Goal: Task Accomplishment & Management: Use online tool/utility

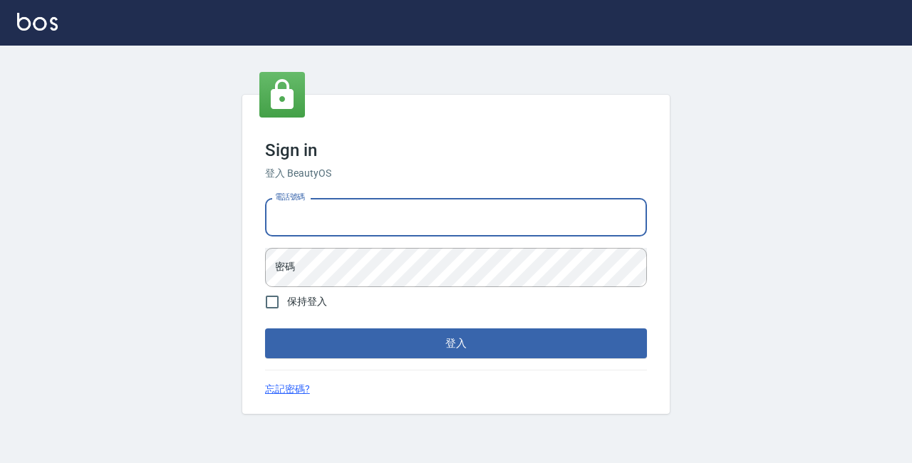
click at [301, 216] on input "電話號碼" at bounding box center [456, 217] width 382 height 38
click at [352, 224] on input "89729295" at bounding box center [456, 217] width 382 height 38
type input "8"
click at [291, 219] on input "電話號碼" at bounding box center [456, 217] width 382 height 38
type input "0928704656"
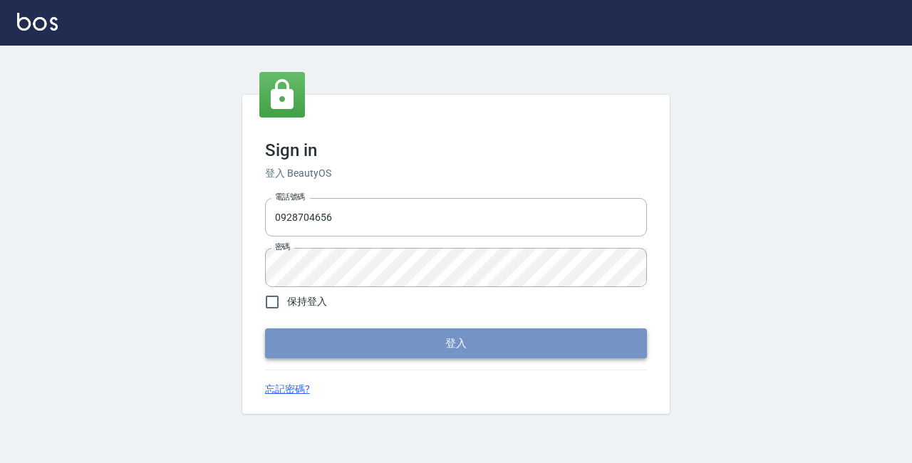
click at [425, 348] on button "登入" at bounding box center [456, 343] width 382 height 30
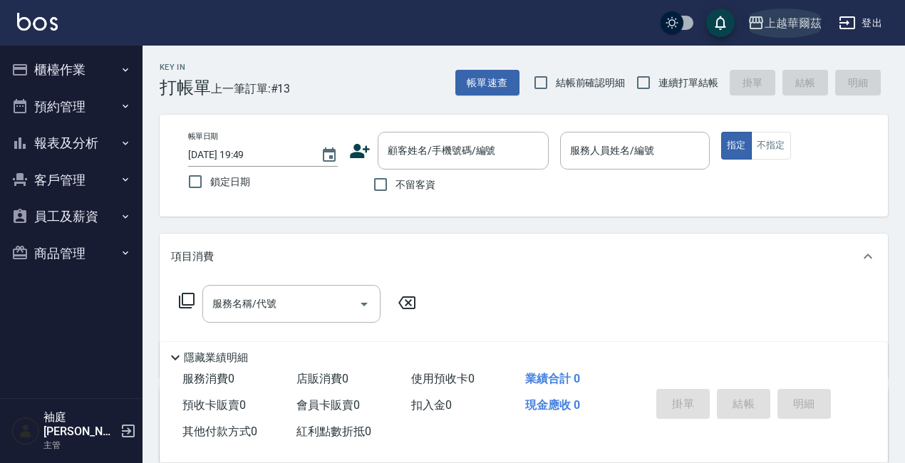
click at [785, 26] on div "上越華爾茲" at bounding box center [792, 23] width 57 height 18
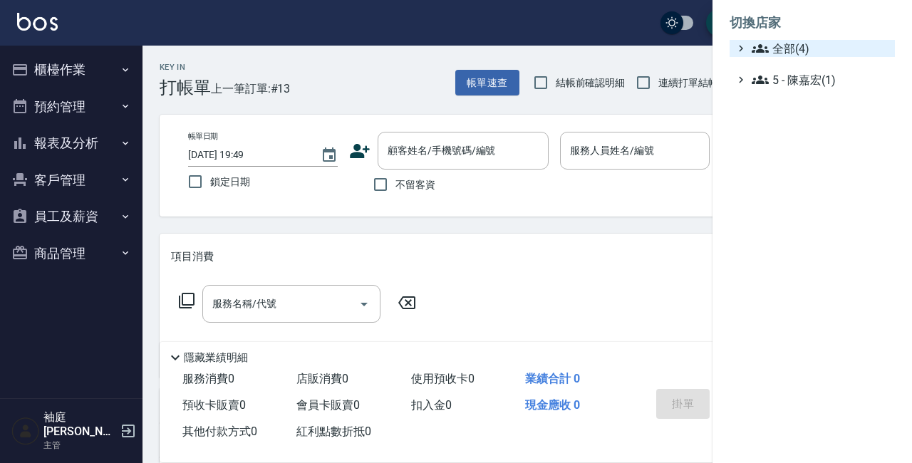
click at [784, 45] on span "全部(4)" at bounding box center [819, 48] width 137 height 17
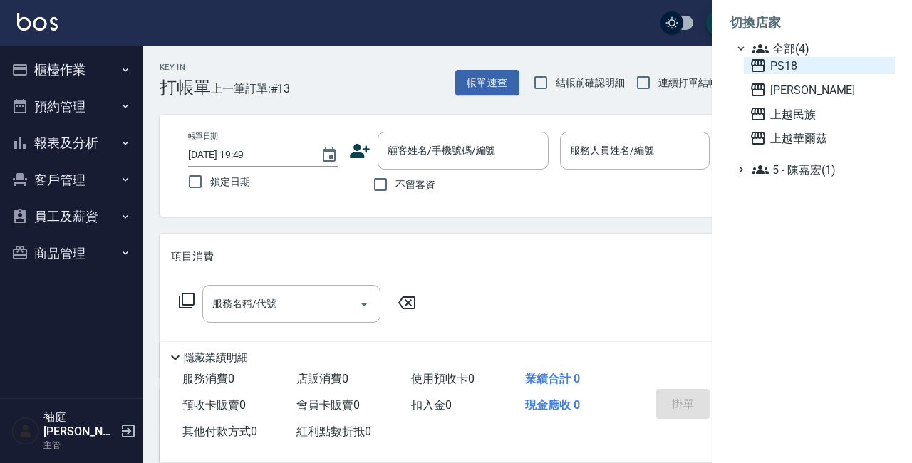
click at [776, 66] on span "PS18" at bounding box center [819, 65] width 140 height 17
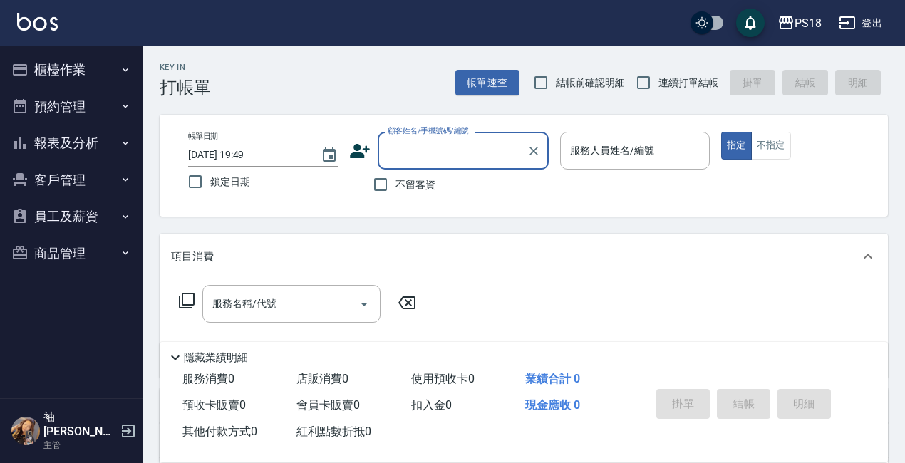
click at [398, 148] on input "顧客姓名/手機號碼/編號" at bounding box center [452, 150] width 137 height 25
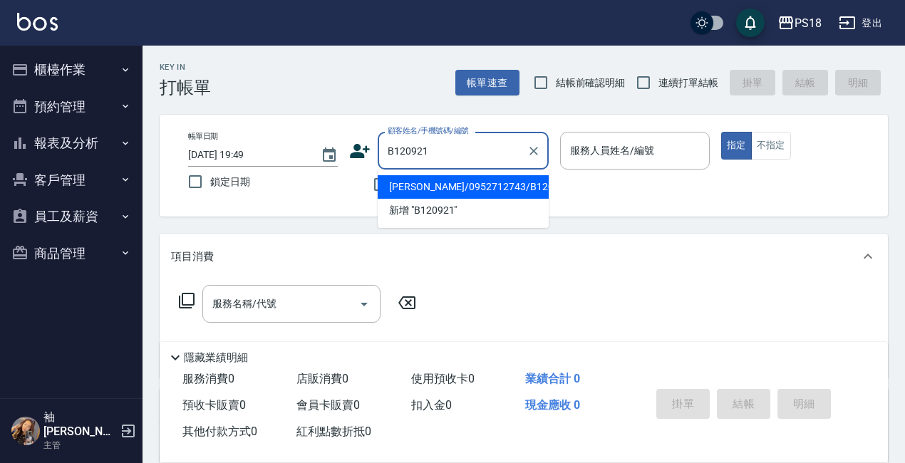
click at [410, 184] on li "張淑櫻/0952712743/B120921" at bounding box center [463, 187] width 171 height 24
type input "張淑櫻/0952712743/B120921"
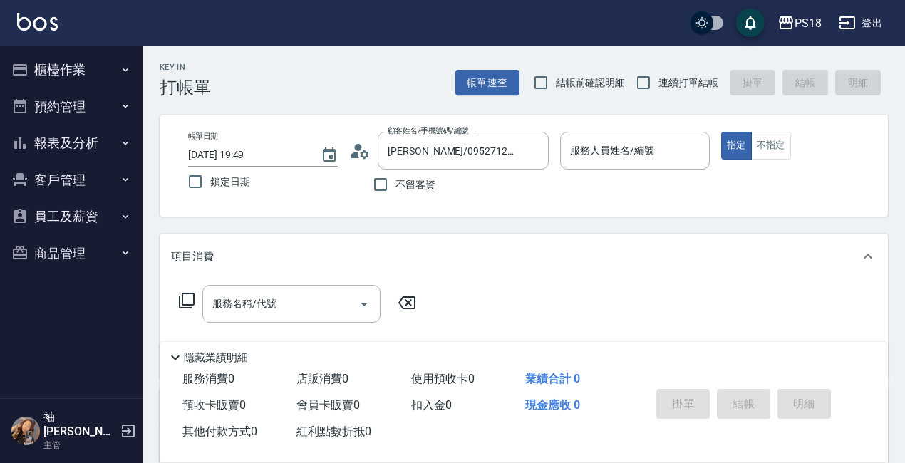
click at [360, 155] on icon at bounding box center [364, 154] width 9 height 9
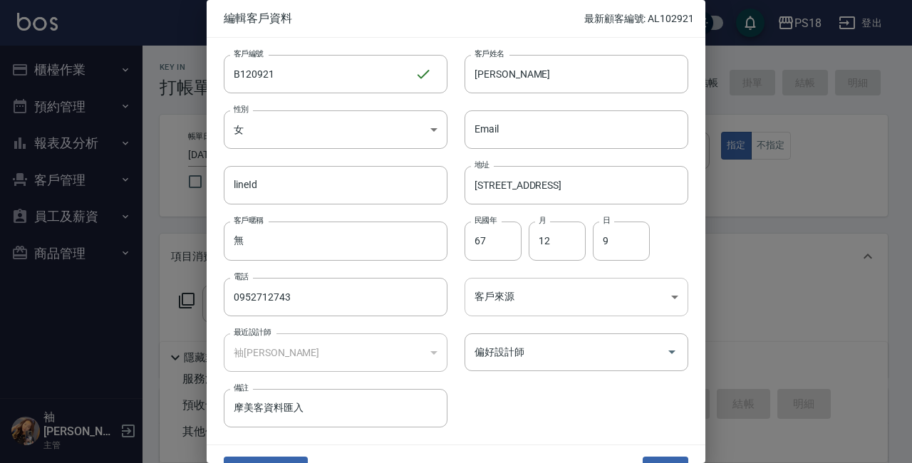
click at [667, 299] on body "PS18 登出 櫃檯作業 打帳單 帳單列表 現金收支登錄 材料自購登錄 每日結帳 排班表 現場電腦打卡 掃碼打卡 預約管理 預約管理 單日預約紀錄 單週預約紀…" at bounding box center [456, 350] width 912 height 701
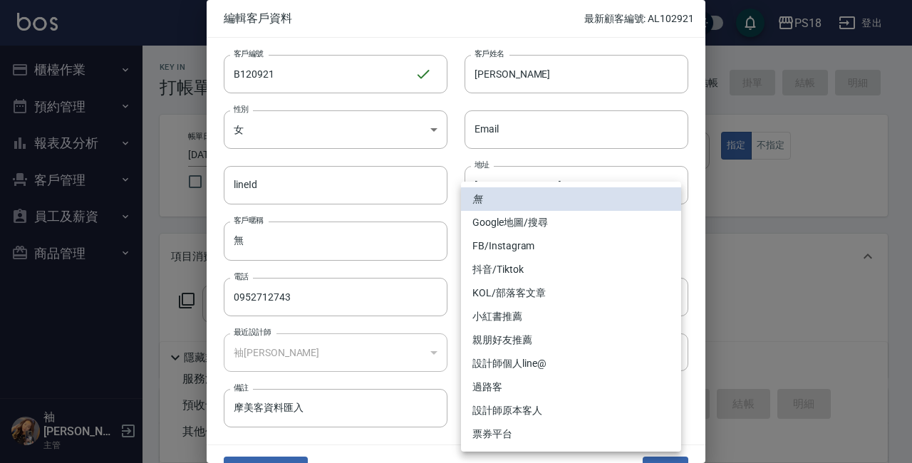
click at [543, 409] on li "設計師原本客人" at bounding box center [571, 411] width 220 height 24
type input "設計師原本客人"
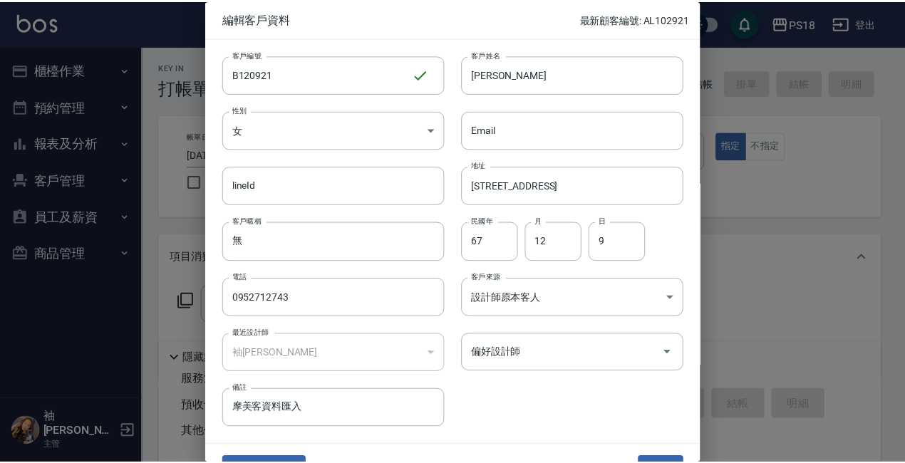
scroll to position [31, 0]
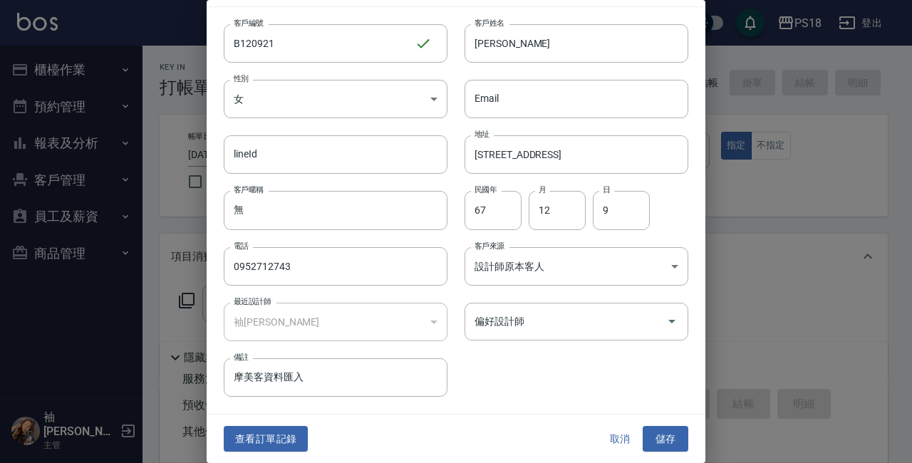
drag, startPoint x: 657, startPoint y: 439, endPoint x: 647, endPoint y: 435, distance: 11.3
click at [657, 439] on button "儲存" at bounding box center [665, 439] width 46 height 26
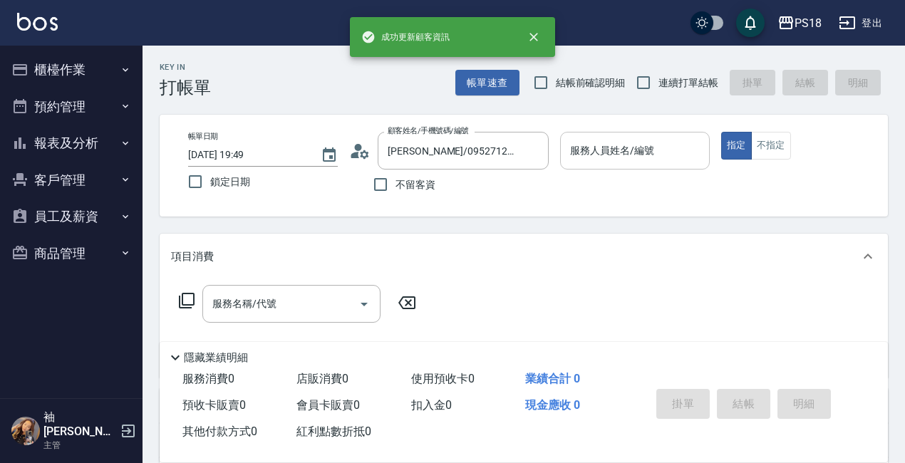
click at [608, 157] on input "服務人員姓名/編號" at bounding box center [634, 150] width 137 height 25
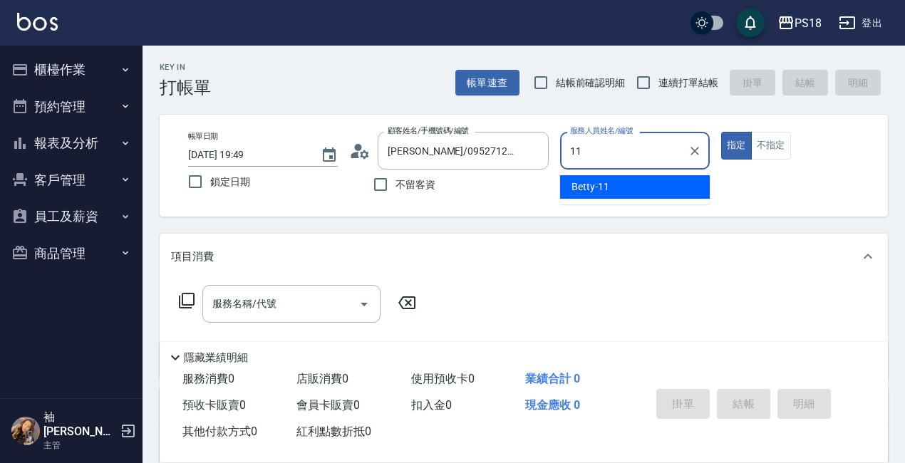
type input "11"
type button "true"
type input "Betty-11"
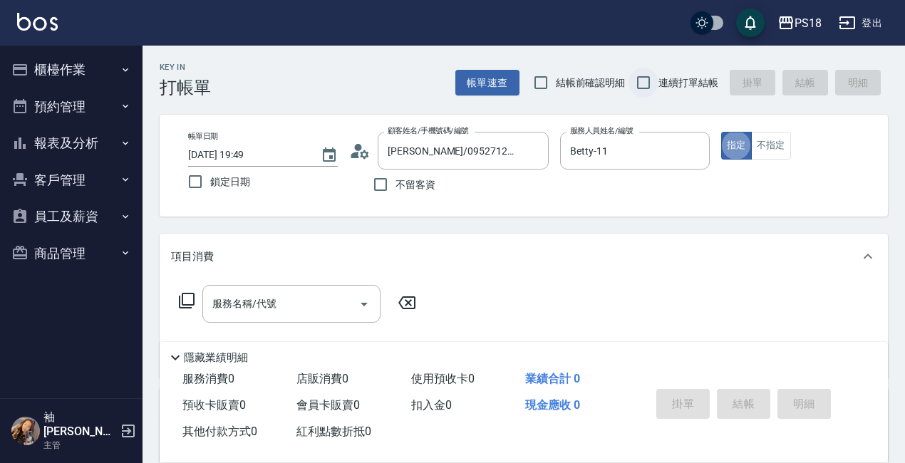
click at [638, 78] on input "連續打單結帳" at bounding box center [643, 83] width 30 height 30
checkbox input "true"
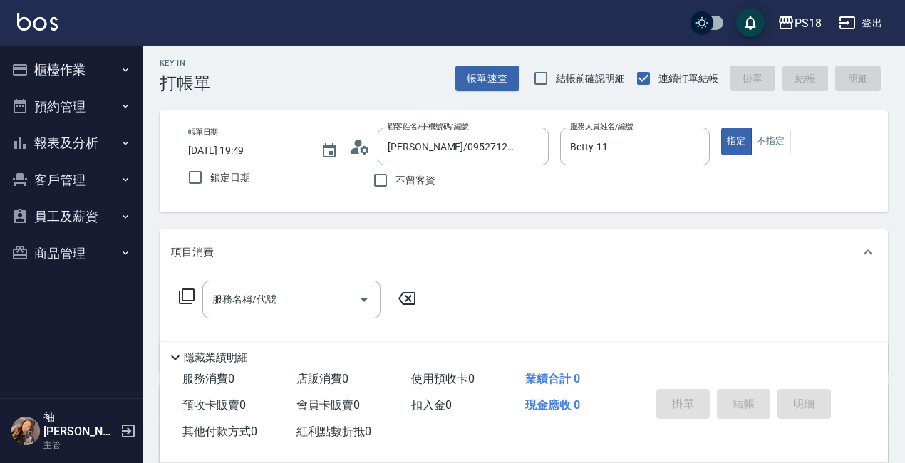
scroll to position [238, 0]
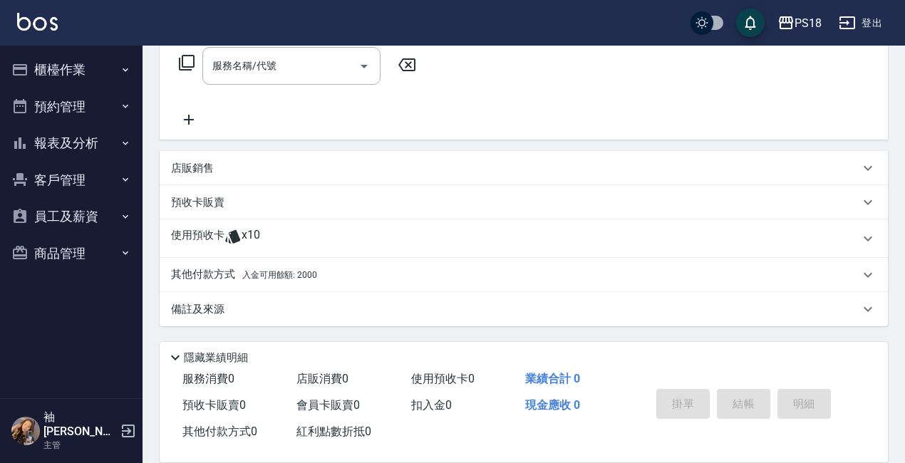
click at [187, 236] on p "使用預收卡" at bounding box center [197, 238] width 53 height 21
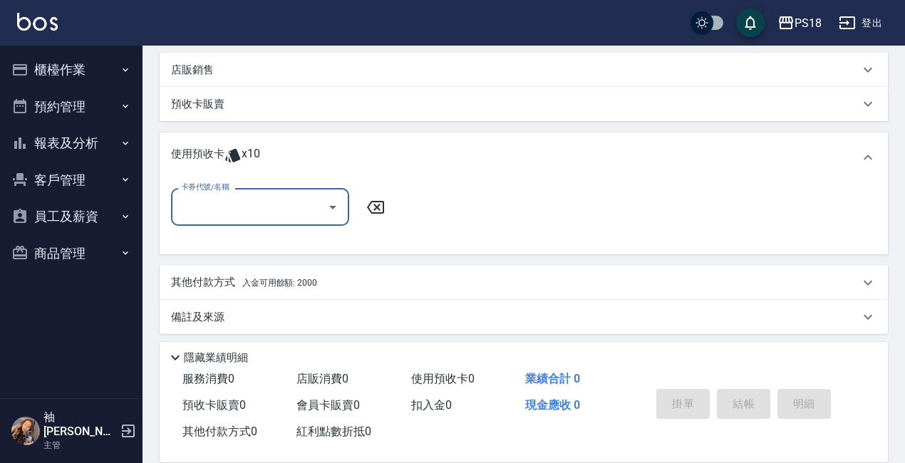
scroll to position [337, 0]
click at [294, 191] on div "卡券代號/名稱" at bounding box center [260, 206] width 178 height 38
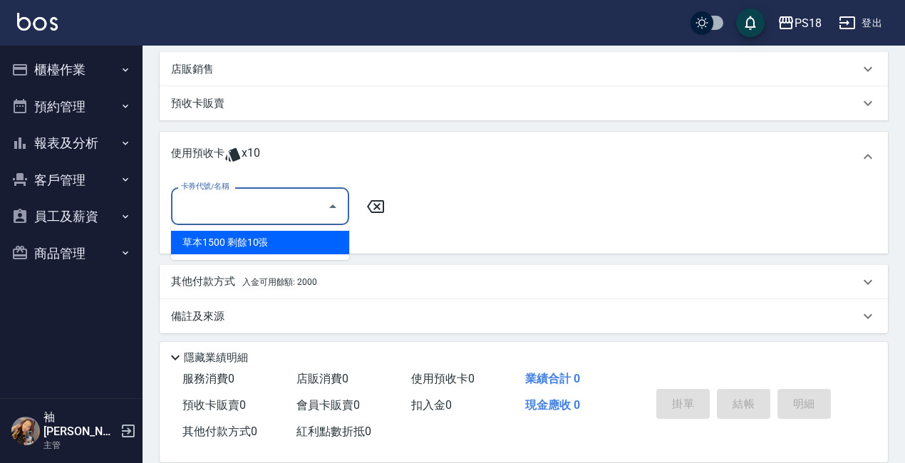
click at [273, 239] on div "草本1500 剩餘10張" at bounding box center [260, 243] width 178 height 24
type input "草本1500"
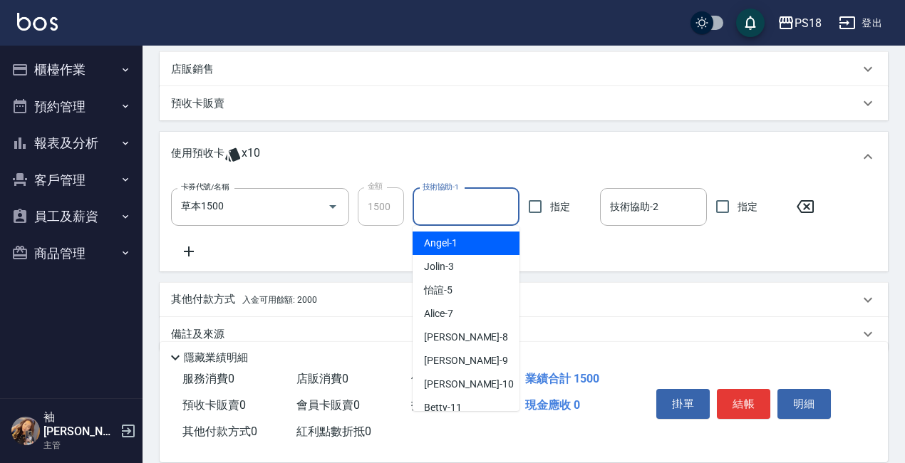
click at [459, 206] on input "技術協助-1" at bounding box center [466, 206] width 94 height 25
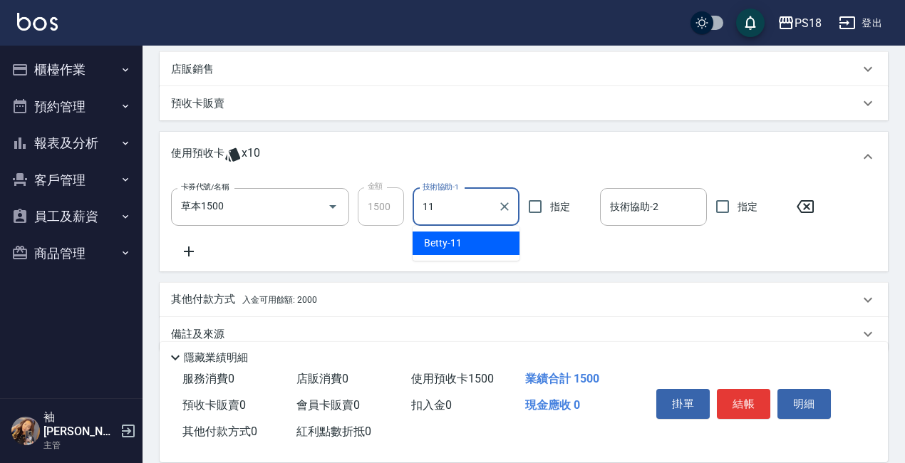
type input "Betty-11"
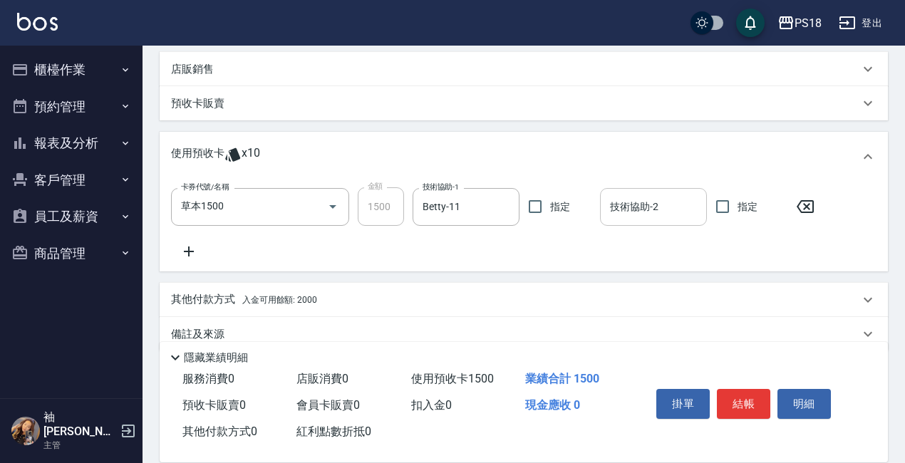
click at [639, 193] on div "技術協助-2" at bounding box center [653, 207] width 107 height 38
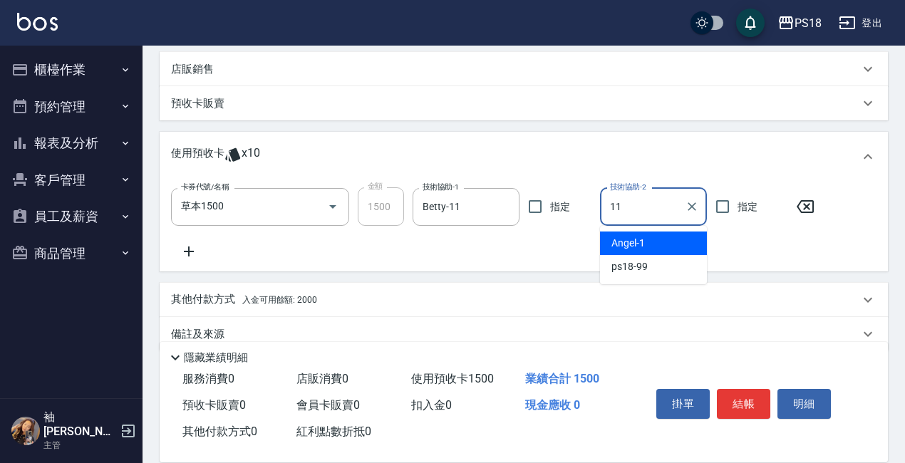
type input "Betty-11"
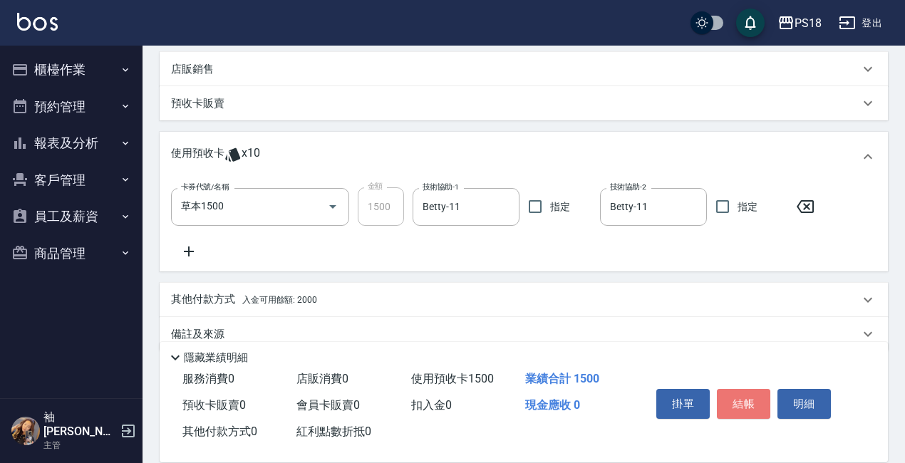
drag, startPoint x: 738, startPoint y: 392, endPoint x: 725, endPoint y: 393, distance: 12.8
click at [734, 394] on button "結帳" at bounding box center [743, 404] width 53 height 30
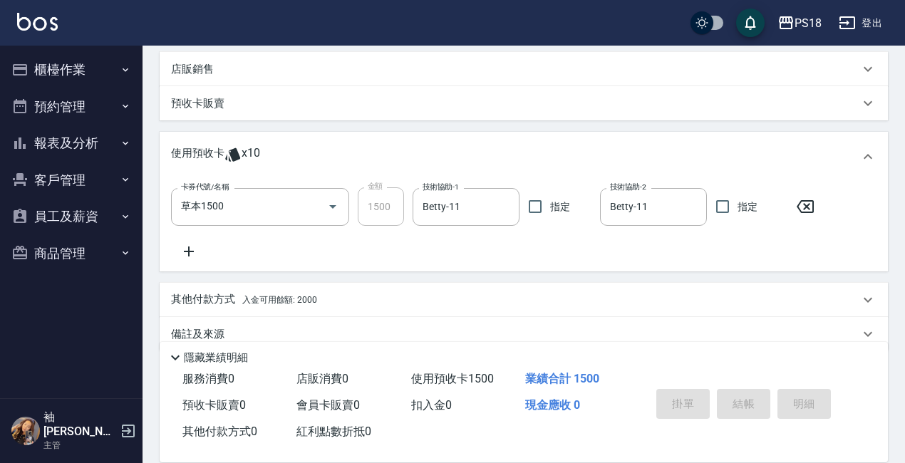
type input "2025/08/11 19:50"
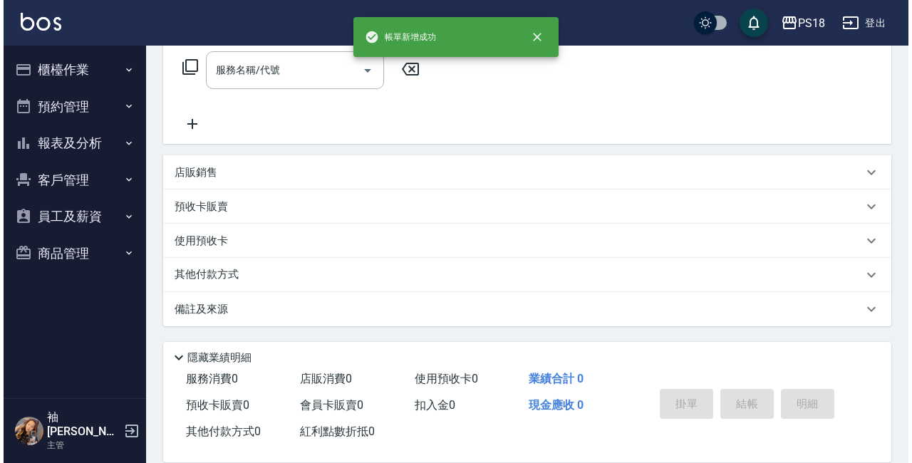
scroll to position [0, 0]
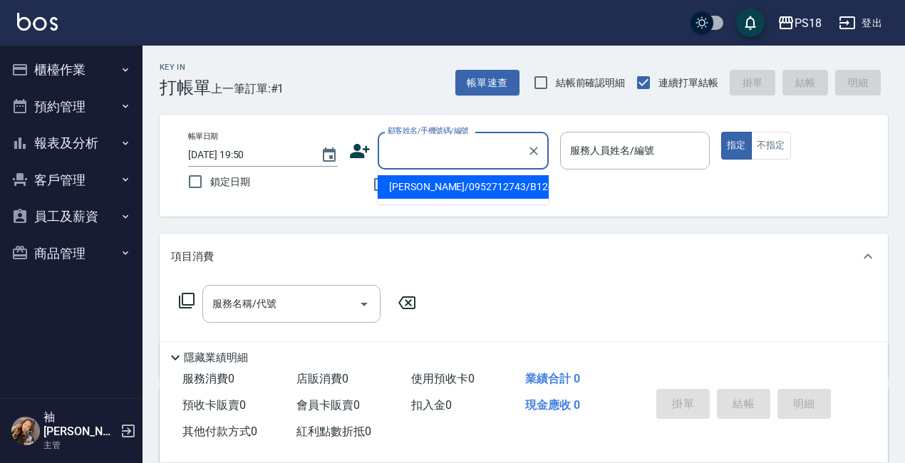
click at [422, 154] on input "顧客姓名/手機號碼/編號" at bounding box center [452, 150] width 137 height 25
click at [439, 191] on li "李俊銘/0970280315/" at bounding box center [463, 187] width 171 height 24
type input "李俊銘/0970280315/"
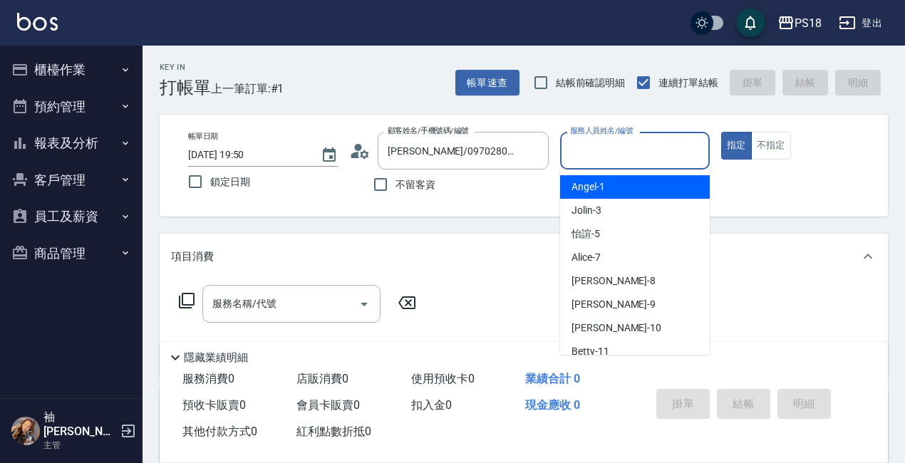
click at [639, 146] on input "服務人員姓名/編號" at bounding box center [634, 150] width 137 height 25
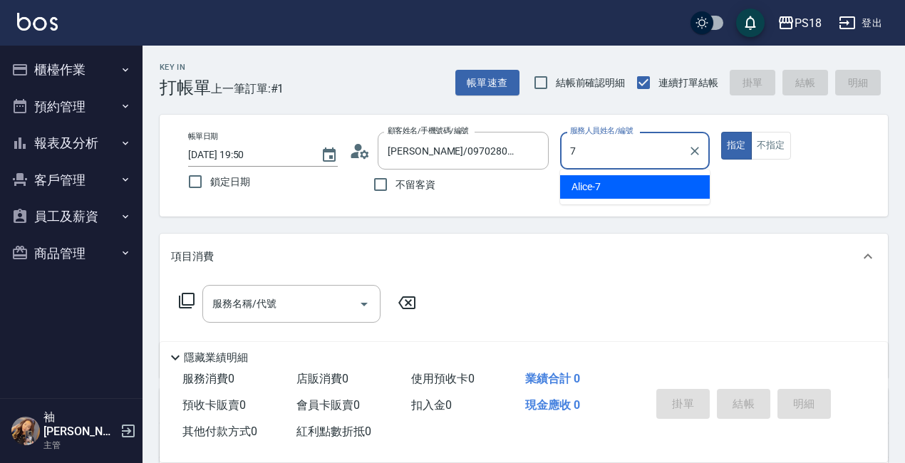
type input "Alice-7"
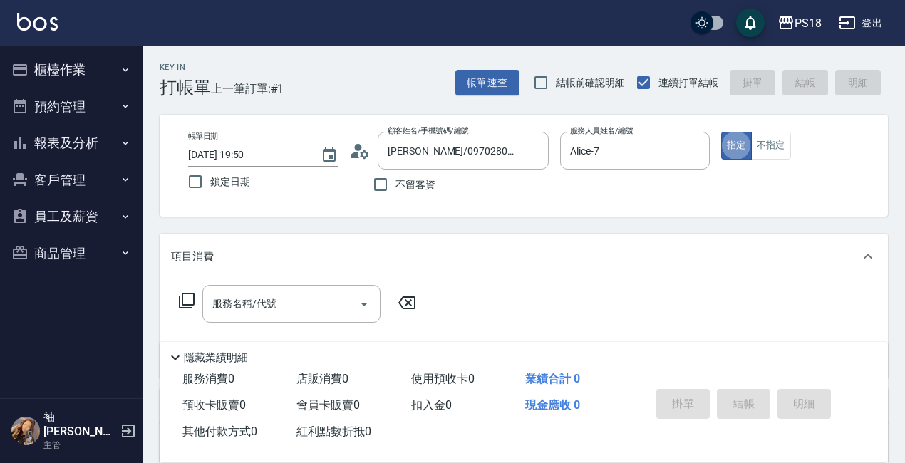
click at [189, 295] on icon at bounding box center [186, 300] width 17 height 17
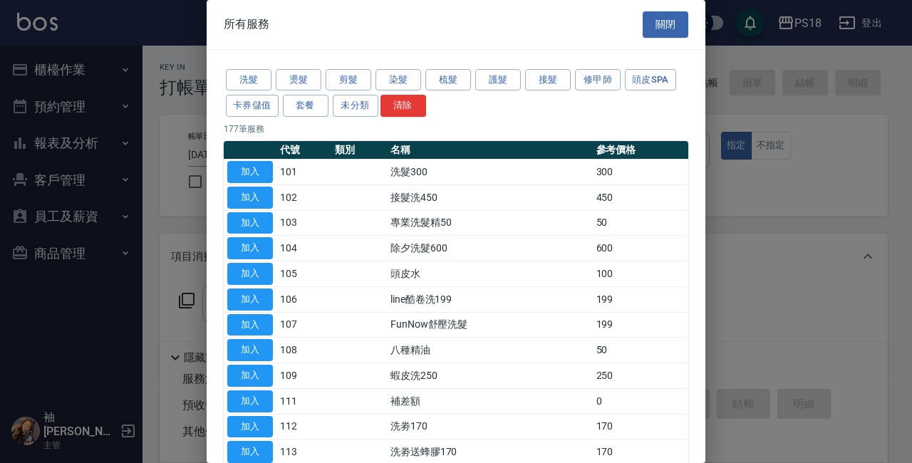
drag, startPoint x: 301, startPoint y: 71, endPoint x: 519, endPoint y: 251, distance: 282.4
click at [301, 72] on button "燙髮" at bounding box center [299, 80] width 46 height 22
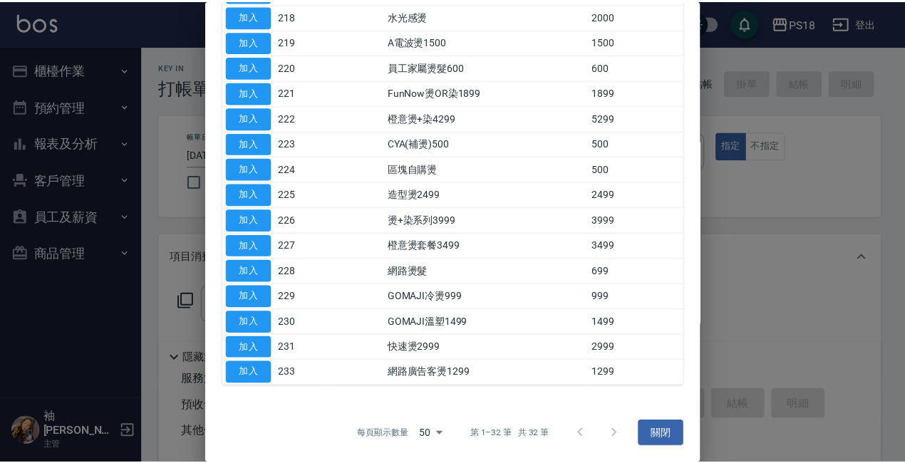
scroll to position [590, 0]
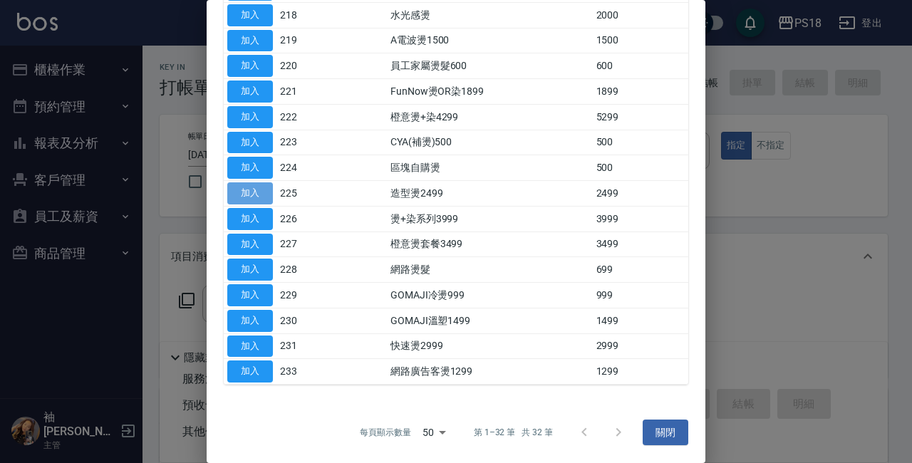
click at [254, 196] on button "加入" at bounding box center [250, 193] width 46 height 22
type input "造型燙2499(225)"
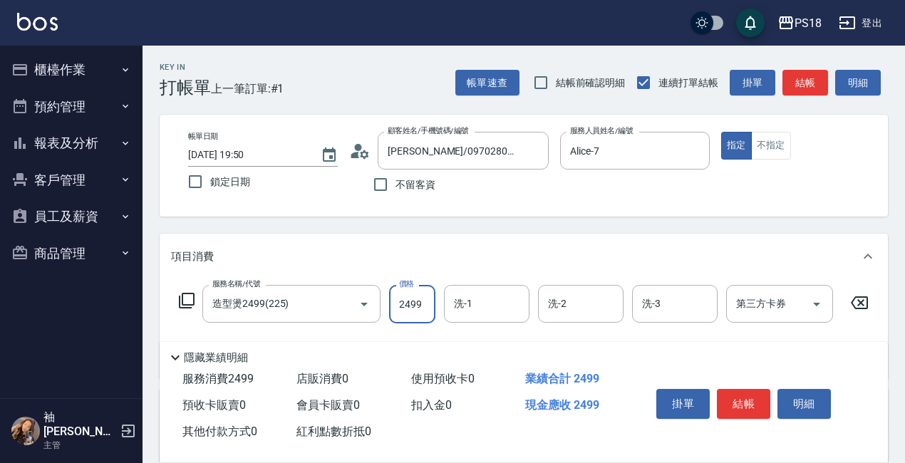
click at [424, 306] on input "2499" at bounding box center [412, 304] width 46 height 38
type input "3000"
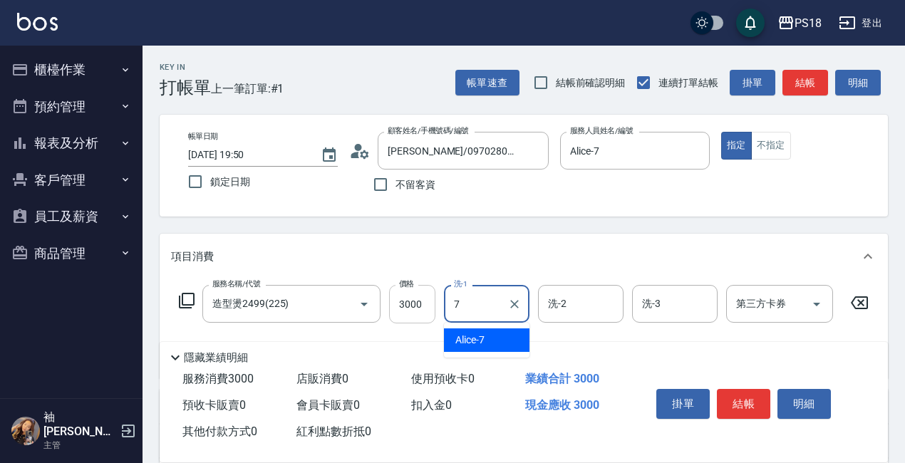
type input "Alice-7"
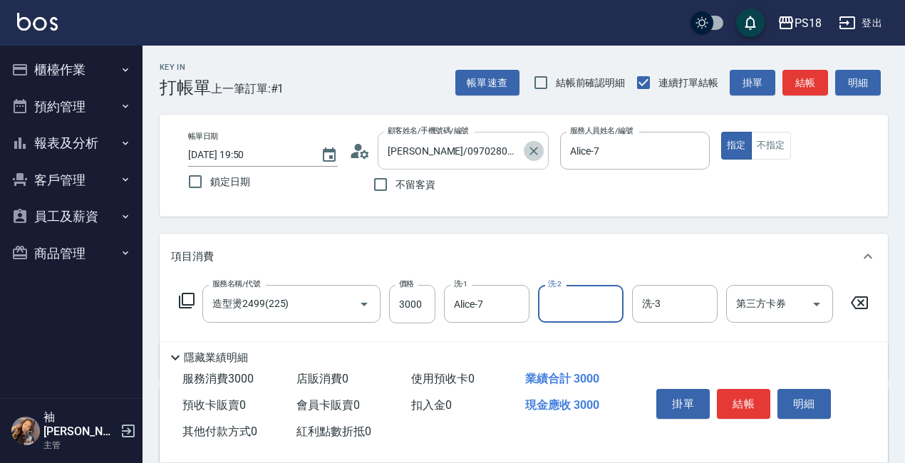
drag, startPoint x: 528, startPoint y: 154, endPoint x: 524, endPoint y: 161, distance: 8.0
click at [528, 152] on icon "Clear" at bounding box center [533, 151] width 14 height 14
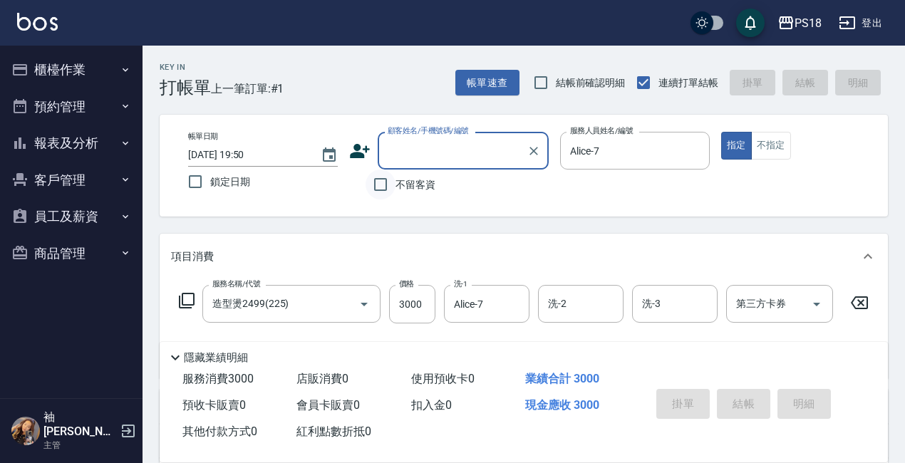
click at [381, 183] on input "不留客資" at bounding box center [380, 185] width 30 height 30
checkbox input "true"
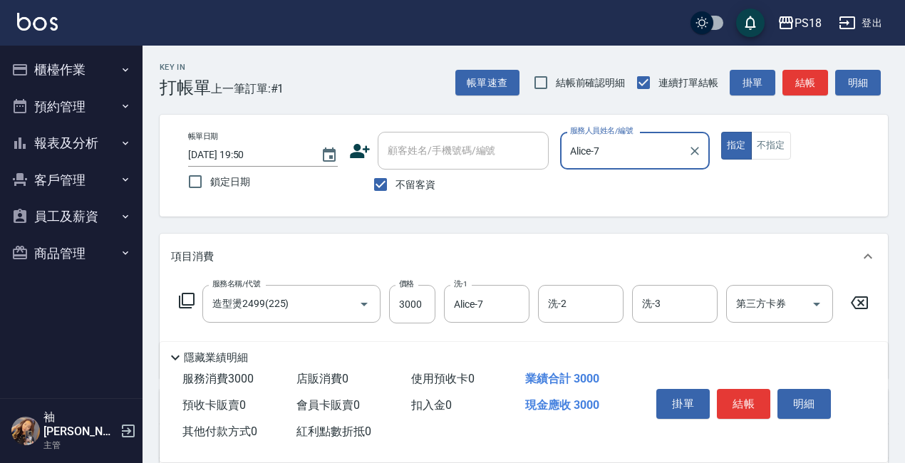
scroll to position [212, 0]
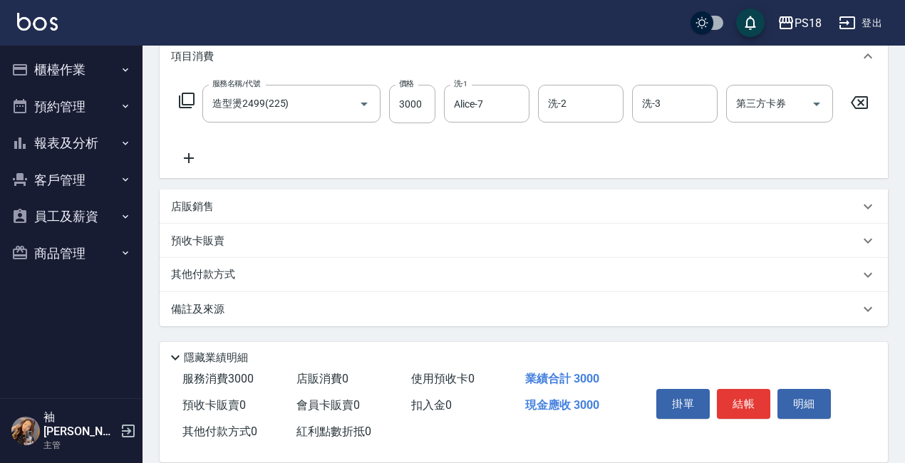
click at [741, 393] on button "結帳" at bounding box center [743, 404] width 53 height 30
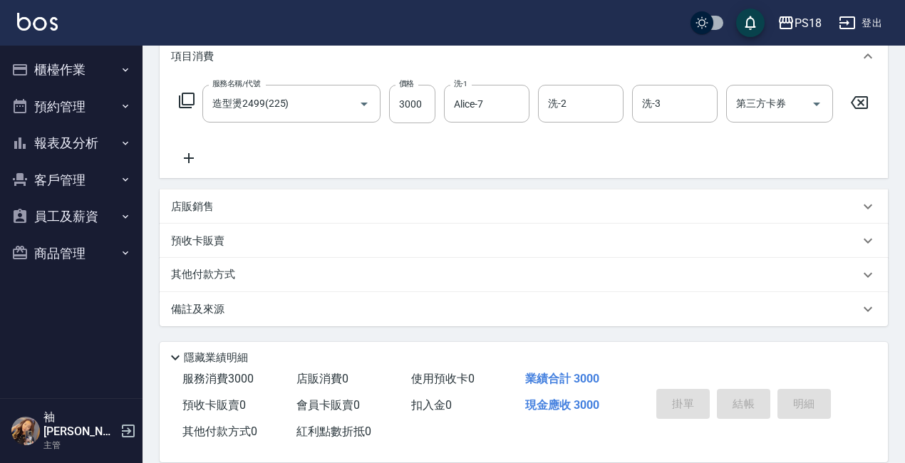
type input "2025/08/11 19:51"
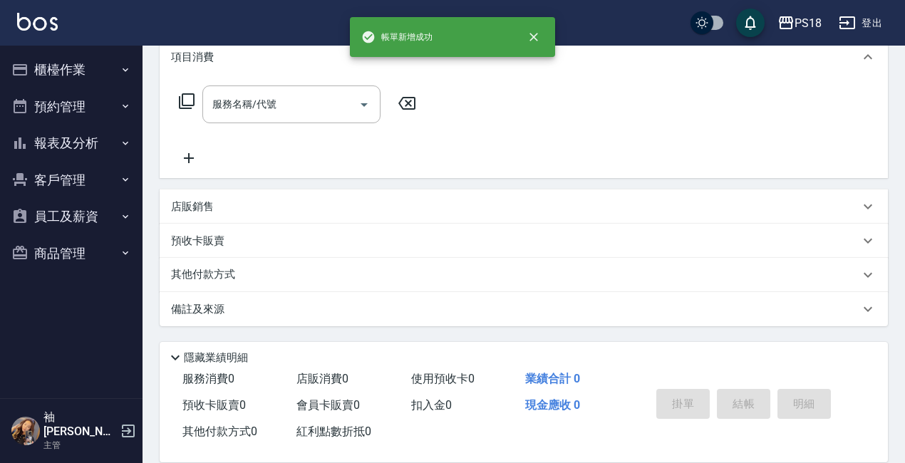
scroll to position [0, 0]
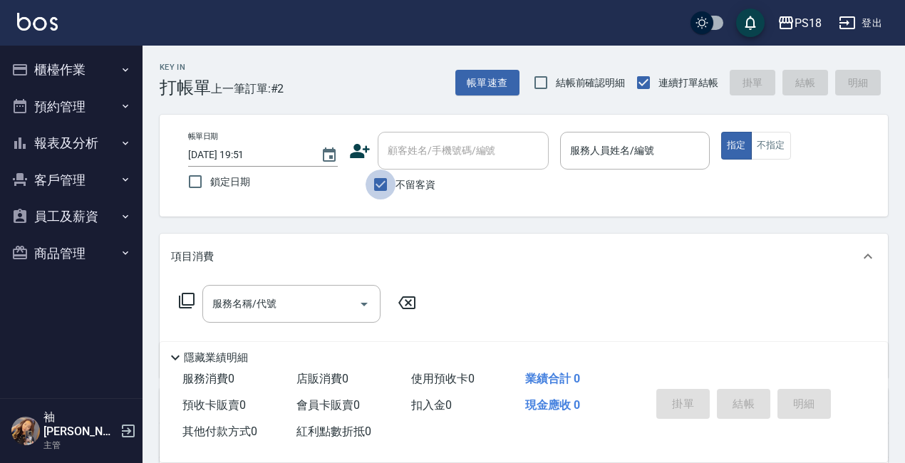
drag, startPoint x: 378, startPoint y: 180, endPoint x: 421, endPoint y: 155, distance: 50.5
click at [380, 179] on input "不留客資" at bounding box center [380, 185] width 30 height 30
checkbox input "false"
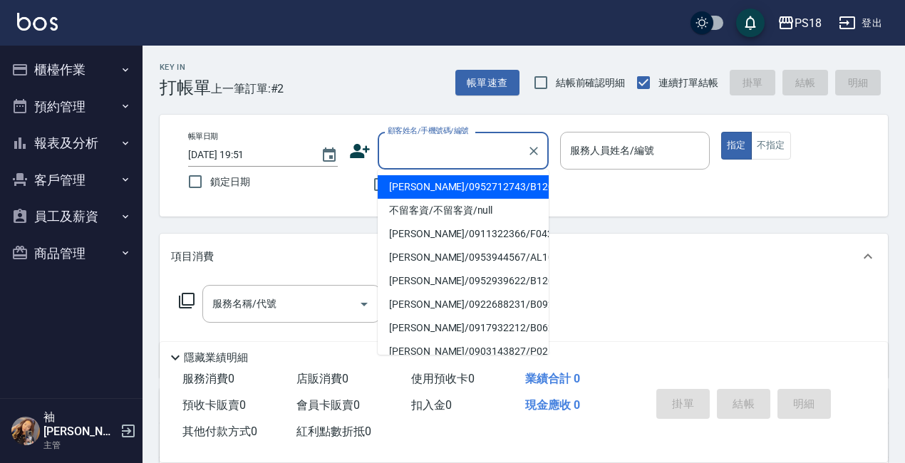
click at [422, 152] on input "顧客姓名/手機號碼/編號" at bounding box center [452, 150] width 137 height 25
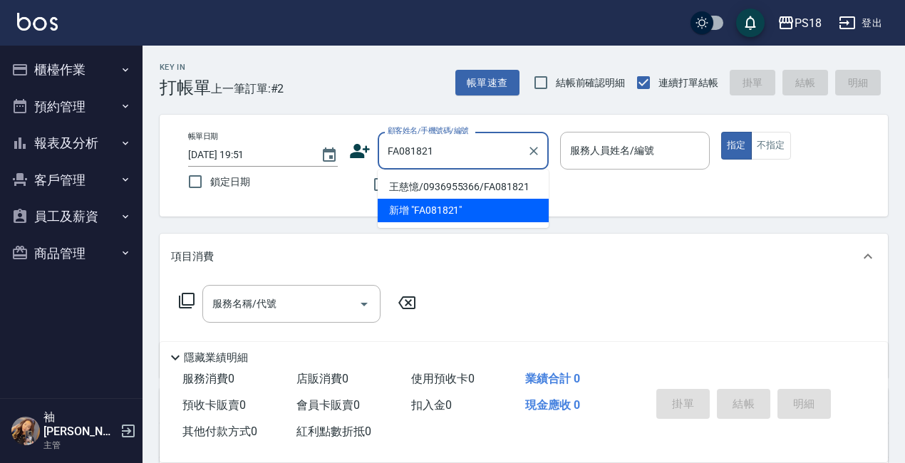
click at [444, 186] on li "王慈憶/0936955366/FA081821" at bounding box center [463, 187] width 171 height 24
type input "王慈憶/0936955366/FA081821"
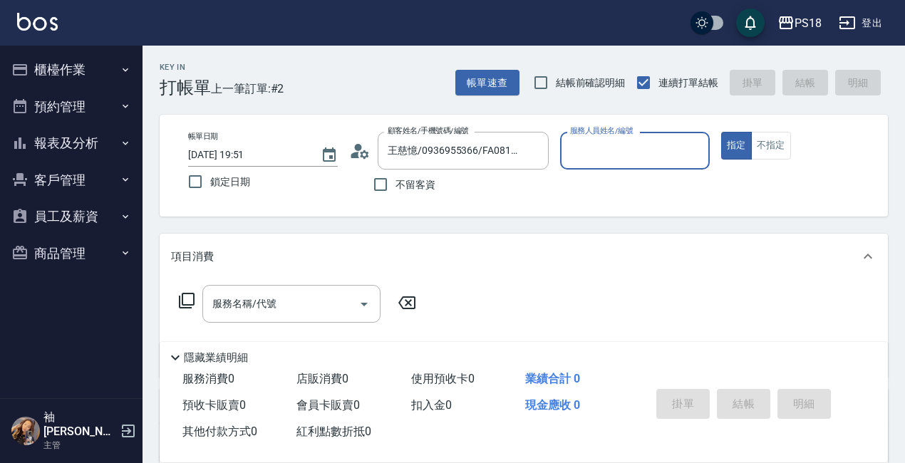
click at [360, 157] on icon at bounding box center [359, 150] width 21 height 21
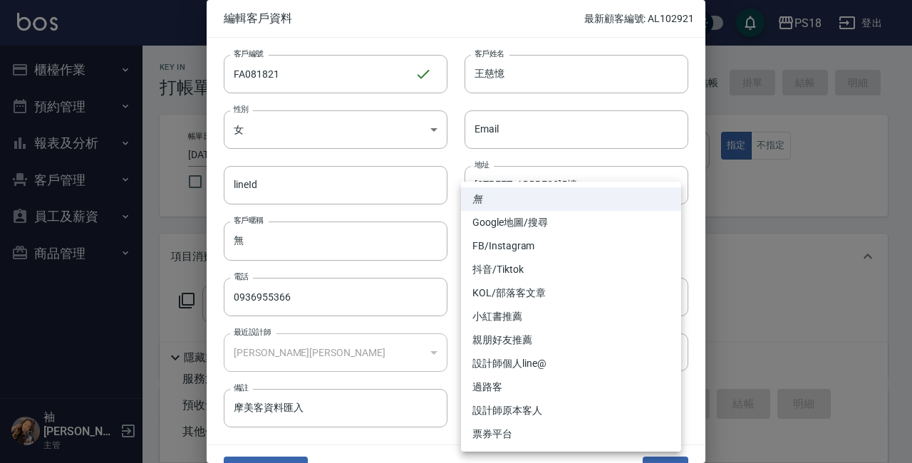
click at [662, 298] on body "PS18 登出 櫃檯作業 打帳單 帳單列表 現金收支登錄 材料自購登錄 每日結帳 排班表 現場電腦打卡 掃碼打卡 預約管理 預約管理 單日預約紀錄 單週預約紀…" at bounding box center [456, 350] width 912 height 701
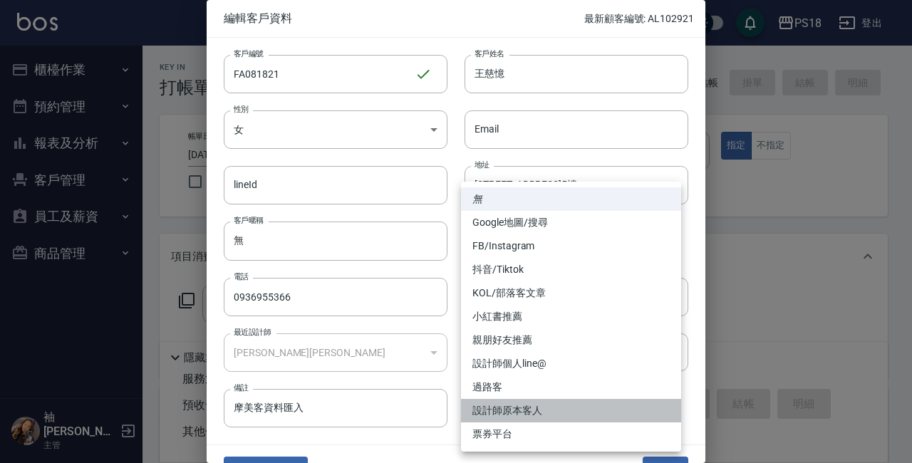
click at [513, 409] on li "設計師原本客人" at bounding box center [571, 411] width 220 height 24
type input "設計師原本客人"
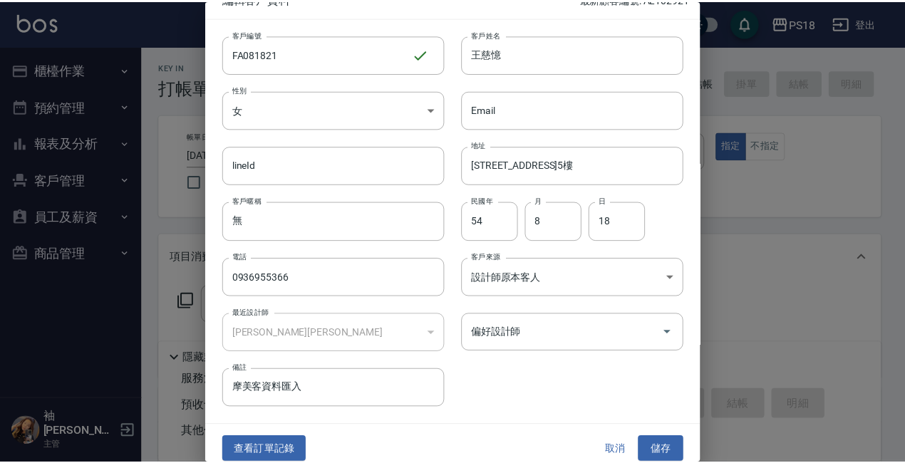
scroll to position [31, 0]
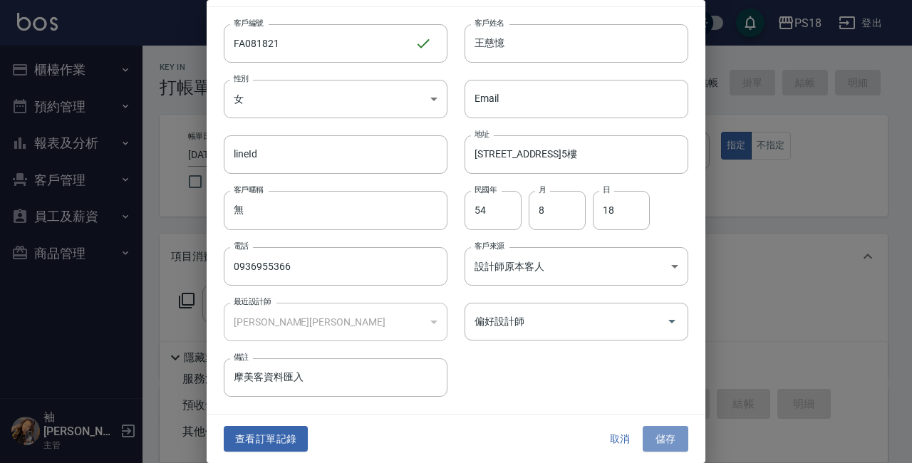
click at [654, 435] on button "儲存" at bounding box center [665, 439] width 46 height 26
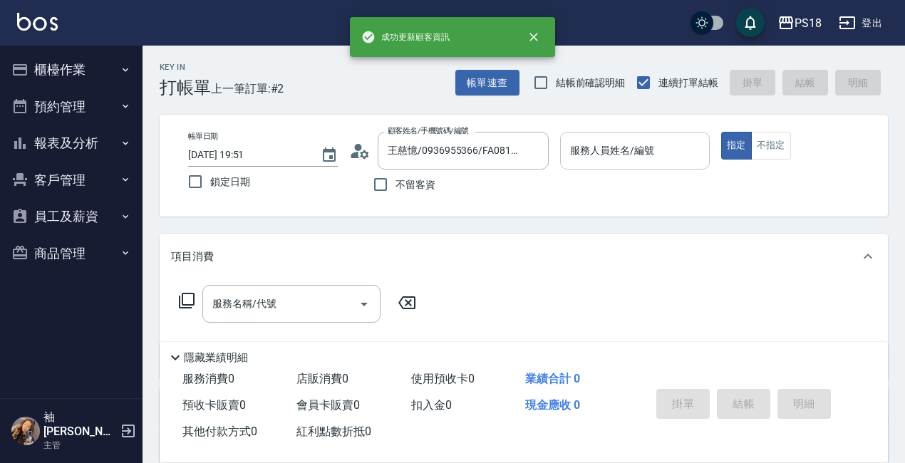
click at [596, 157] on input "服務人員姓名/編號" at bounding box center [634, 150] width 137 height 25
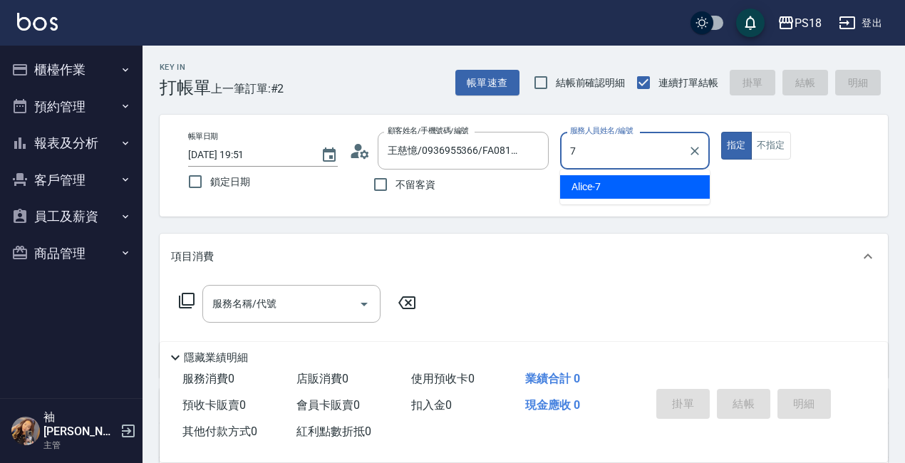
type input "Alice-7"
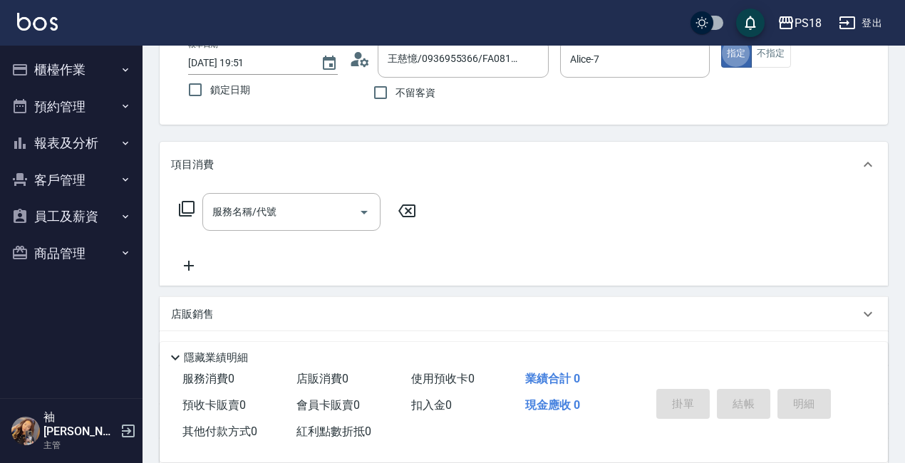
scroll to position [238, 0]
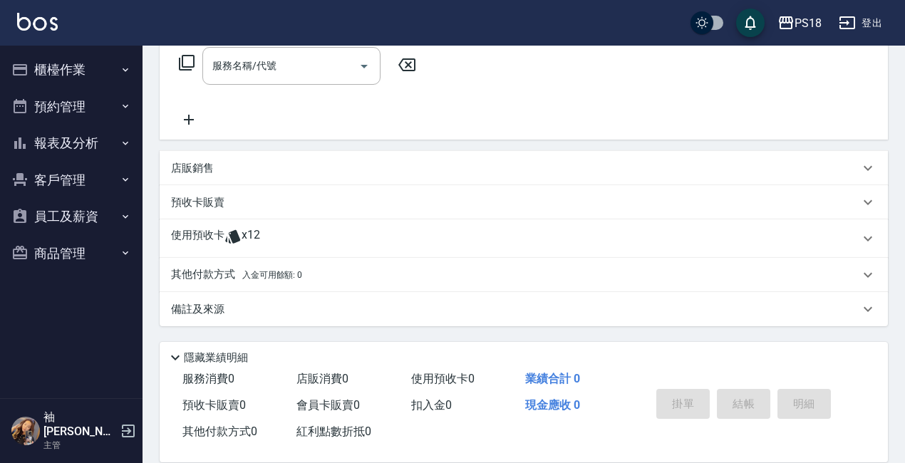
click at [233, 231] on icon at bounding box center [232, 237] width 15 height 14
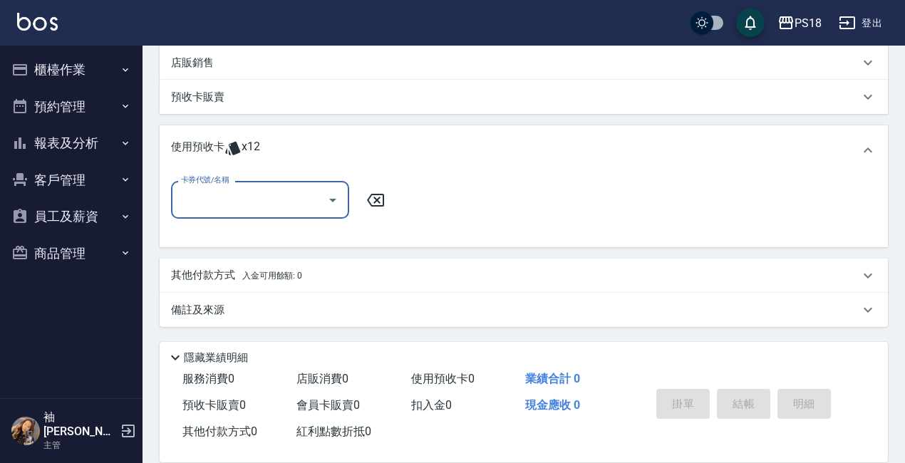
scroll to position [344, 0]
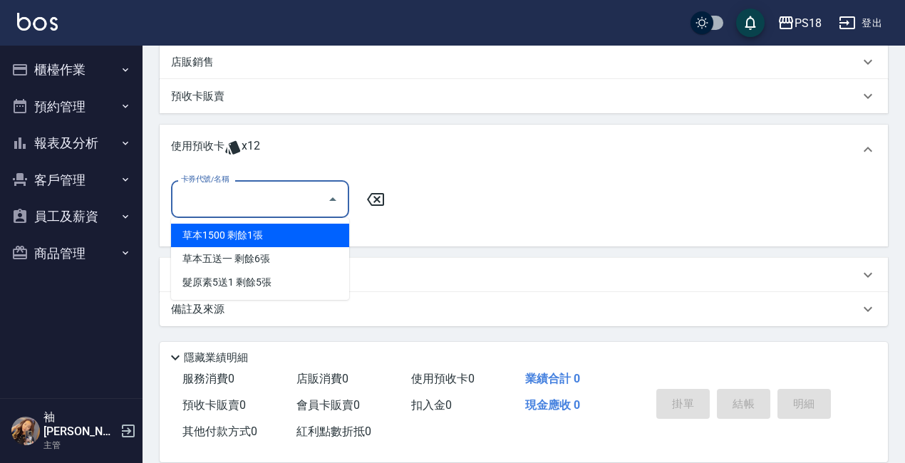
click at [212, 189] on input "卡券代號/名稱" at bounding box center [249, 199] width 144 height 25
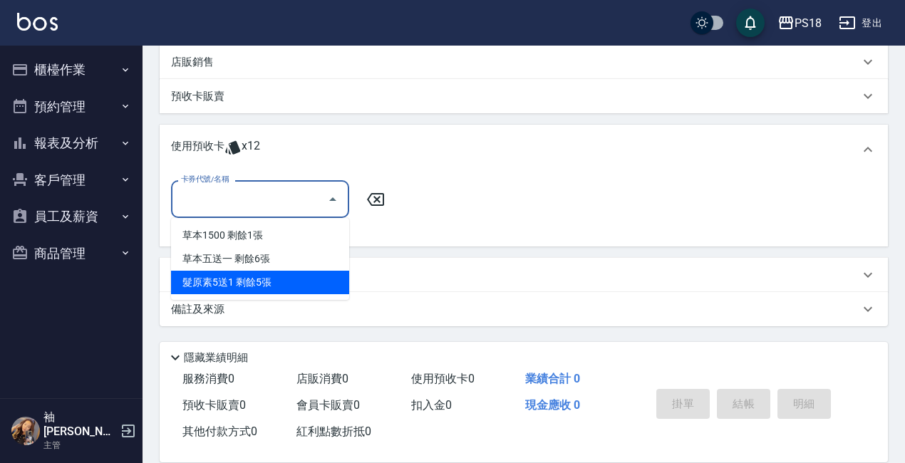
click at [231, 274] on div "髮原素5送1 剩餘5張" at bounding box center [260, 283] width 178 height 24
type input "髮原素5送1"
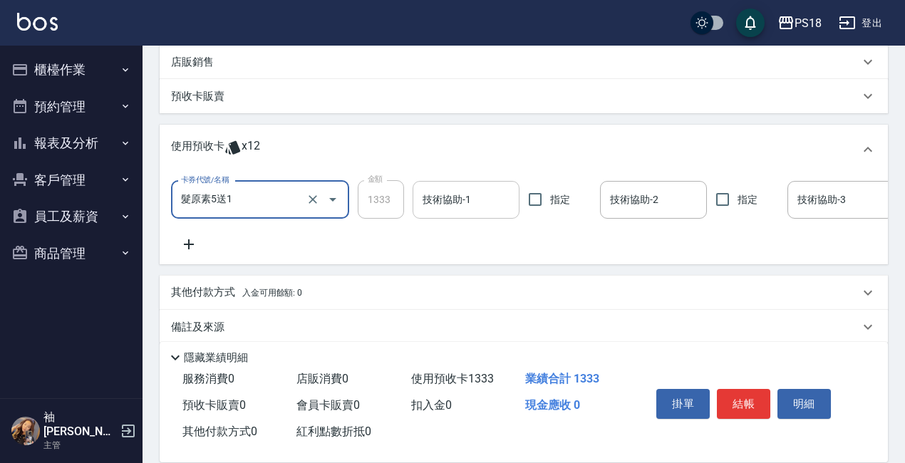
click at [457, 197] on input "技術協助-1" at bounding box center [466, 199] width 94 height 25
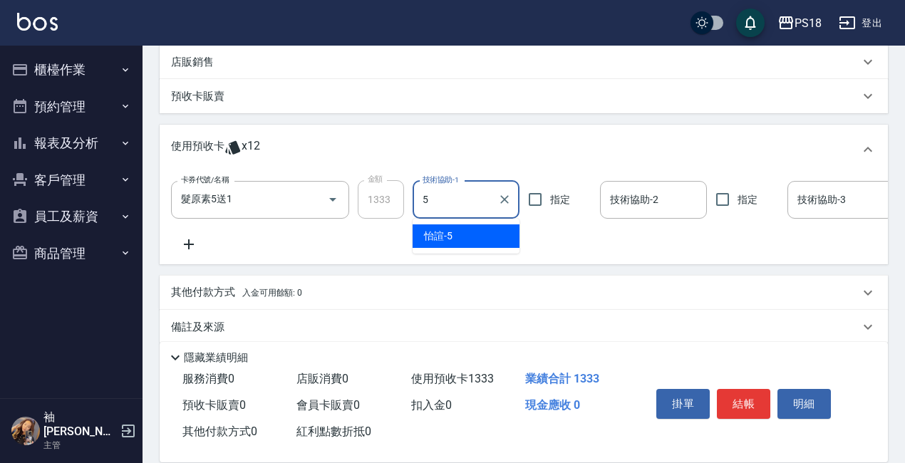
type input "怡諠-5"
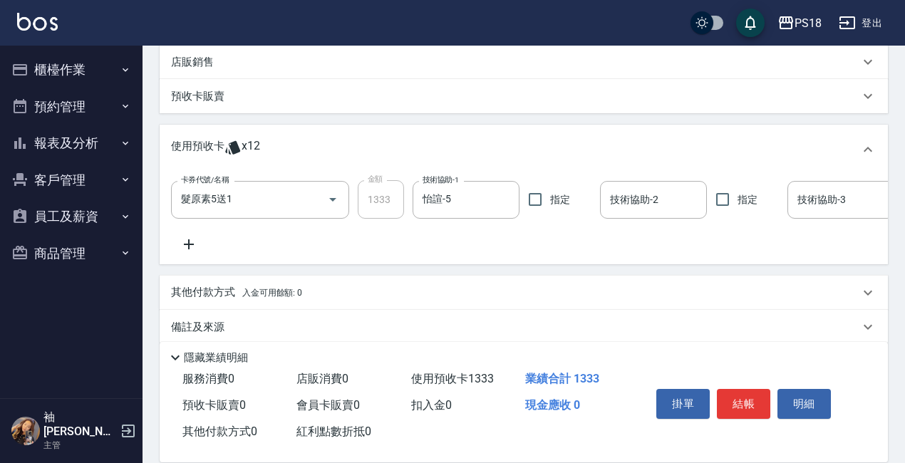
click at [186, 241] on icon at bounding box center [189, 244] width 36 height 17
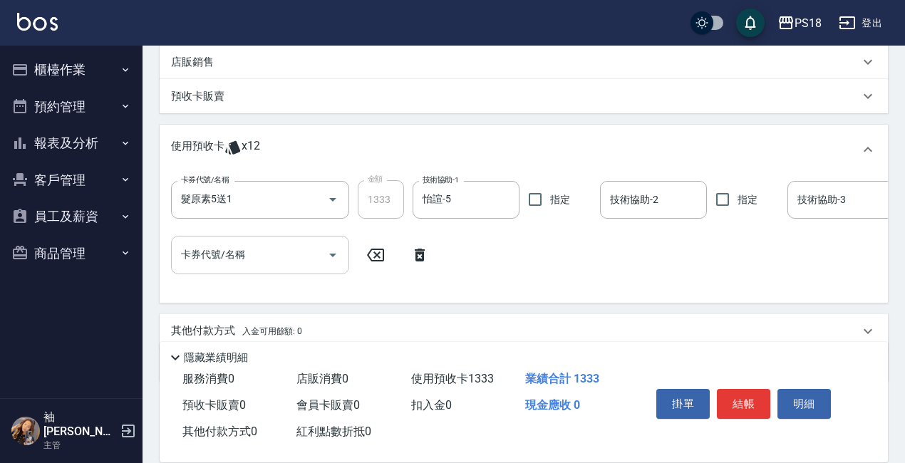
click at [202, 251] on input "卡券代號/名稱" at bounding box center [249, 254] width 144 height 25
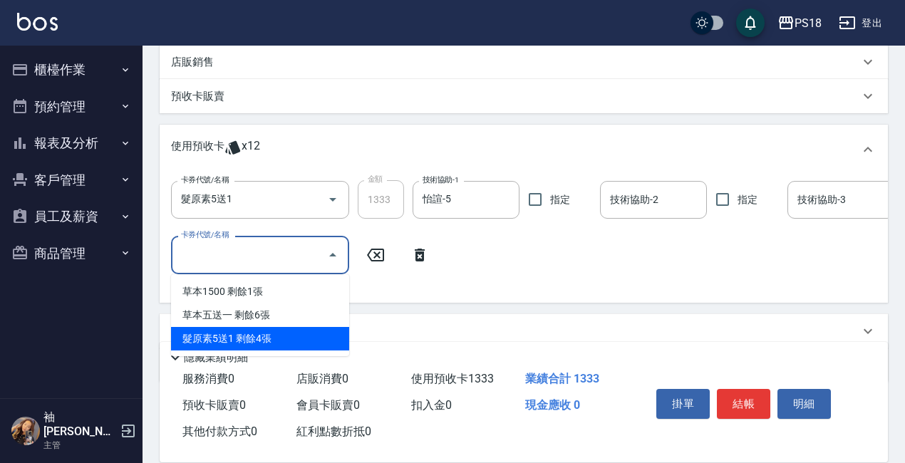
click at [247, 338] on div "髮原素5送1 剩餘4張" at bounding box center [260, 339] width 178 height 24
type input "髮原素5送1"
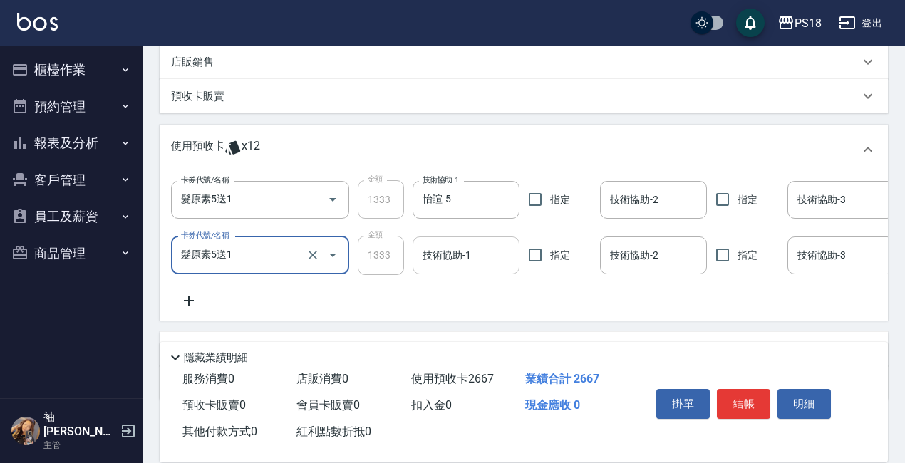
click at [452, 264] on input "技術協助-1" at bounding box center [466, 255] width 94 height 25
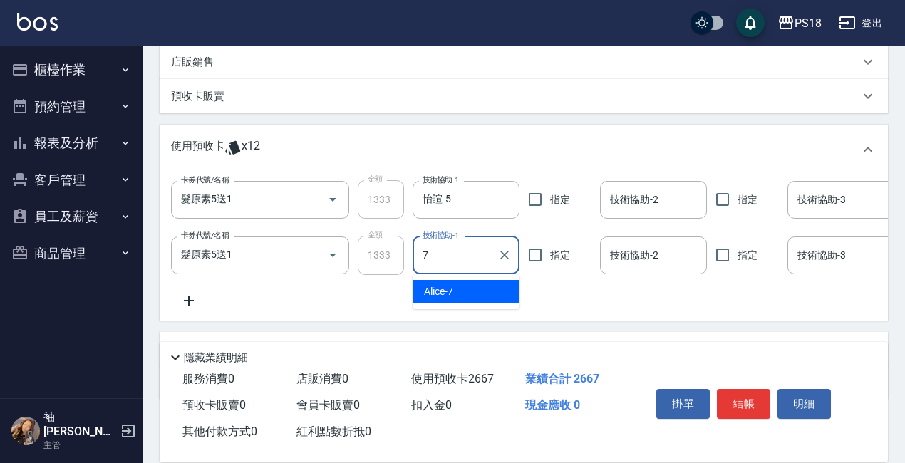
type input "Alice-7"
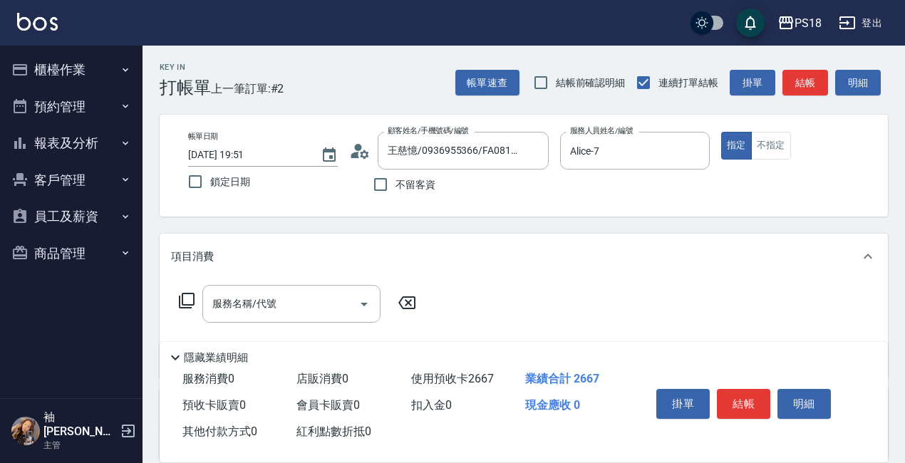
scroll to position [214, 0]
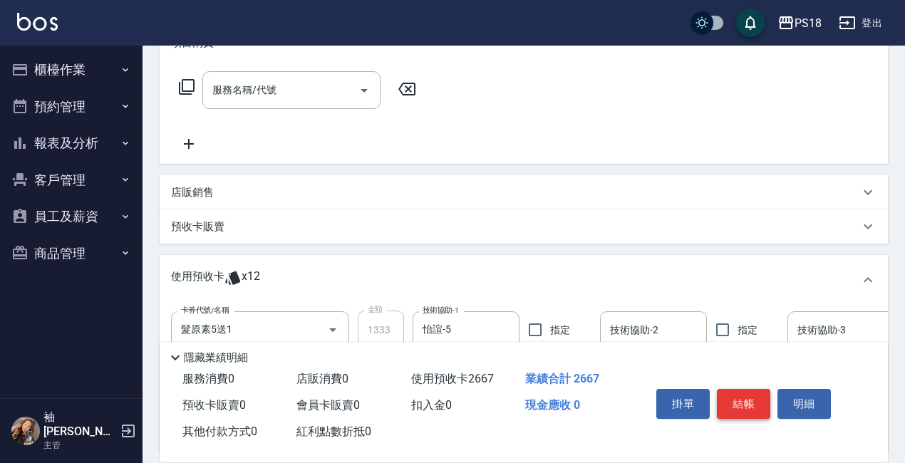
click at [749, 392] on button "結帳" at bounding box center [743, 404] width 53 height 30
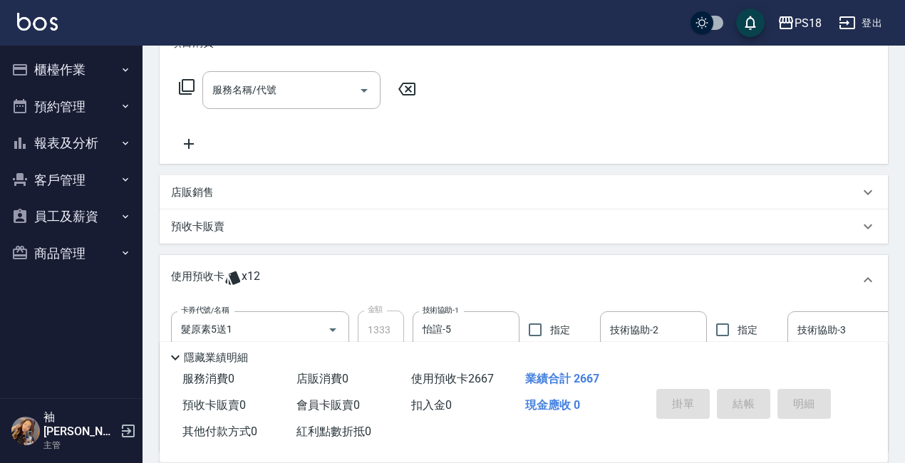
type input "2025/08/11 19:53"
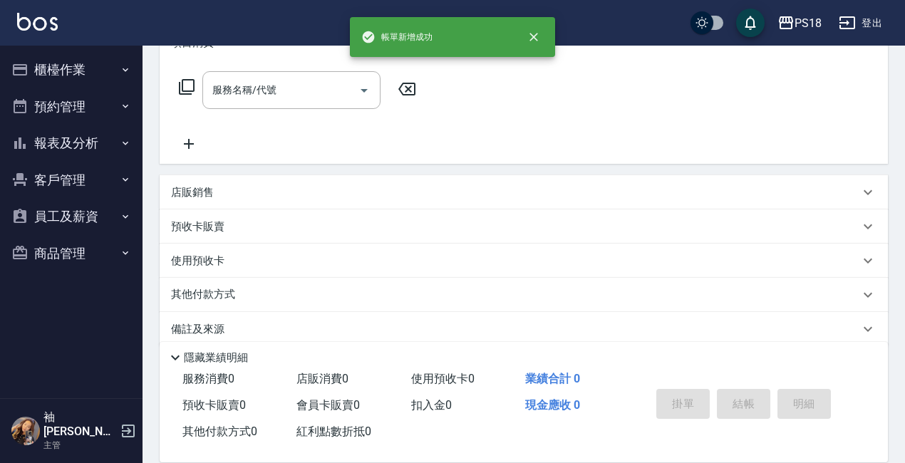
scroll to position [0, 0]
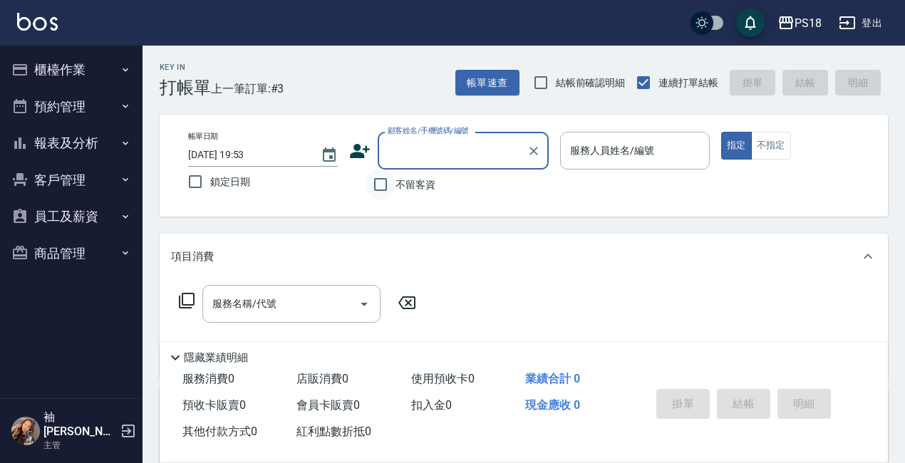
click at [375, 182] on input "不留客資" at bounding box center [380, 185] width 30 height 30
checkbox input "true"
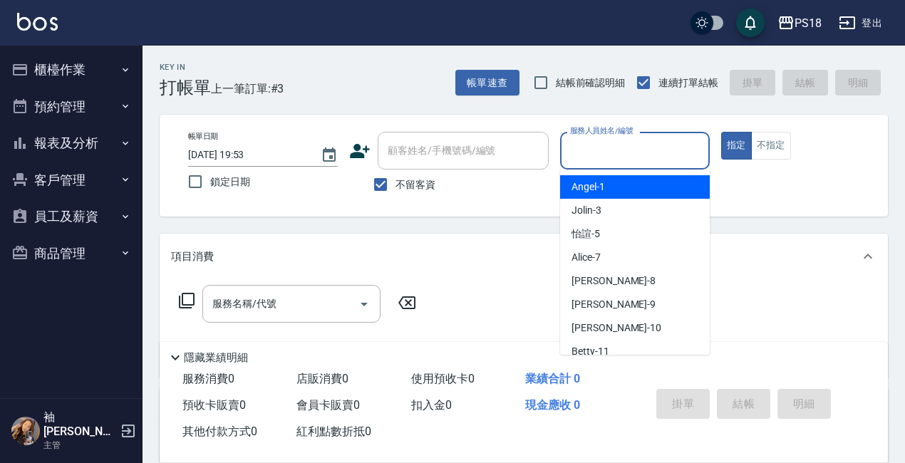
click at [624, 153] on input "服務人員姓名/編號" at bounding box center [634, 150] width 137 height 25
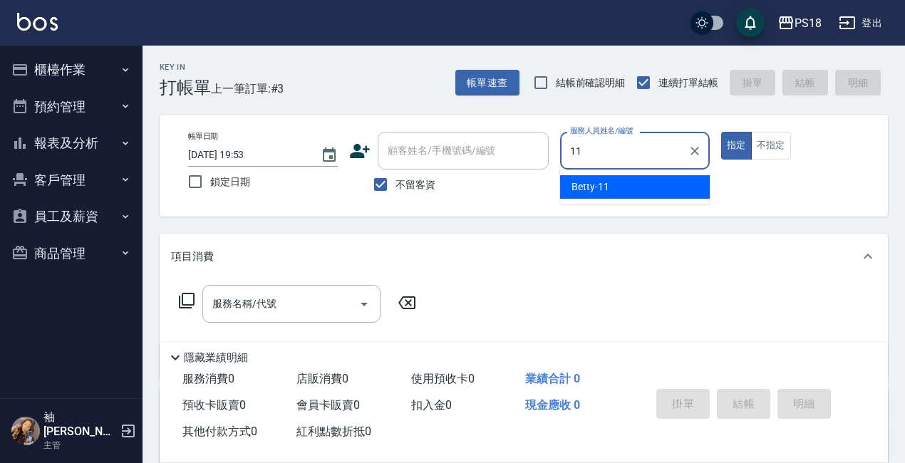
type input "Betty-11"
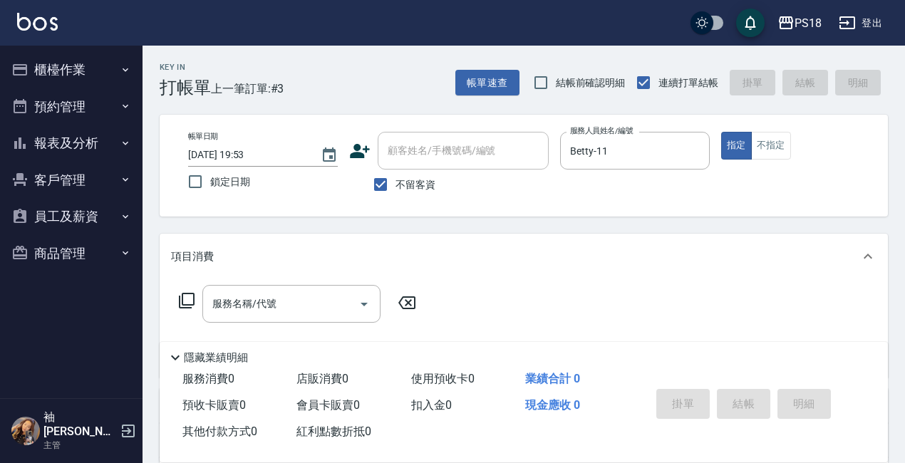
click at [187, 301] on icon at bounding box center [186, 300] width 17 height 17
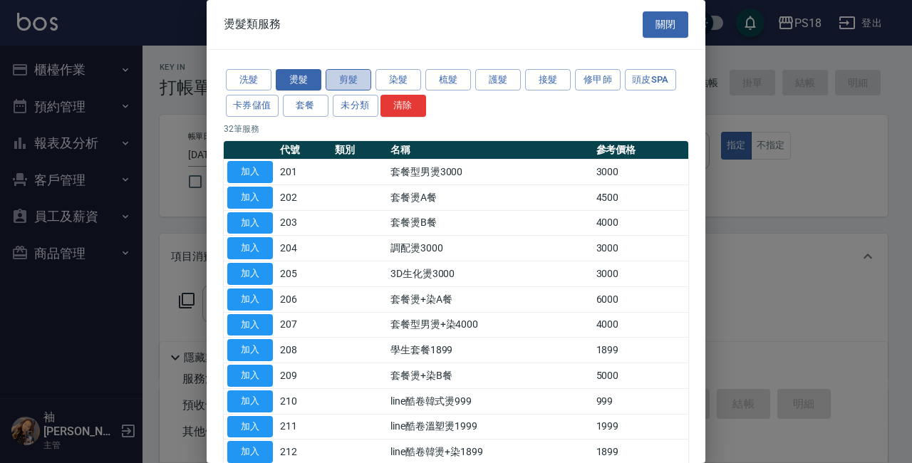
click at [341, 73] on button "剪髮" at bounding box center [349, 80] width 46 height 22
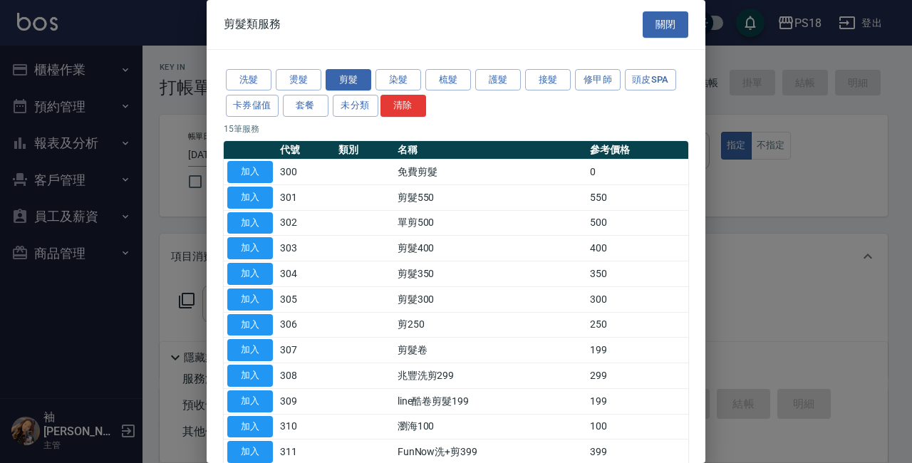
drag, startPoint x: 266, startPoint y: 220, endPoint x: 293, endPoint y: 293, distance: 78.4
click at [266, 219] on button "加入" at bounding box center [250, 223] width 46 height 22
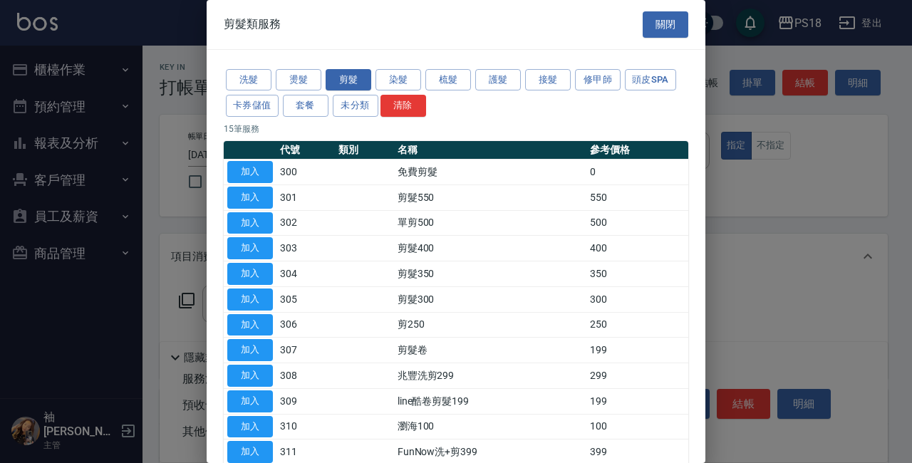
type input "單剪500(302)"
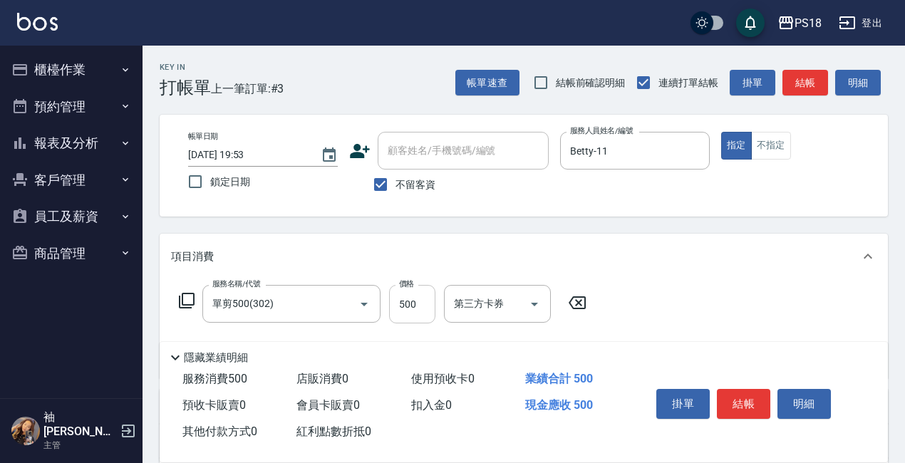
click at [419, 303] on input "500" at bounding box center [412, 304] width 46 height 38
type input "600"
click at [728, 389] on button "結帳" at bounding box center [743, 404] width 53 height 30
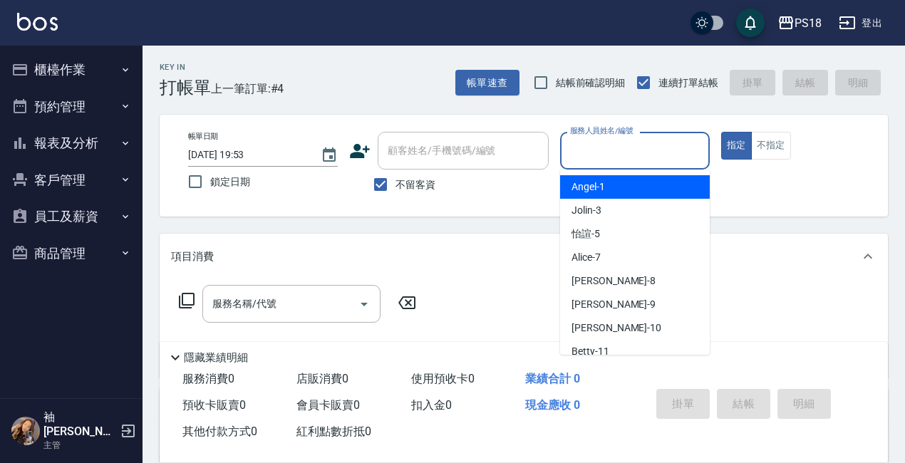
click at [587, 156] on input "服務人員姓名/編號" at bounding box center [634, 150] width 137 height 25
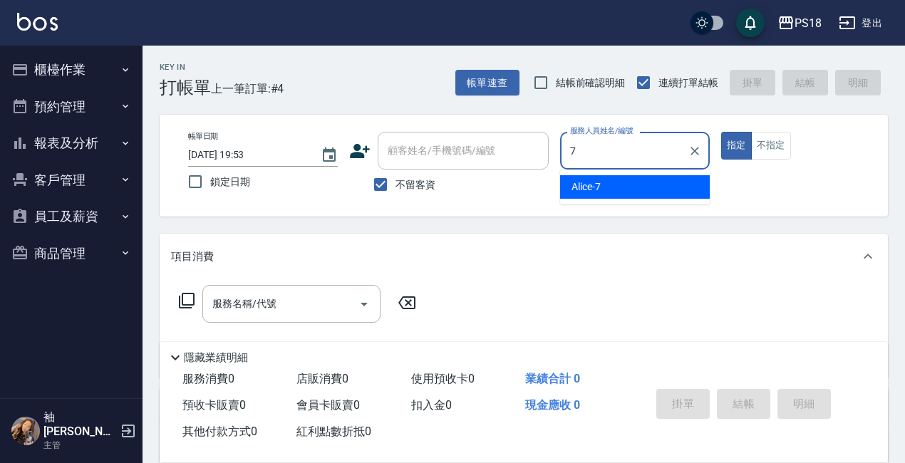
type input "Alice-7"
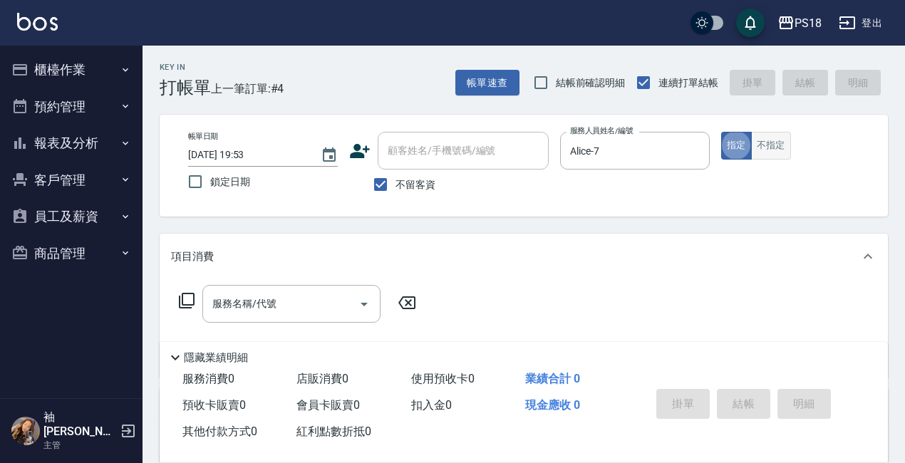
click at [769, 140] on button "不指定" at bounding box center [771, 146] width 40 height 28
click at [187, 296] on icon at bounding box center [186, 300] width 17 height 17
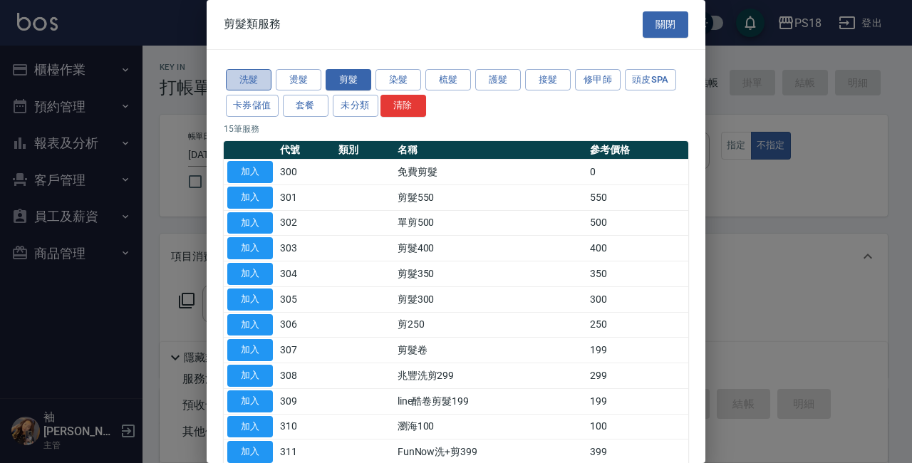
click at [264, 73] on button "洗髮" at bounding box center [249, 80] width 46 height 22
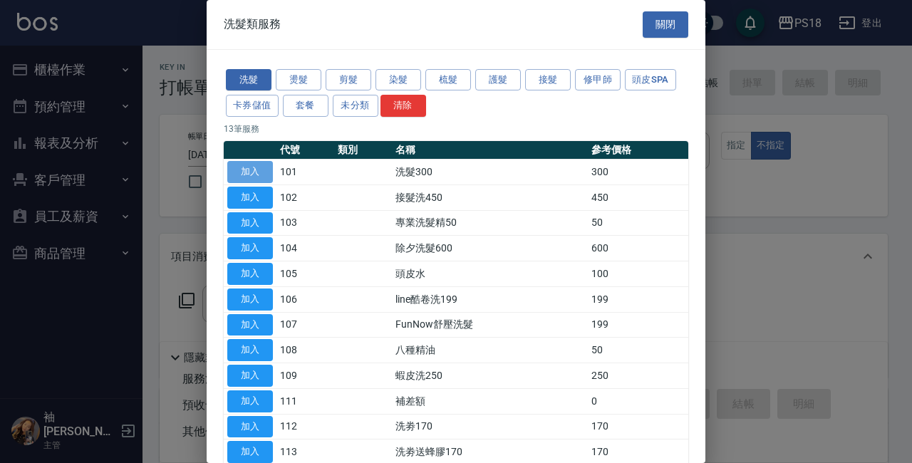
click at [243, 172] on button "加入" at bounding box center [250, 172] width 46 height 22
type input "洗髮300(101)"
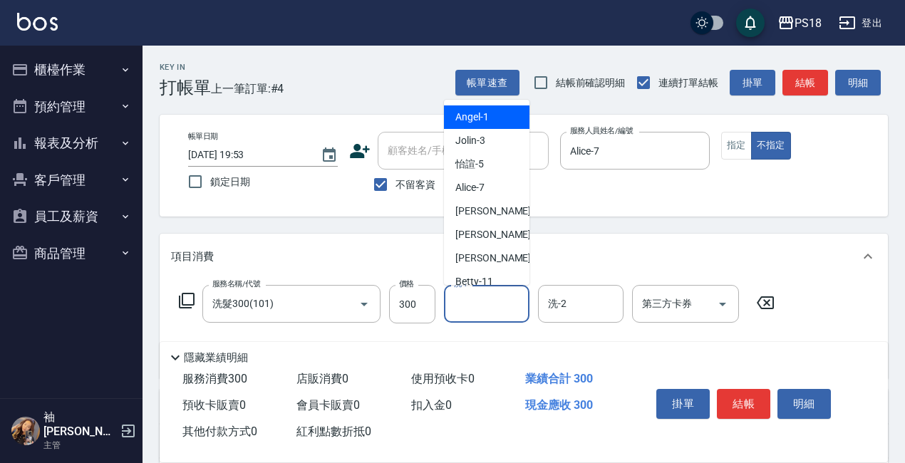
click at [472, 303] on input "洗-1" at bounding box center [486, 303] width 73 height 25
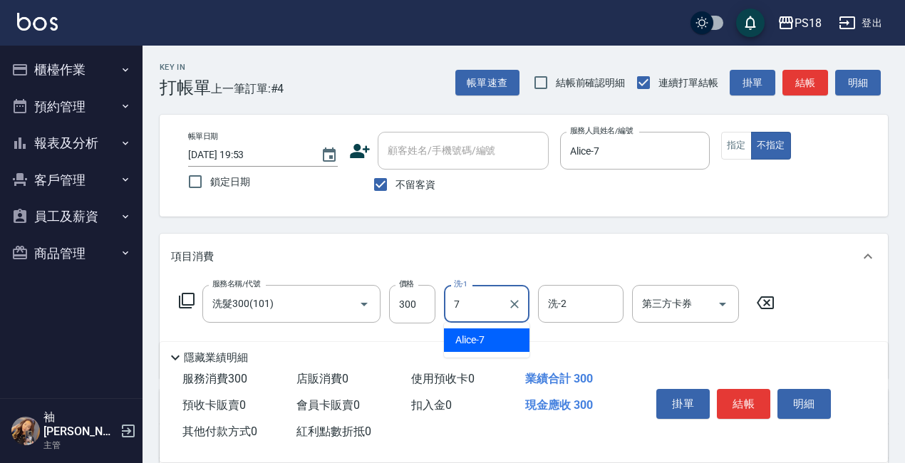
type input "Alice-7"
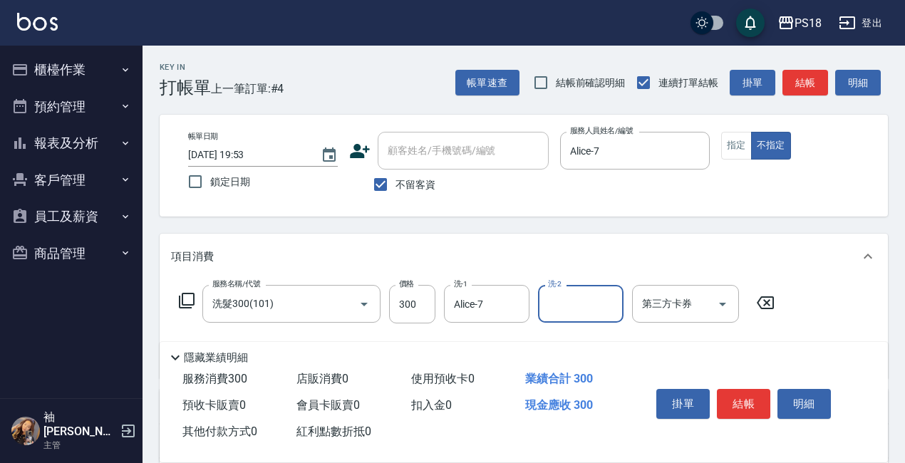
click at [188, 299] on icon at bounding box center [186, 300] width 17 height 17
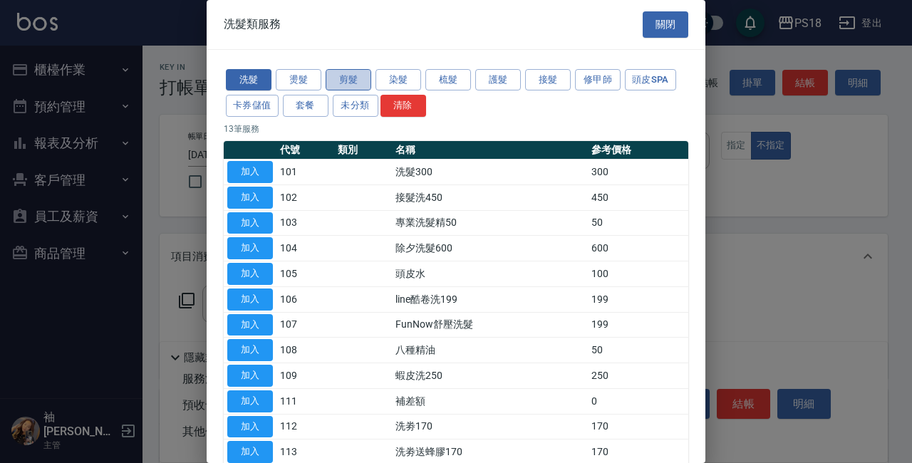
click at [333, 80] on button "剪髮" at bounding box center [349, 80] width 46 height 22
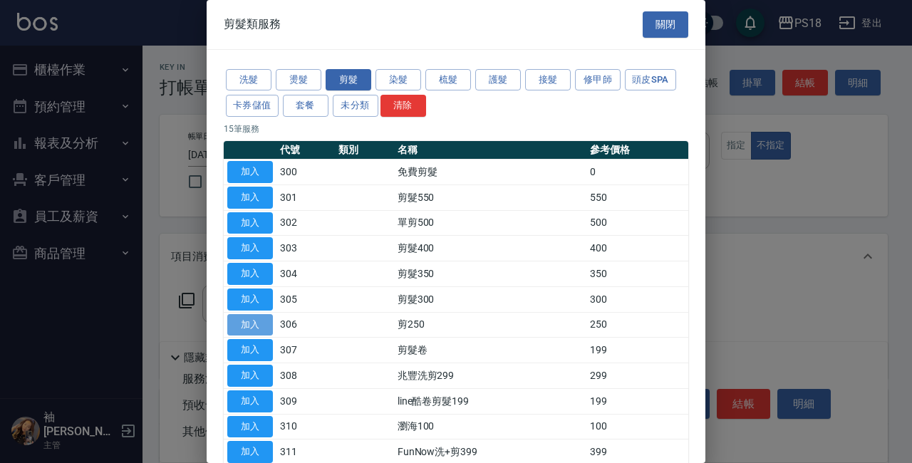
click at [244, 317] on button "加入" at bounding box center [250, 325] width 46 height 22
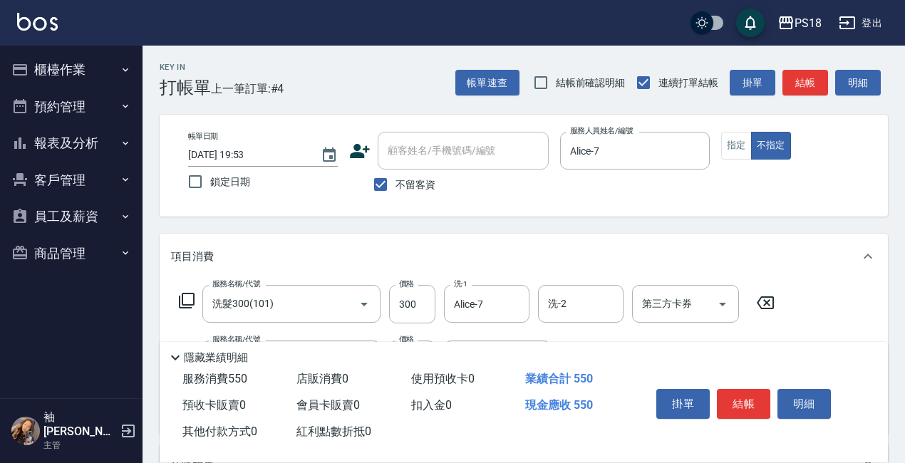
drag, startPoint x: 737, startPoint y: 399, endPoint x: 724, endPoint y: 393, distance: 14.0
click at [733, 396] on button "結帳" at bounding box center [743, 404] width 53 height 30
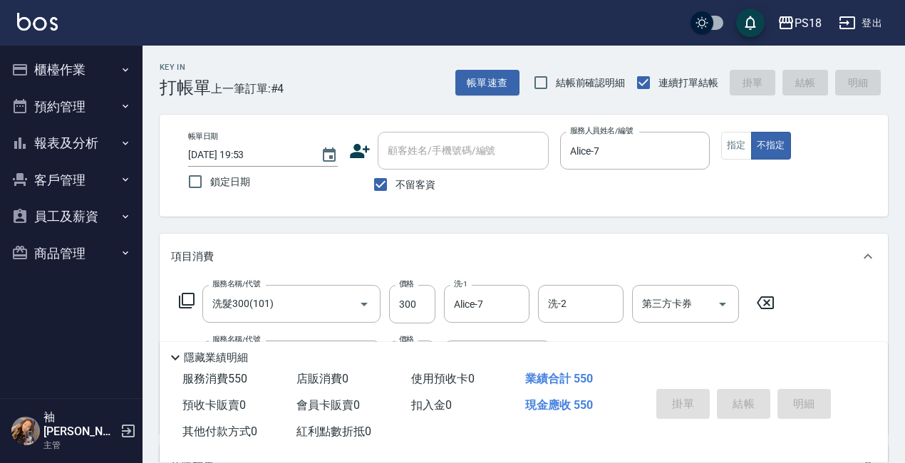
type input "2025/08/11 19:54"
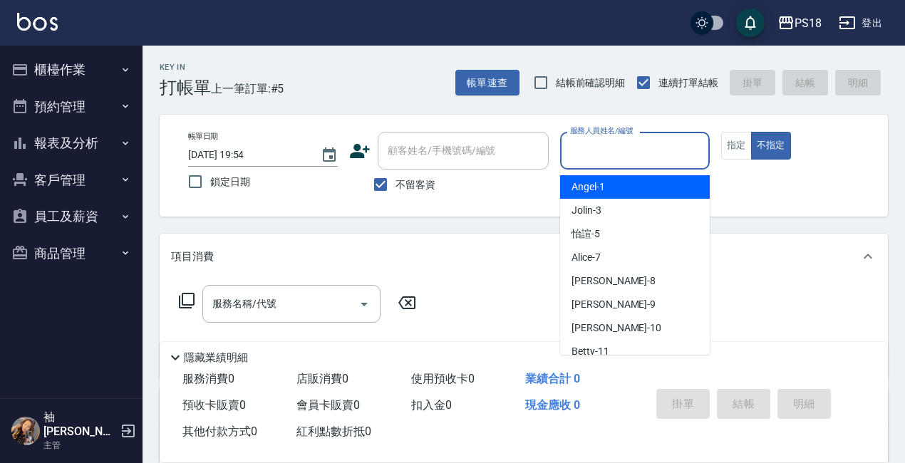
drag, startPoint x: 588, startPoint y: 146, endPoint x: 521, endPoint y: 244, distance: 118.7
click at [588, 147] on input "服務人員姓名/編號" at bounding box center [634, 150] width 137 height 25
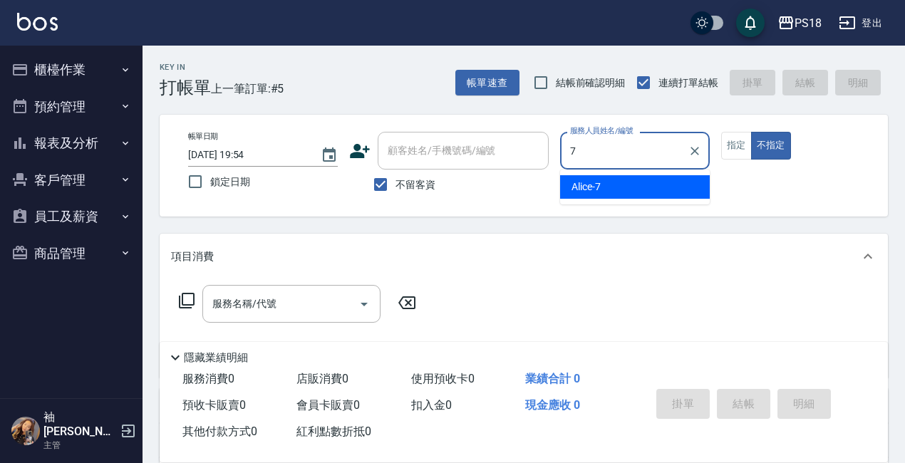
type input "7"
type button "false"
type input "Alice-7"
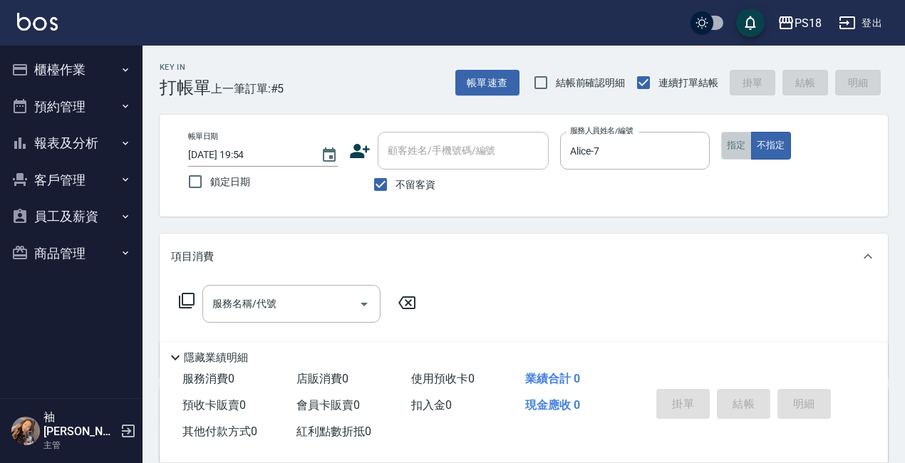
click at [729, 142] on button "指定" at bounding box center [736, 146] width 31 height 28
click at [188, 299] on icon at bounding box center [186, 300] width 17 height 17
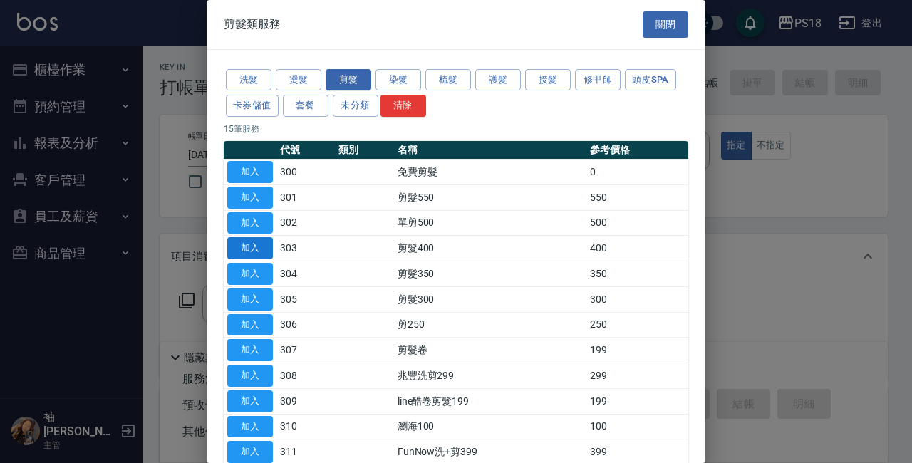
click at [255, 242] on button "加入" at bounding box center [250, 248] width 46 height 22
type input "剪髮400(303)"
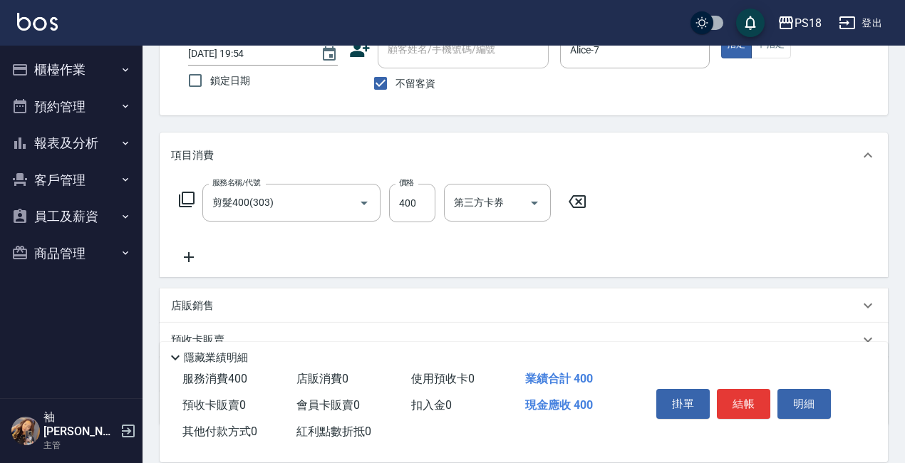
scroll to position [200, 0]
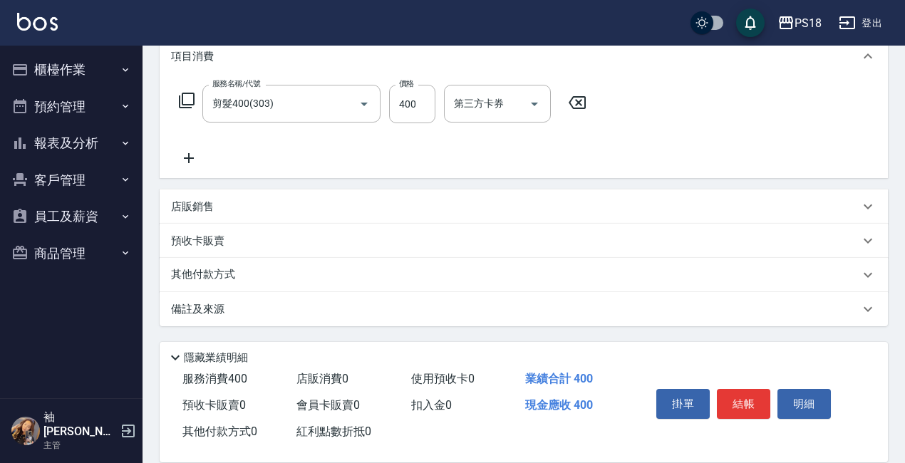
click at [207, 304] on p "備註及來源" at bounding box center [197, 309] width 53 height 15
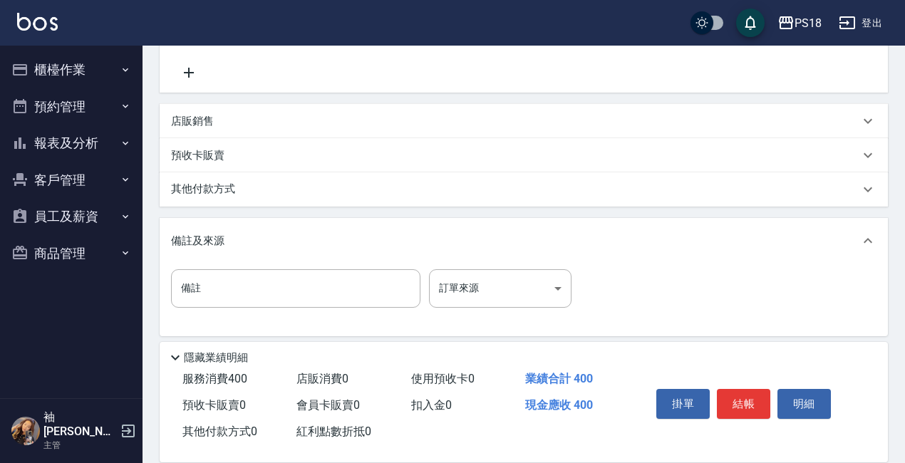
scroll to position [296, 0]
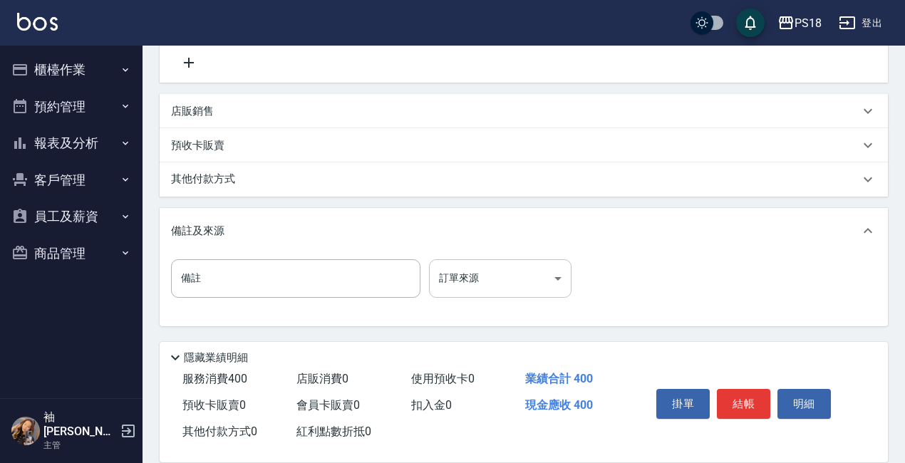
click at [553, 281] on body "PS18 登出 櫃檯作業 打帳單 帳單列表 現金收支登錄 材料自購登錄 每日結帳 排班表 現場電腦打卡 掃碼打卡 預約管理 預約管理 單日預約紀錄 單週預約紀…" at bounding box center [452, 83] width 905 height 759
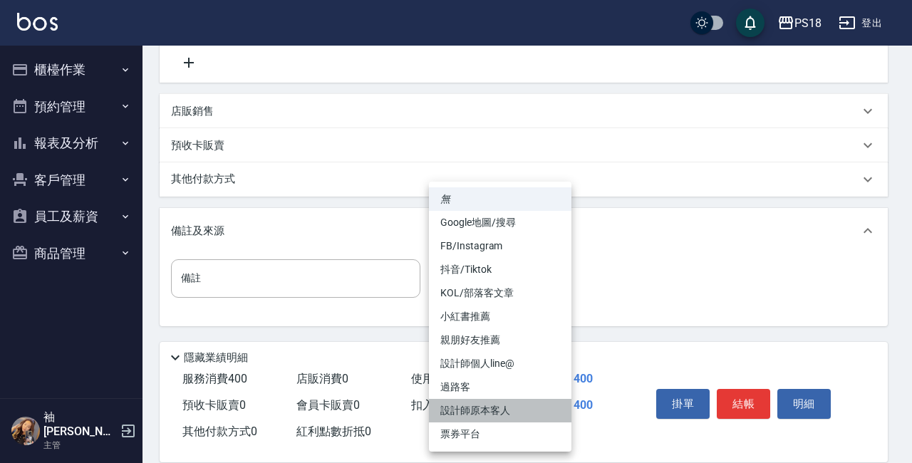
drag, startPoint x: 461, startPoint y: 409, endPoint x: 526, endPoint y: 406, distance: 64.9
click at [461, 407] on li "設計師原本客人" at bounding box center [500, 411] width 142 height 24
type input "設計師原本客人"
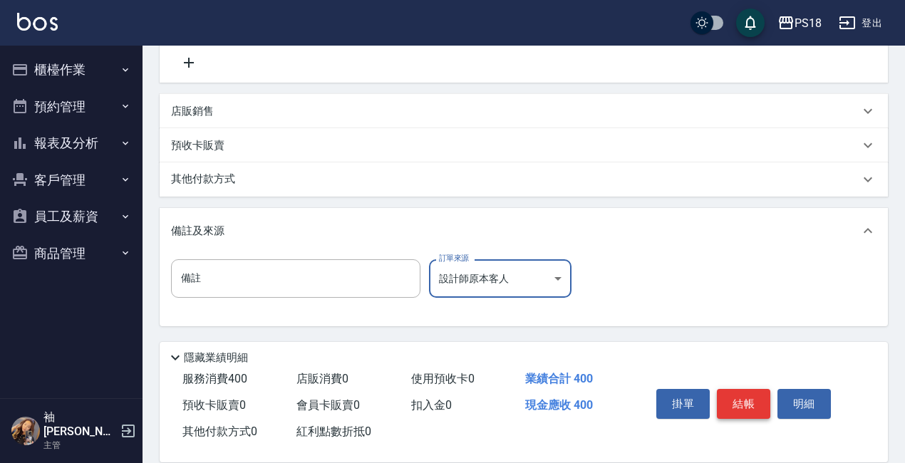
click at [756, 393] on button "結帳" at bounding box center [743, 404] width 53 height 30
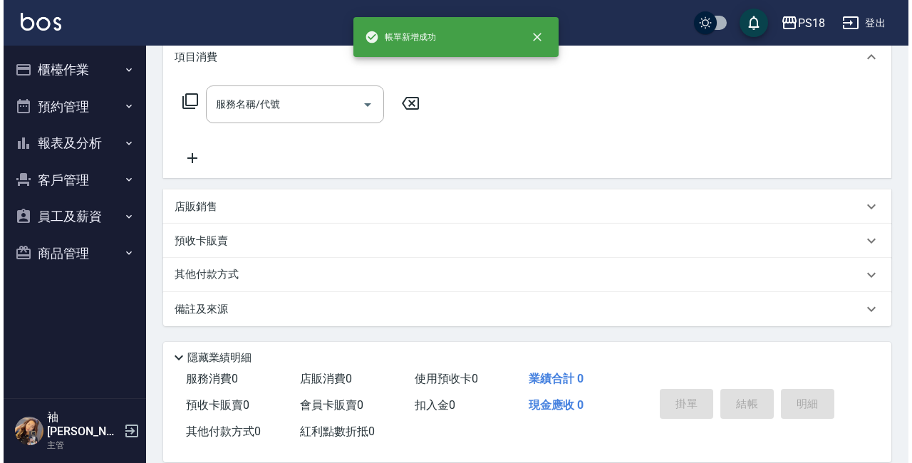
scroll to position [0, 0]
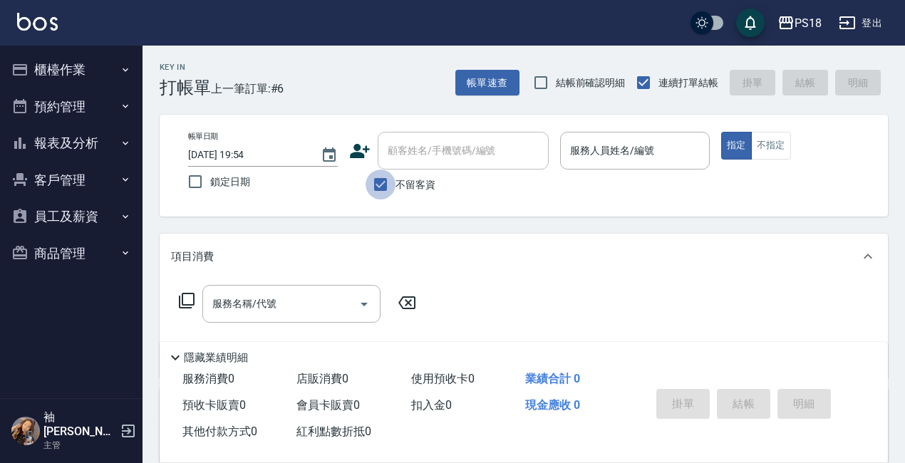
click at [384, 185] on input "不留客資" at bounding box center [380, 185] width 30 height 30
checkbox input "false"
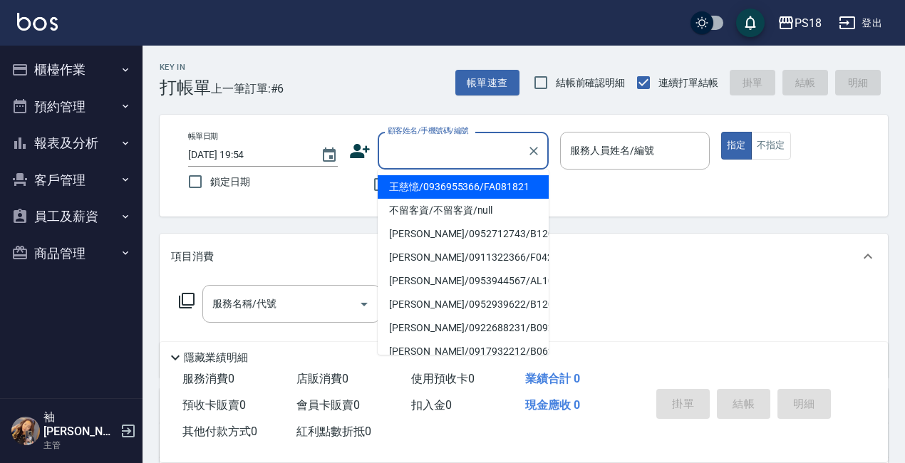
click at [444, 153] on input "顧客姓名/手機號碼/編號" at bounding box center [452, 150] width 137 height 25
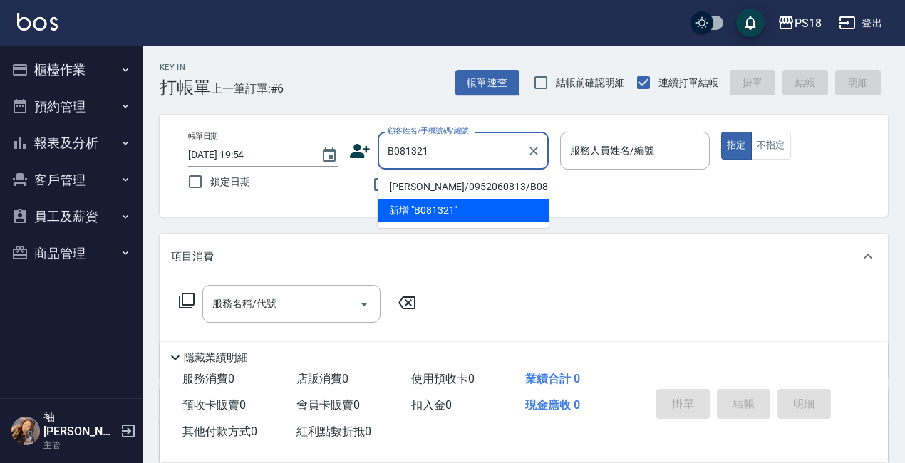
click at [416, 186] on li "吳侑家/0952060813/B081321" at bounding box center [463, 187] width 171 height 24
type input "吳侑家/0952060813/B081321"
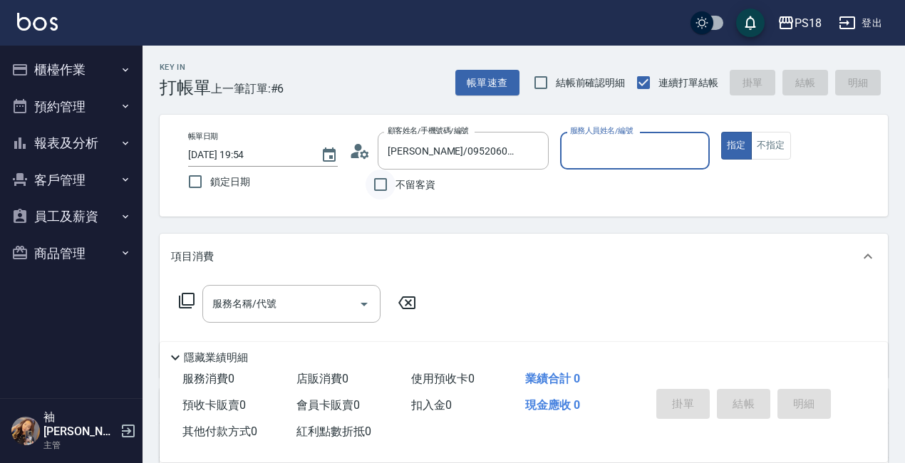
type input "Betty-11"
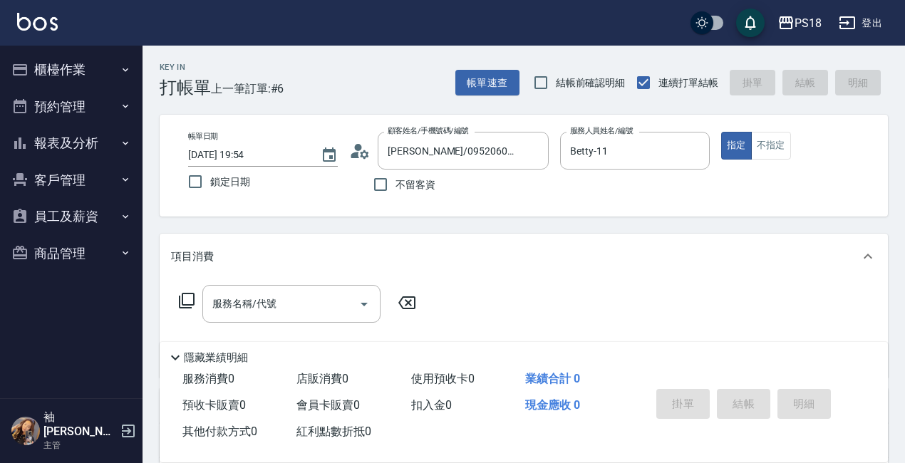
click at [359, 152] on icon at bounding box center [359, 150] width 21 height 21
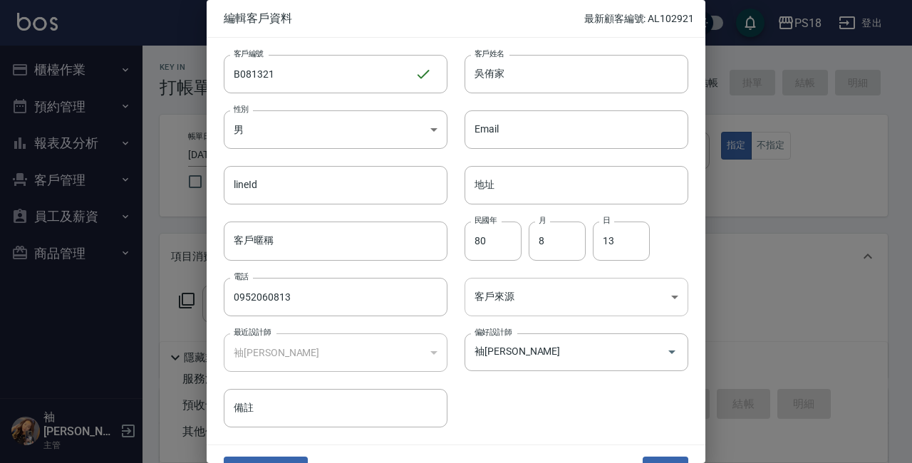
click at [669, 300] on body "PS18 登出 櫃檯作業 打帳單 帳單列表 現金收支登錄 材料自購登錄 每日結帳 排班表 現場電腦打卡 掃碼打卡 預約管理 預約管理 單日預約紀錄 單週預約紀…" at bounding box center [456, 348] width 912 height 697
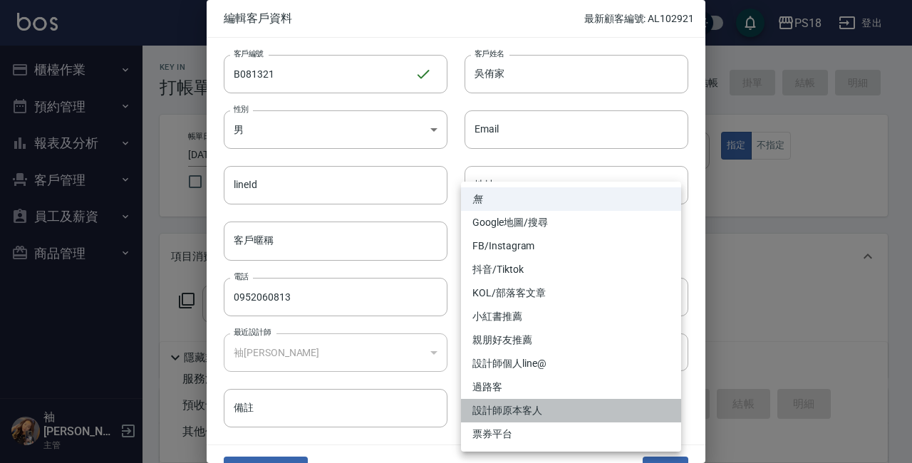
click at [509, 407] on li "設計師原本客人" at bounding box center [571, 411] width 220 height 24
type input "設計師原本客人"
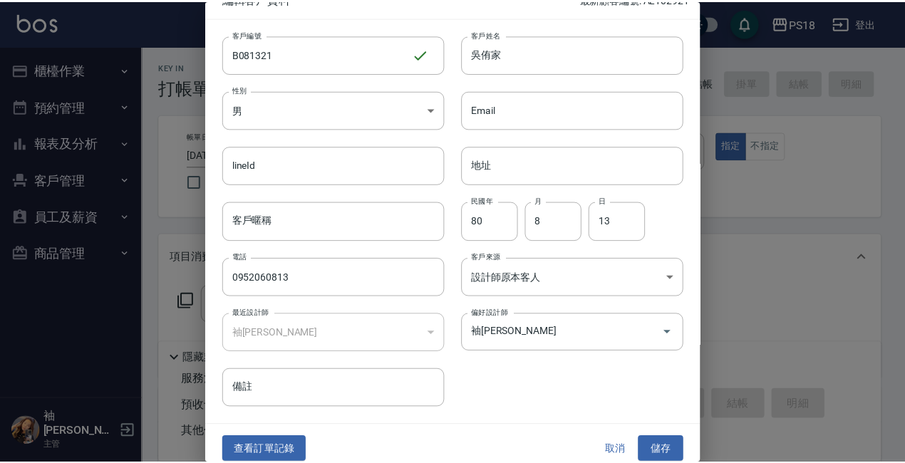
scroll to position [31, 0]
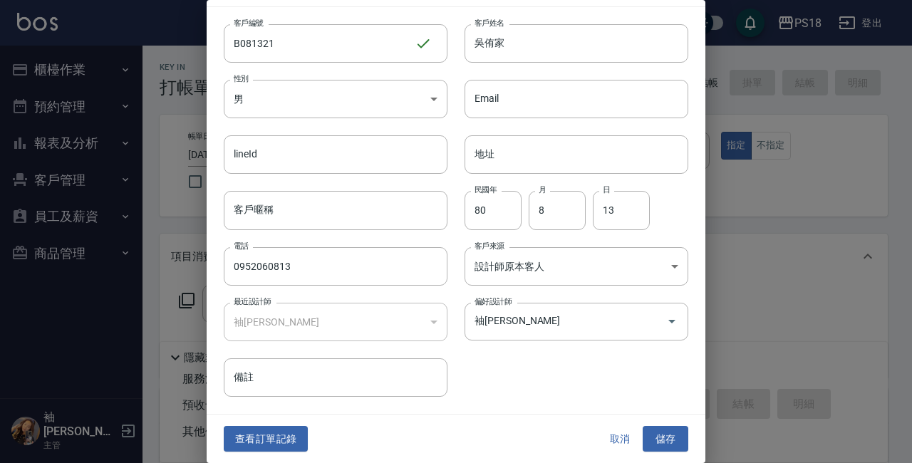
click at [655, 431] on button "儲存" at bounding box center [665, 439] width 46 height 26
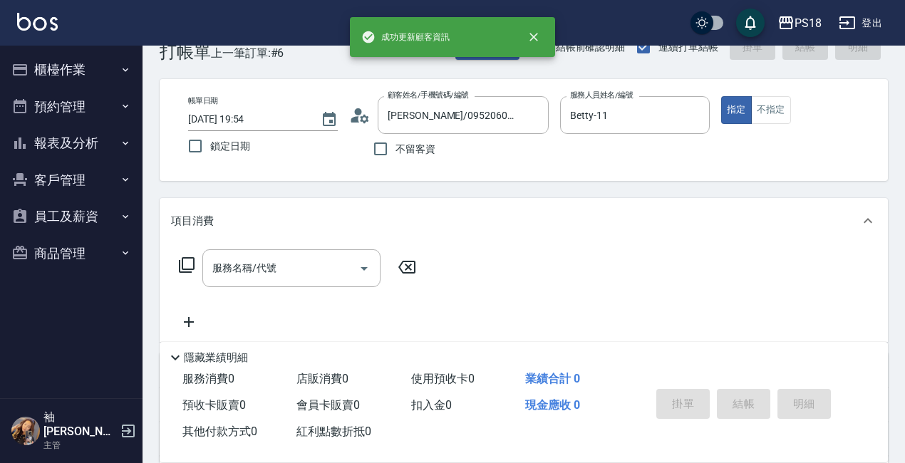
scroll to position [20, 0]
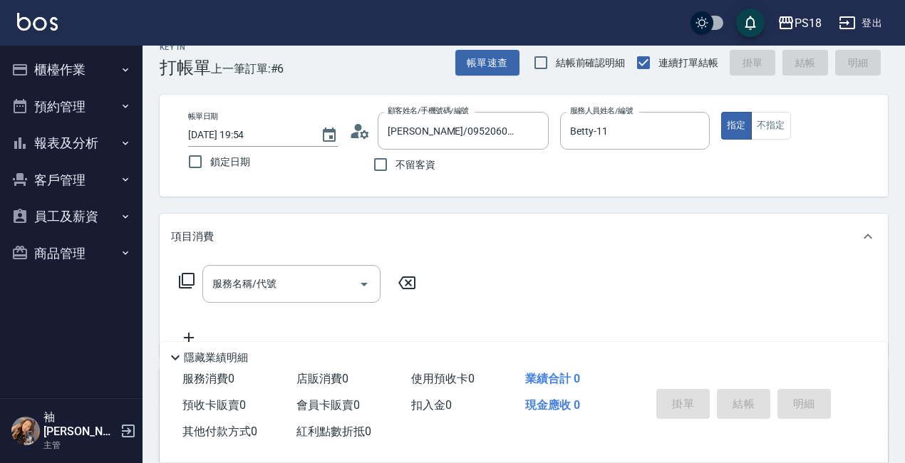
click at [187, 276] on icon at bounding box center [186, 280] width 17 height 17
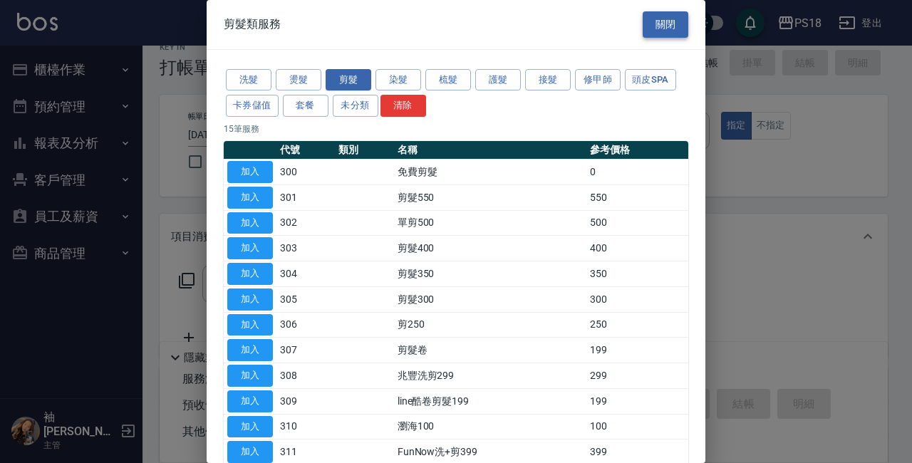
click at [646, 31] on button "關閉" at bounding box center [665, 24] width 46 height 26
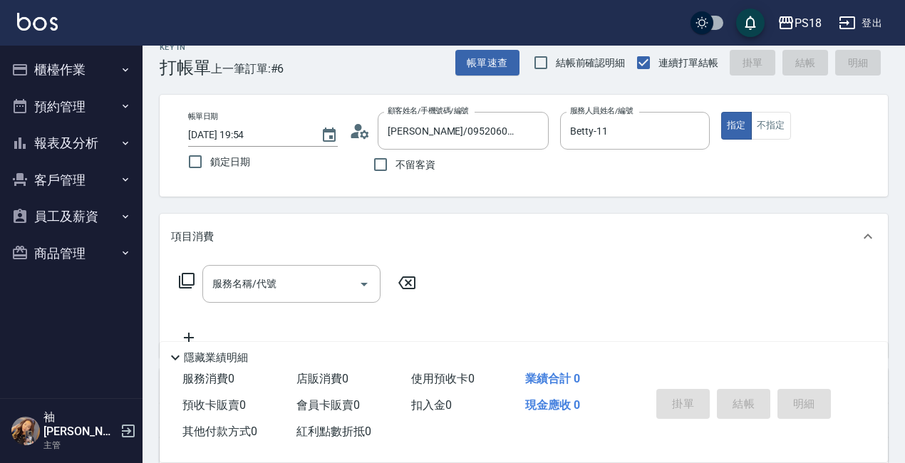
click at [184, 274] on icon at bounding box center [187, 281] width 16 height 16
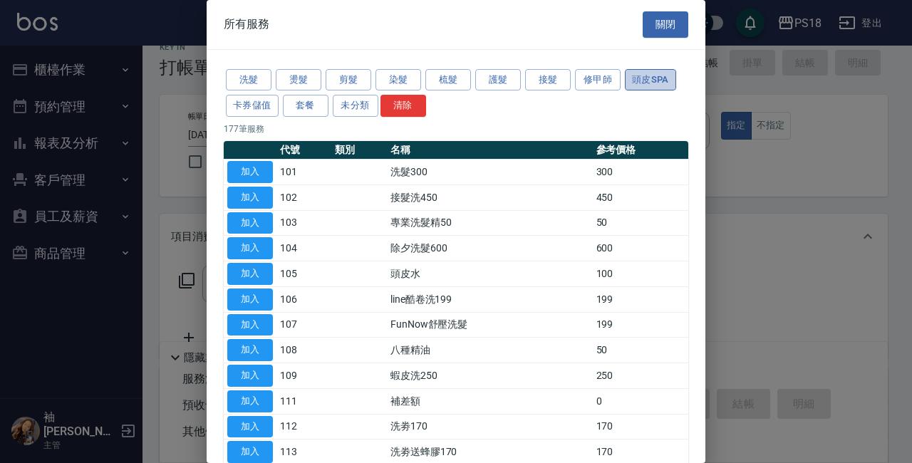
drag, startPoint x: 638, startPoint y: 76, endPoint x: 657, endPoint y: 115, distance: 43.6
click at [637, 77] on button "頭皮SPA" at bounding box center [650, 80] width 51 height 22
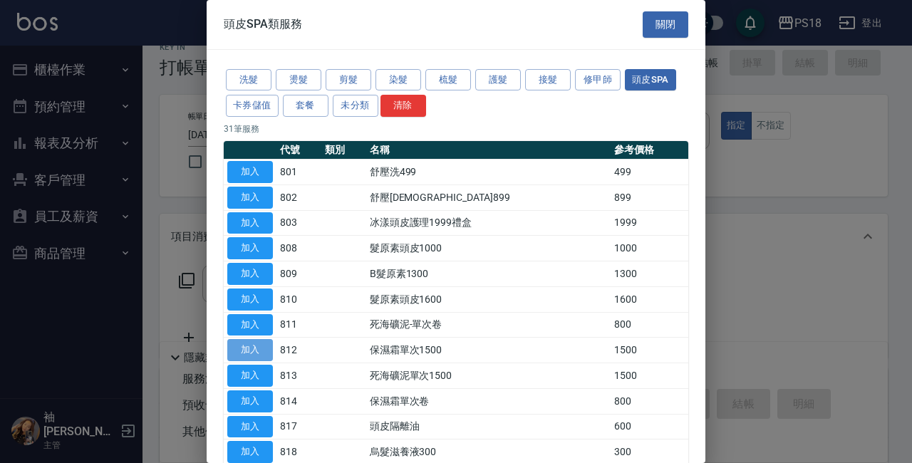
click at [264, 343] on button "加入" at bounding box center [250, 350] width 46 height 22
type input "保濕霜單次1500(812)"
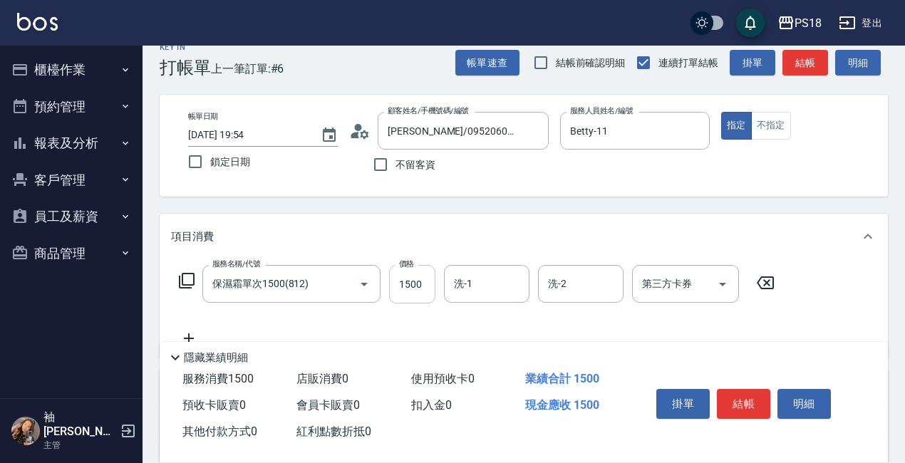
click at [403, 281] on input "1500" at bounding box center [412, 284] width 46 height 38
type input "1020"
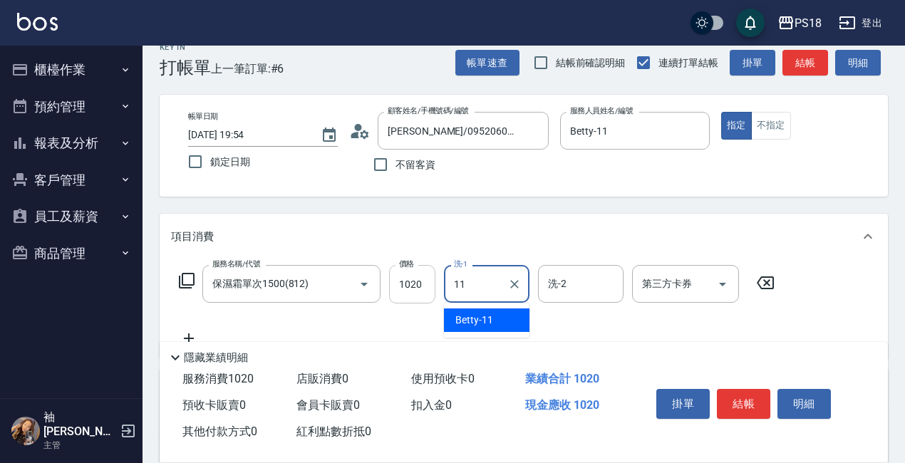
type input "Betty-11"
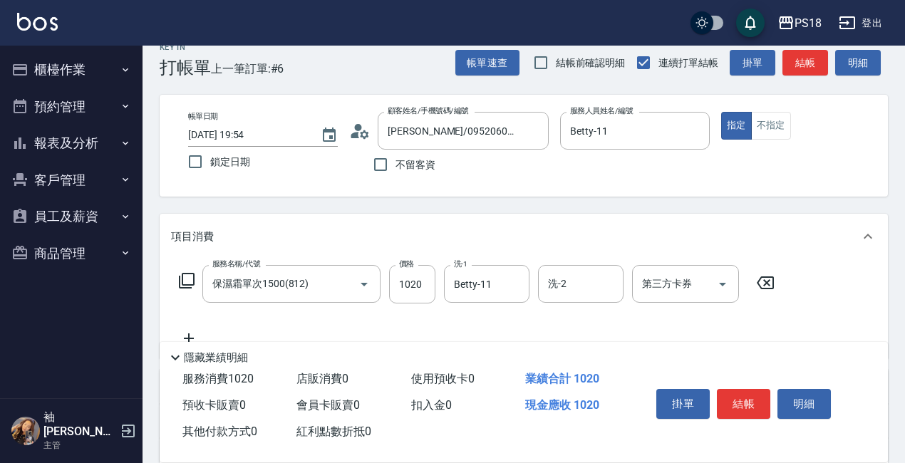
click at [185, 276] on icon at bounding box center [186, 280] width 17 height 17
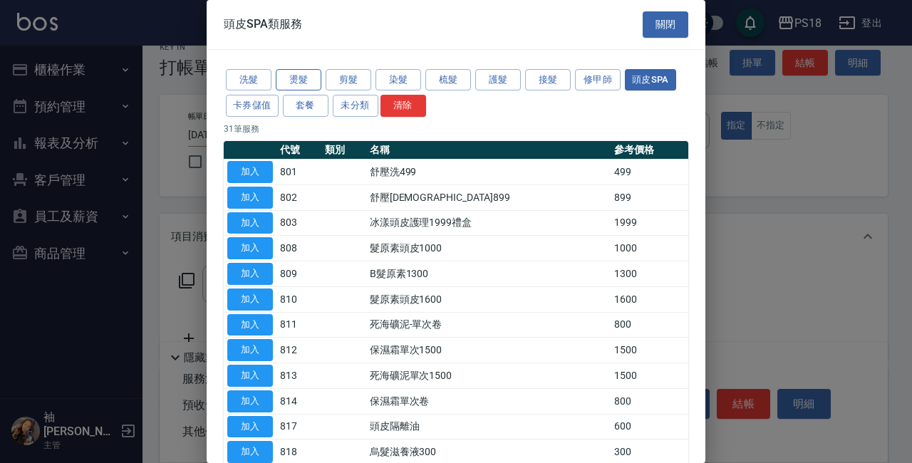
click at [302, 78] on button "燙髮" at bounding box center [299, 80] width 46 height 22
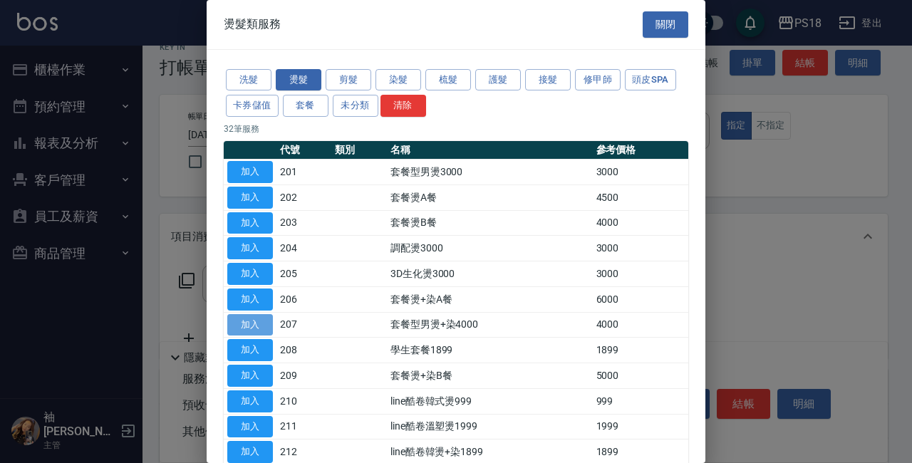
click at [262, 321] on button "加入" at bounding box center [250, 325] width 46 height 22
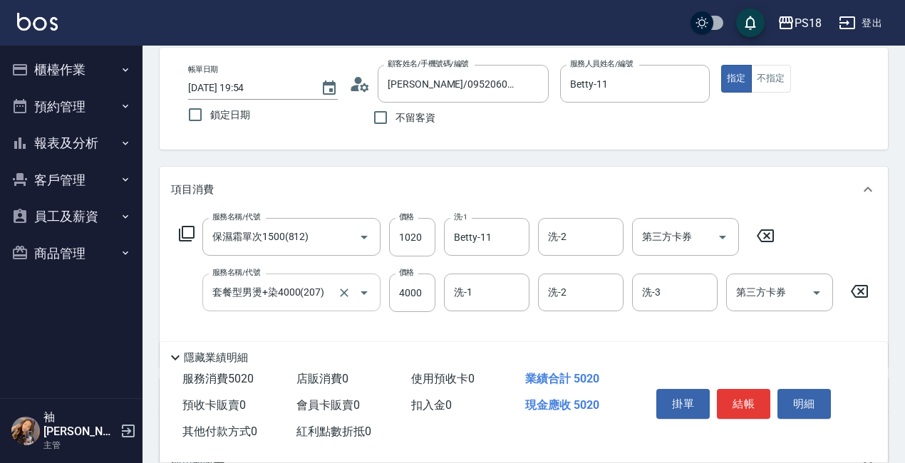
scroll to position [91, 0]
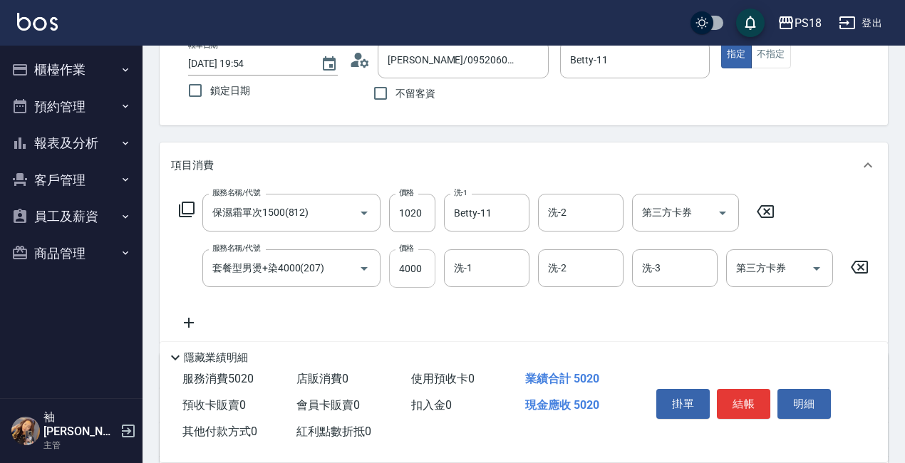
click at [426, 271] on input "4000" at bounding box center [412, 268] width 46 height 38
type input "4900"
type input "Betty-11"
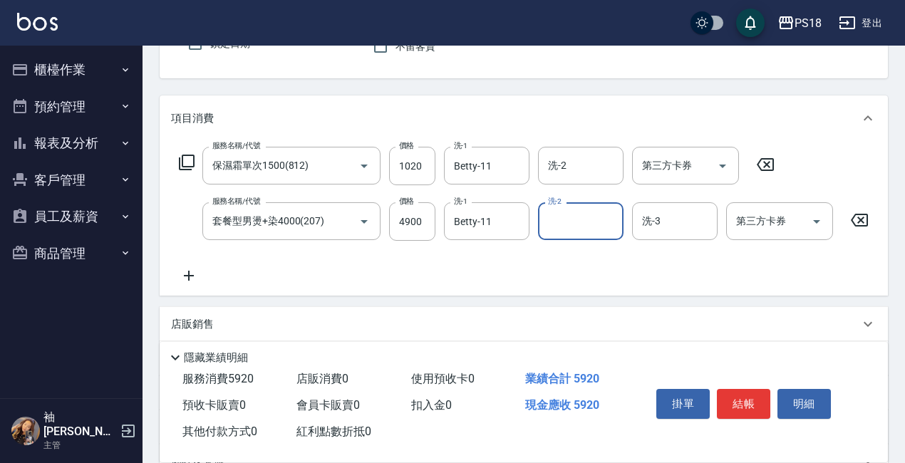
scroll to position [302, 0]
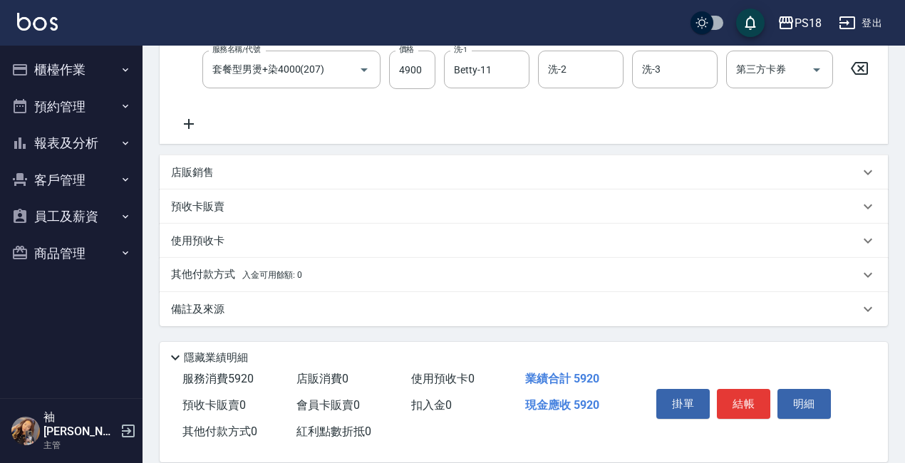
click at [209, 303] on p "備註及來源" at bounding box center [197, 309] width 53 height 15
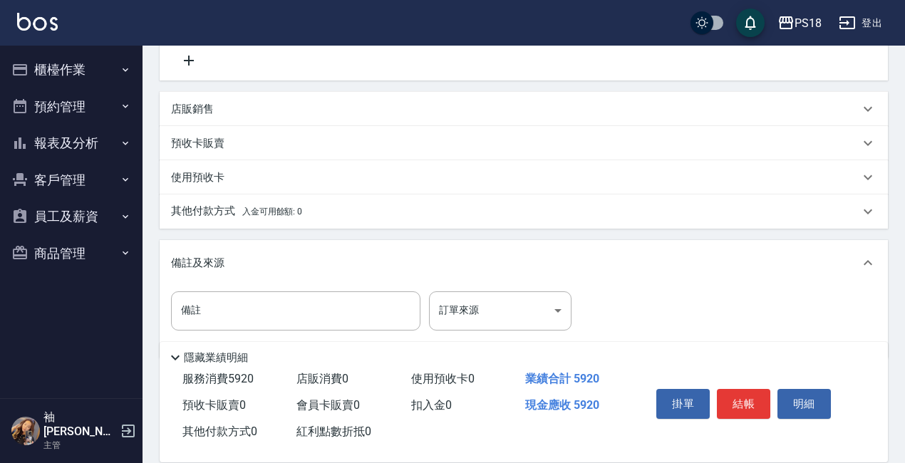
scroll to position [398, 0]
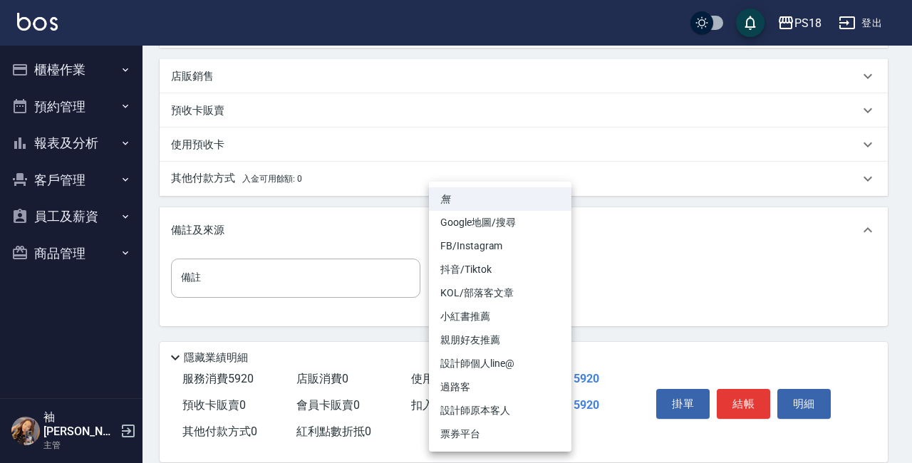
click at [559, 286] on body "PS18 登出 櫃檯作業 打帳單 帳單列表 現金收支登錄 材料自購登錄 每日結帳 排班表 現場電腦打卡 掃碼打卡 預約管理 預約管理 單日預約紀錄 單週預約紀…" at bounding box center [456, 38] width 912 height 849
click at [489, 408] on li "設計師原本客人" at bounding box center [500, 411] width 142 height 24
type input "設計師原本客人"
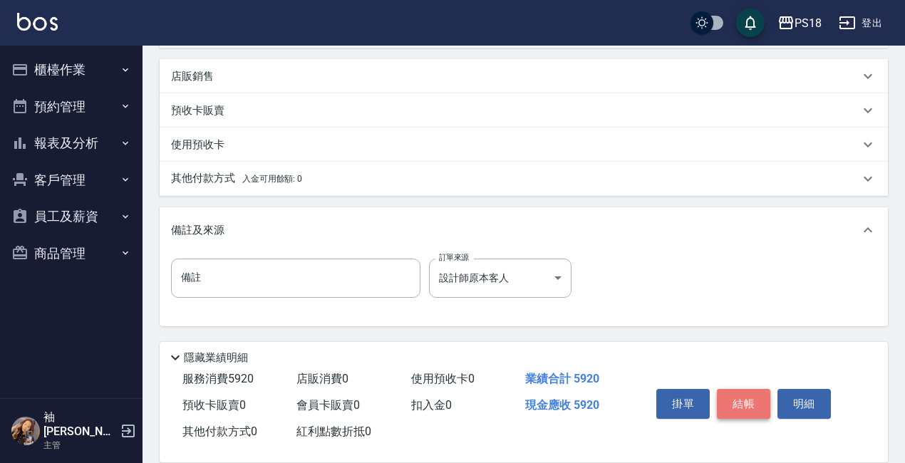
click at [741, 392] on button "結帳" at bounding box center [743, 404] width 53 height 30
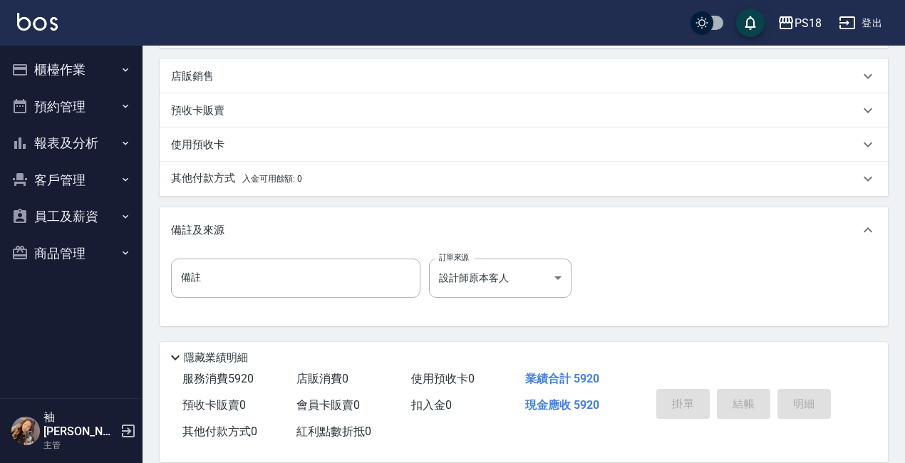
type input "2025/08/11 19:56"
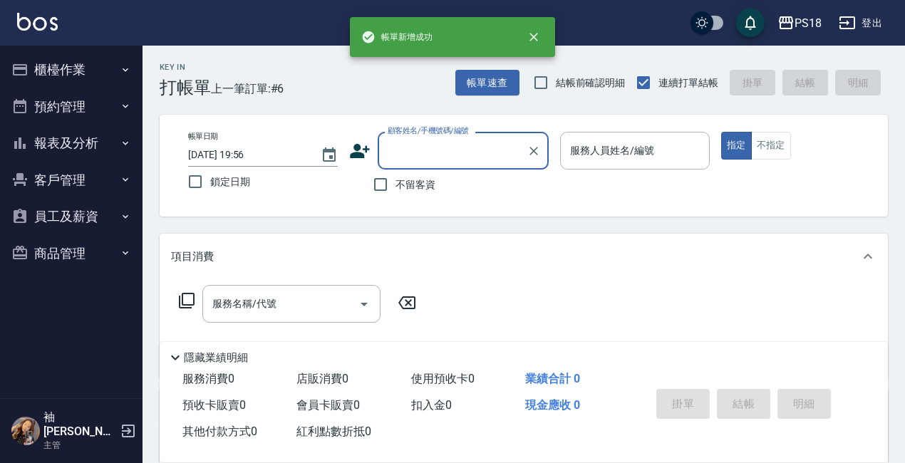
scroll to position [0, 0]
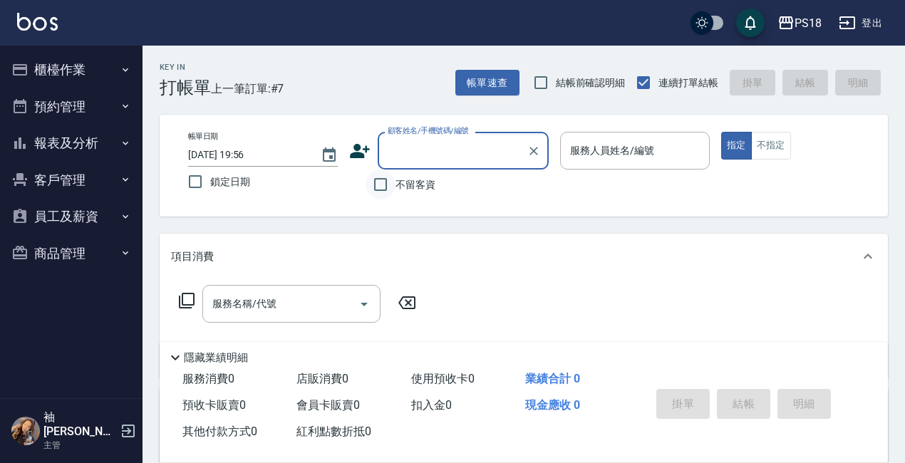
click at [381, 181] on input "不留客資" at bounding box center [380, 185] width 30 height 30
checkbox input "true"
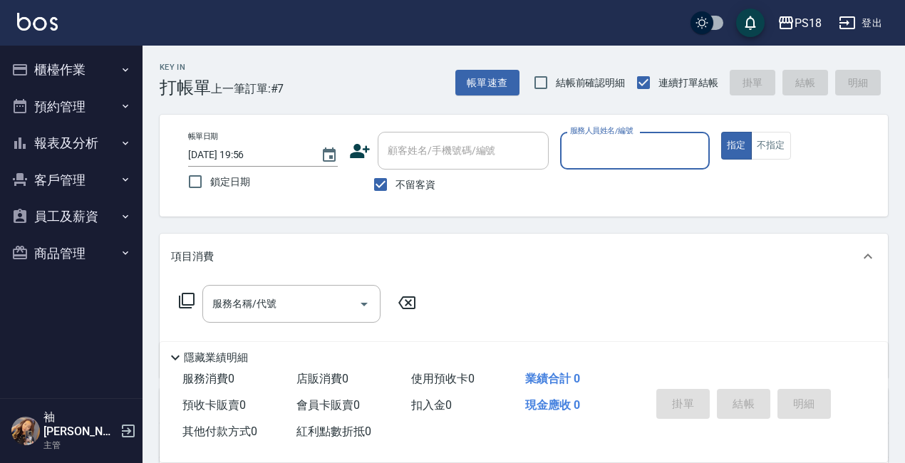
click at [610, 154] on input "服務人員姓名/編號" at bounding box center [634, 150] width 137 height 25
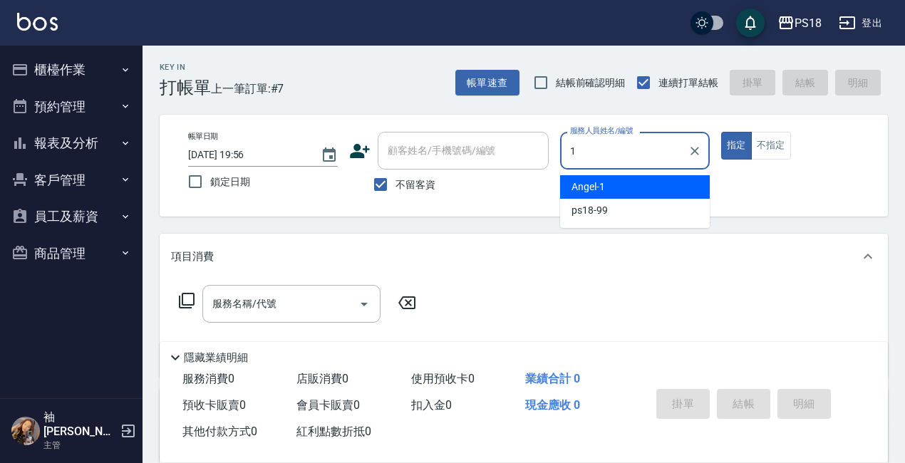
type input "Angel-1"
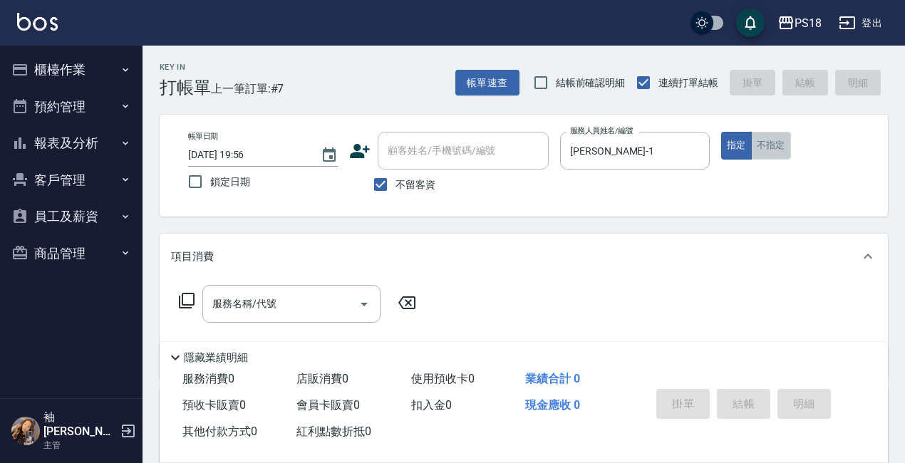
click at [774, 151] on button "不指定" at bounding box center [771, 146] width 40 height 28
click at [186, 296] on icon at bounding box center [186, 300] width 17 height 17
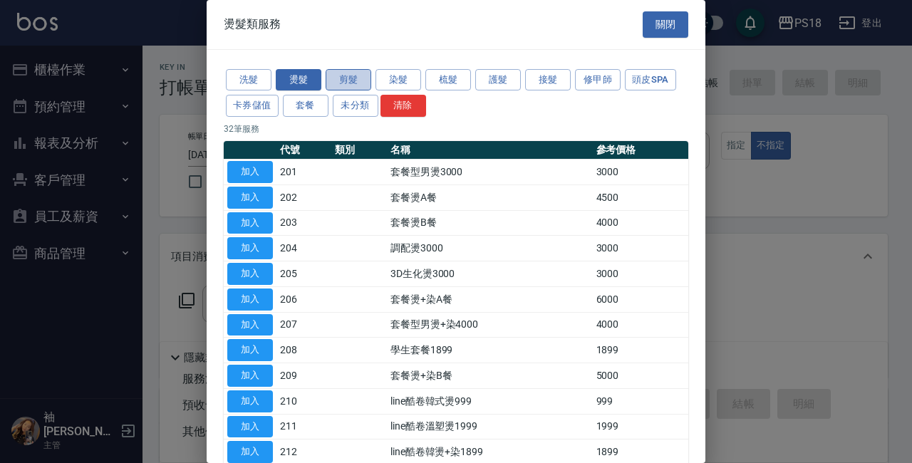
click at [337, 78] on button "剪髮" at bounding box center [349, 80] width 46 height 22
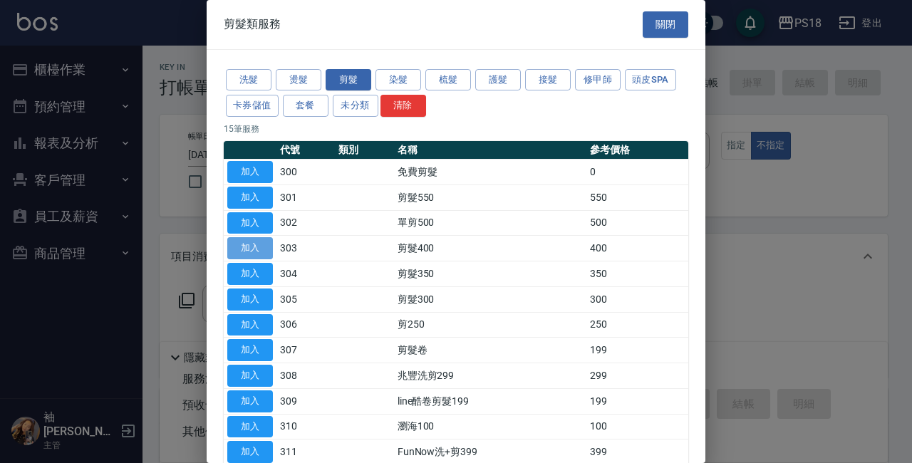
click at [248, 242] on button "加入" at bounding box center [250, 248] width 46 height 22
type input "剪髮400(303)"
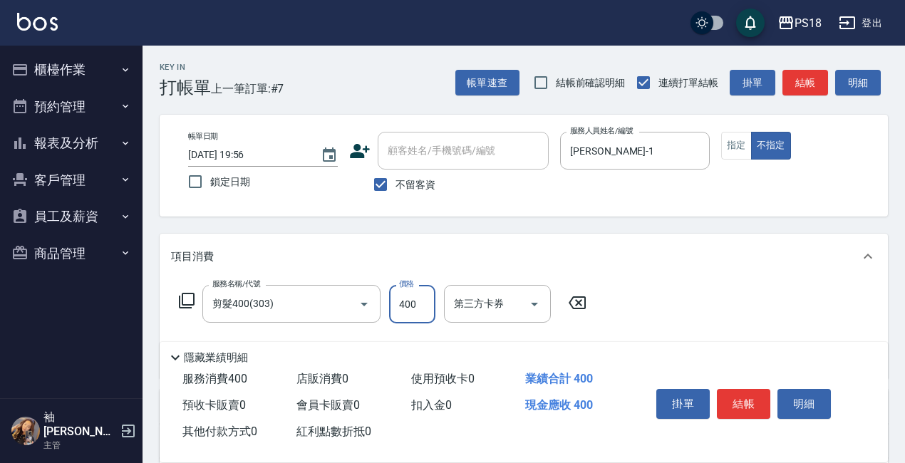
click at [422, 301] on input "400" at bounding box center [412, 304] width 46 height 38
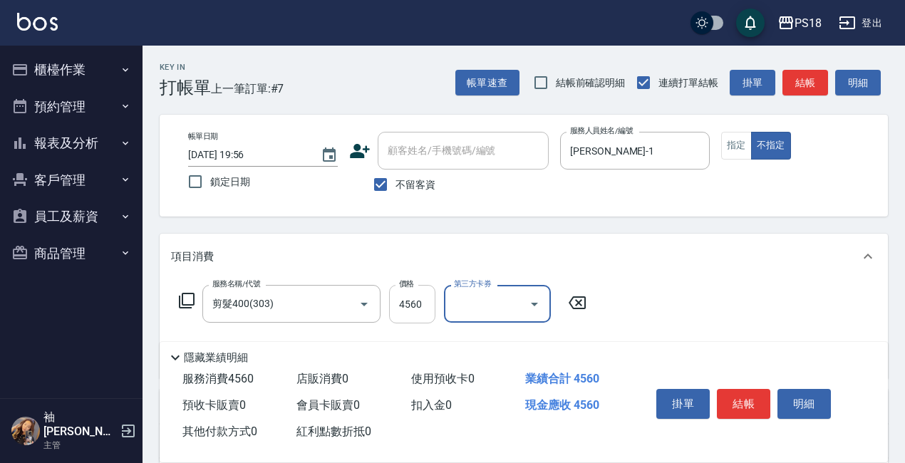
click at [426, 307] on input "4560" at bounding box center [412, 304] width 46 height 38
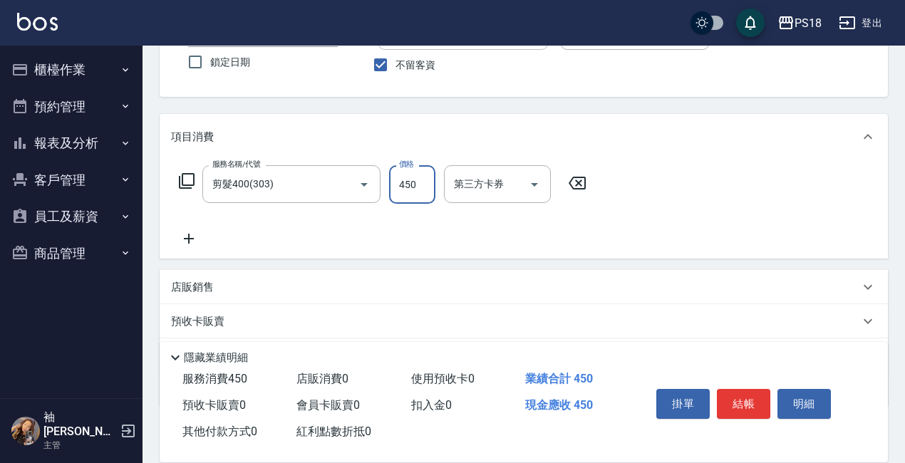
scroll to position [200, 0]
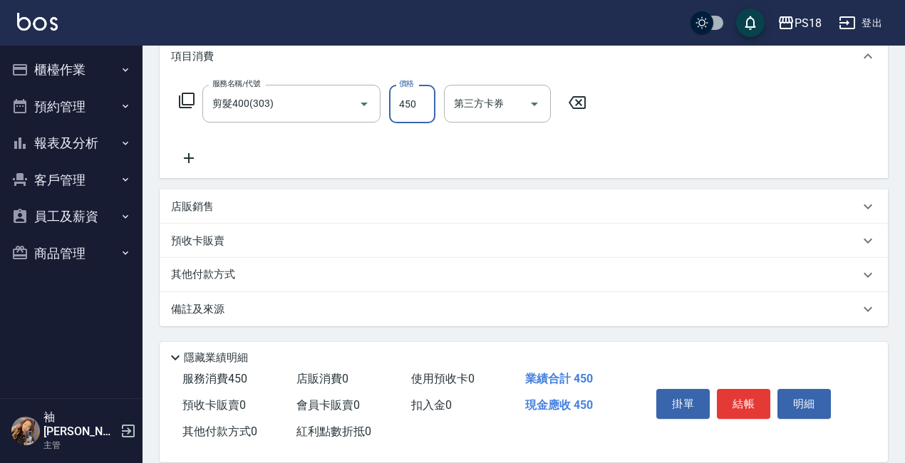
type input "450"
click at [199, 311] on p "備註及來源" at bounding box center [197, 309] width 53 height 15
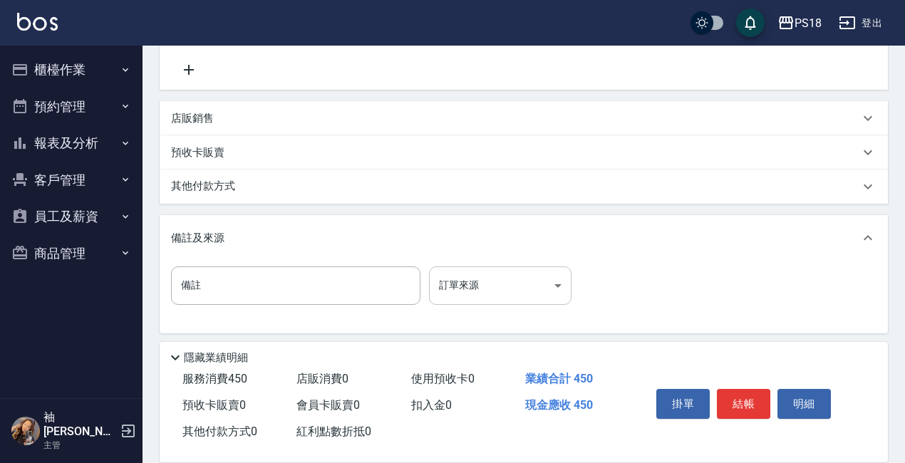
scroll to position [296, 0]
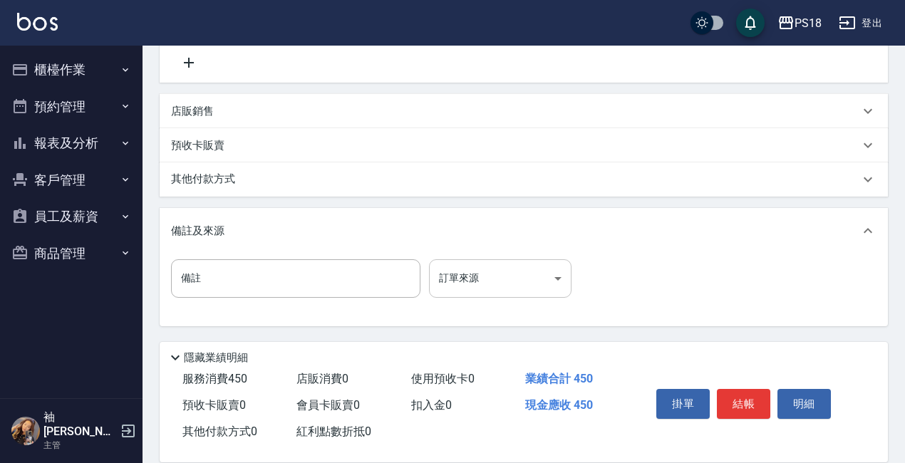
click at [556, 278] on body "PS18 登出 櫃檯作業 打帳單 帳單列表 現金收支登錄 材料自購登錄 每日結帳 排班表 現場電腦打卡 掃碼打卡 預約管理 預約管理 單日預約紀錄 單週預約紀…" at bounding box center [452, 83] width 905 height 759
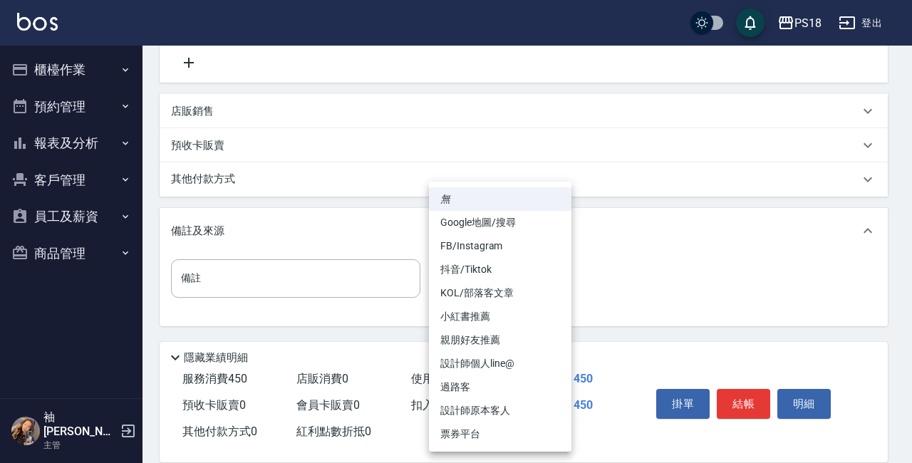
click at [468, 382] on li "過路客" at bounding box center [500, 387] width 142 height 24
type input "過路客"
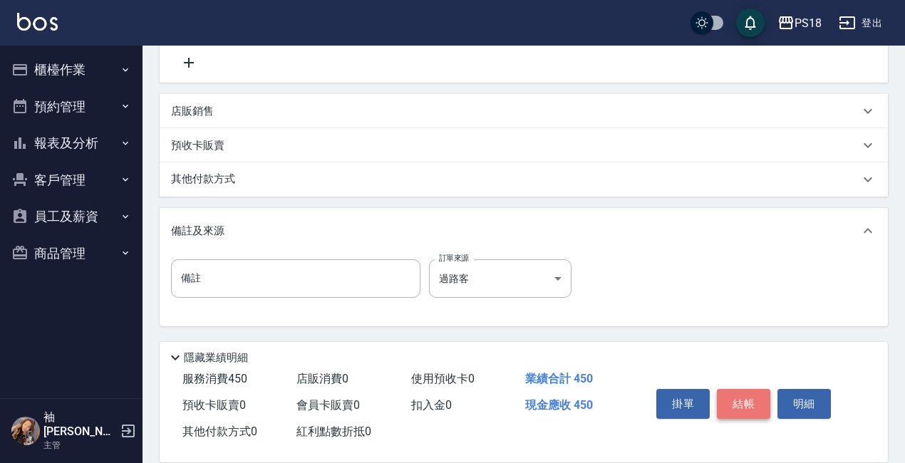
click at [745, 395] on button "結帳" at bounding box center [743, 404] width 53 height 30
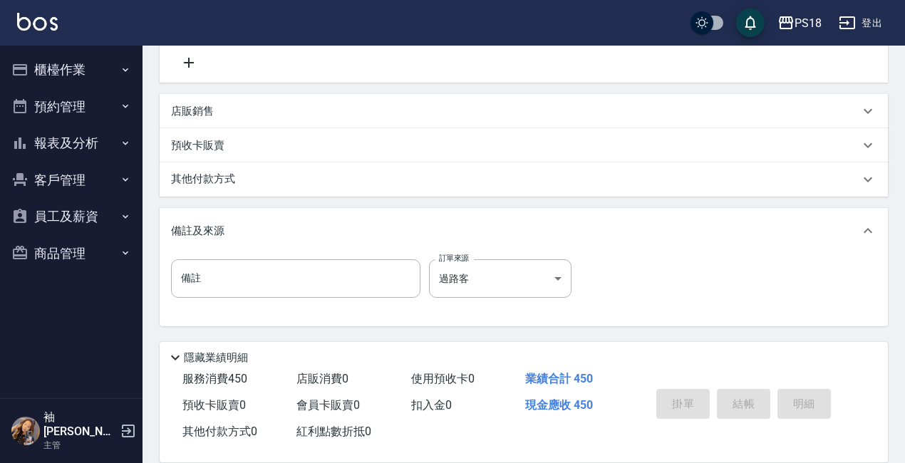
scroll to position [0, 0]
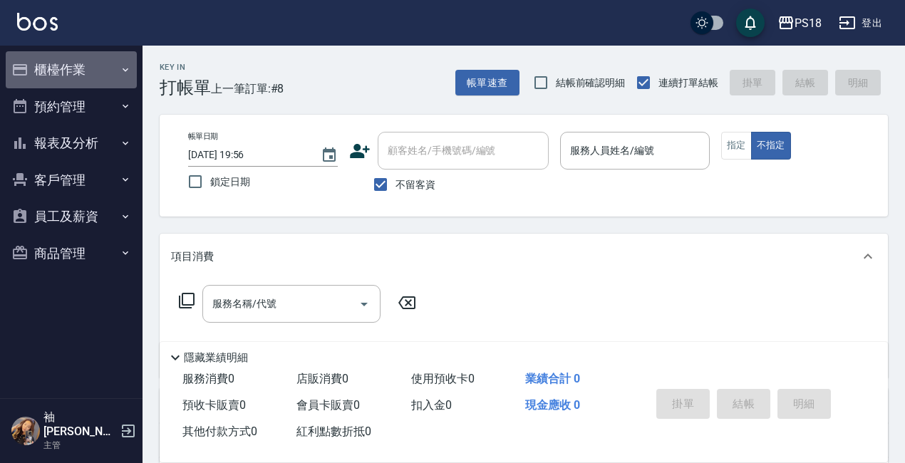
click at [54, 71] on button "櫃檯作業" at bounding box center [71, 69] width 131 height 37
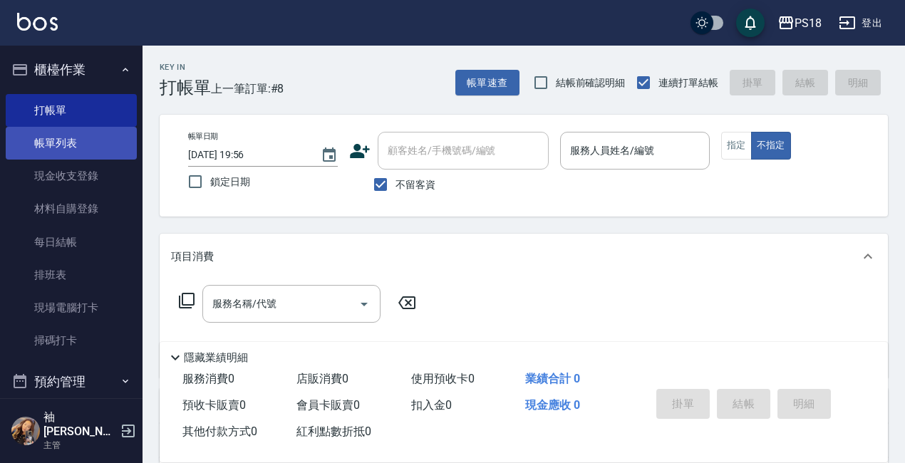
click at [65, 146] on link "帳單列表" at bounding box center [71, 143] width 131 height 33
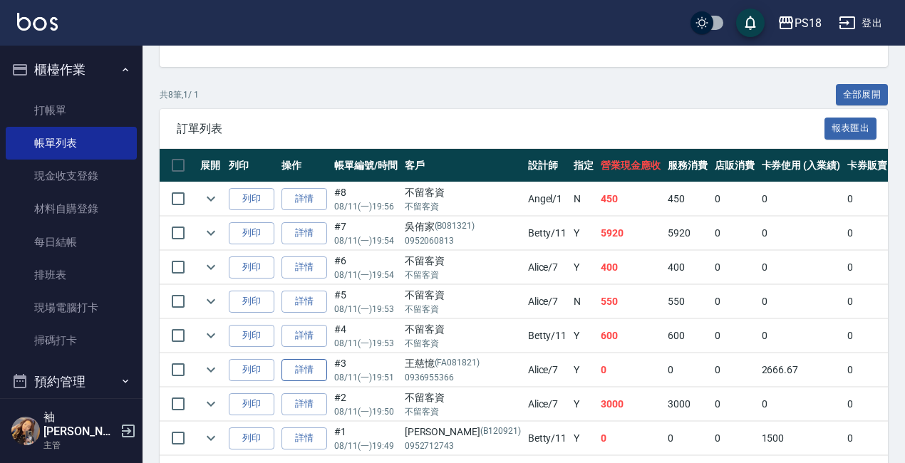
scroll to position [352, 0]
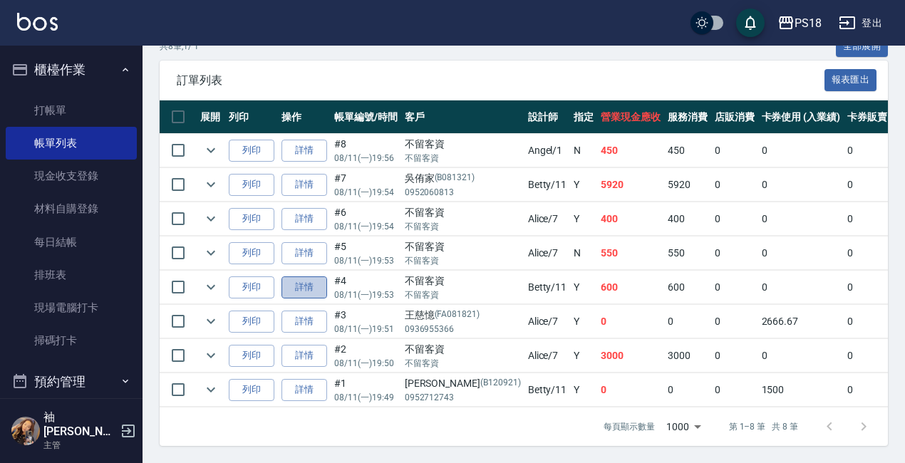
click at [305, 276] on link "詳情" at bounding box center [304, 287] width 46 height 22
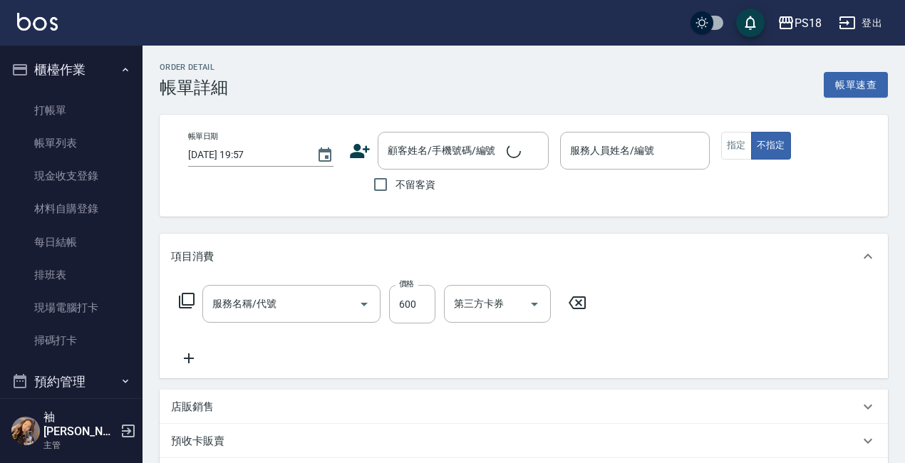
type input "2025/08/11 19:53"
checkbox input "true"
type input "Betty-11"
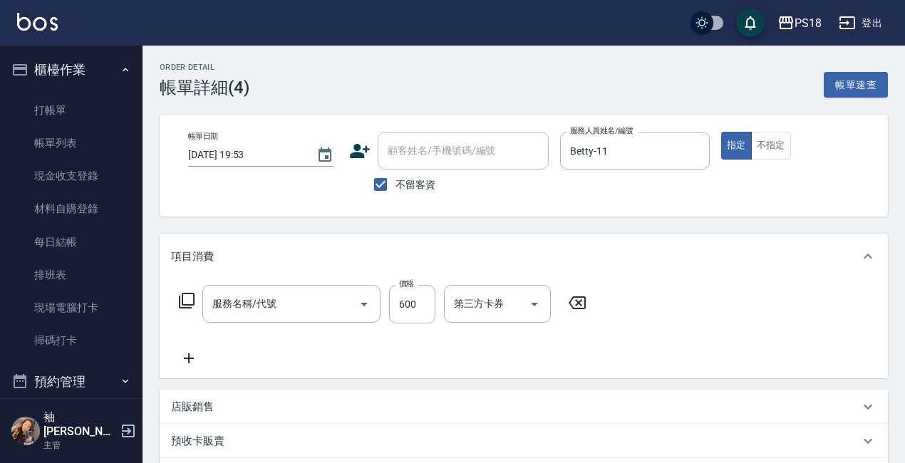
scroll to position [209, 0]
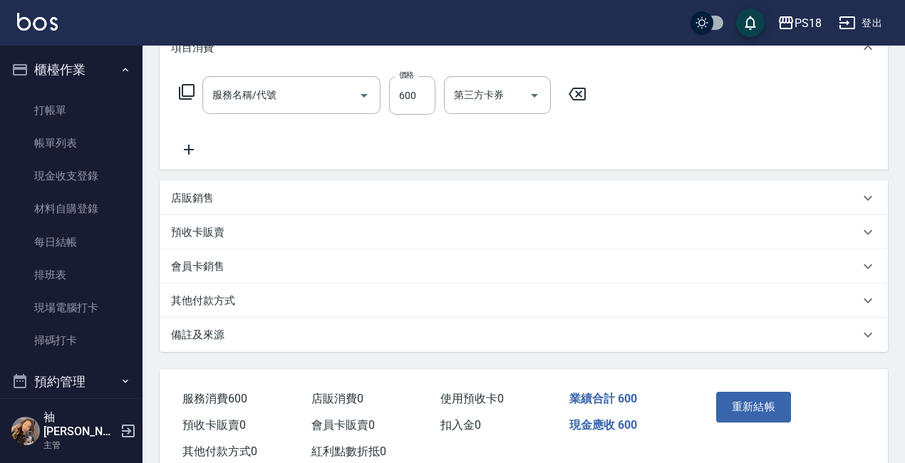
type input "單剪500(302)"
click at [217, 337] on p "備註及來源" at bounding box center [197, 335] width 53 height 15
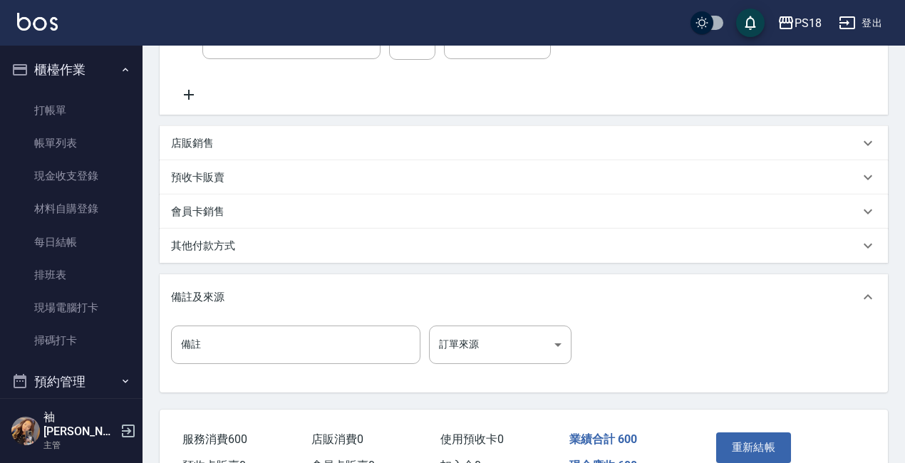
scroll to position [347, 0]
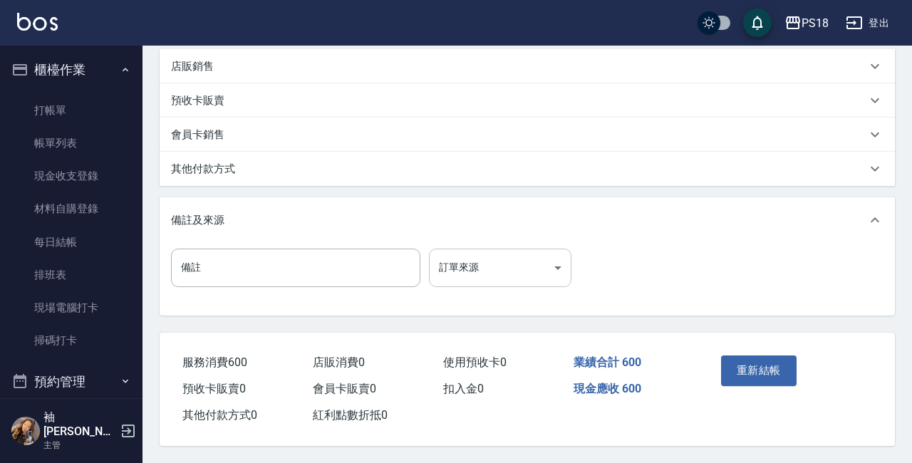
click at [549, 265] on body "PS18 登出 櫃檯作業 打帳單 帳單列表 現金收支登錄 材料自購登錄 每日結帳 排班表 現場電腦打卡 掃碼打卡 預約管理 預約管理 單日預約紀錄 單週預約紀…" at bounding box center [456, 61] width 912 height 803
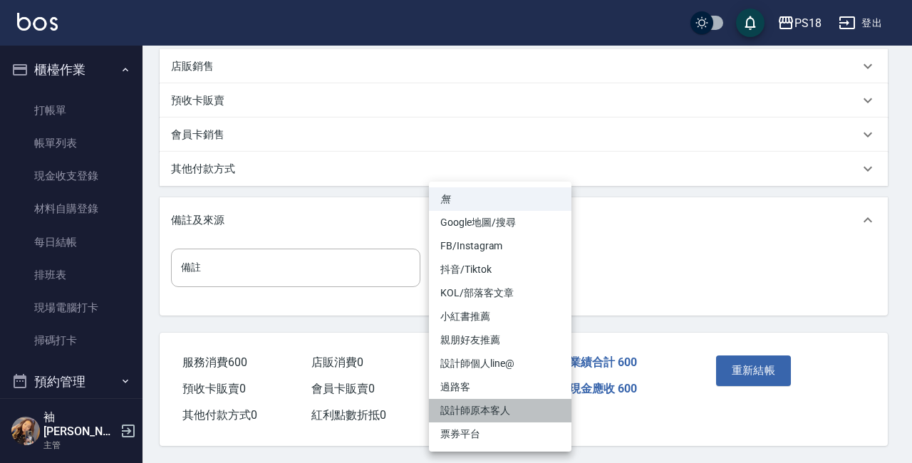
drag, startPoint x: 477, startPoint y: 411, endPoint x: 546, endPoint y: 408, distance: 69.1
click at [477, 410] on li "設計師原本客人" at bounding box center [500, 411] width 142 height 24
type input "設計師原本客人"
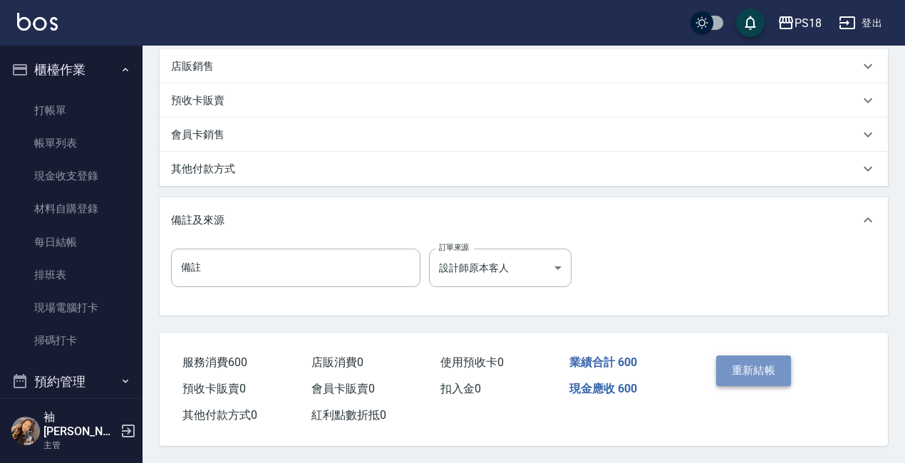
click at [741, 368] on button "重新結帳" at bounding box center [754, 370] width 76 height 30
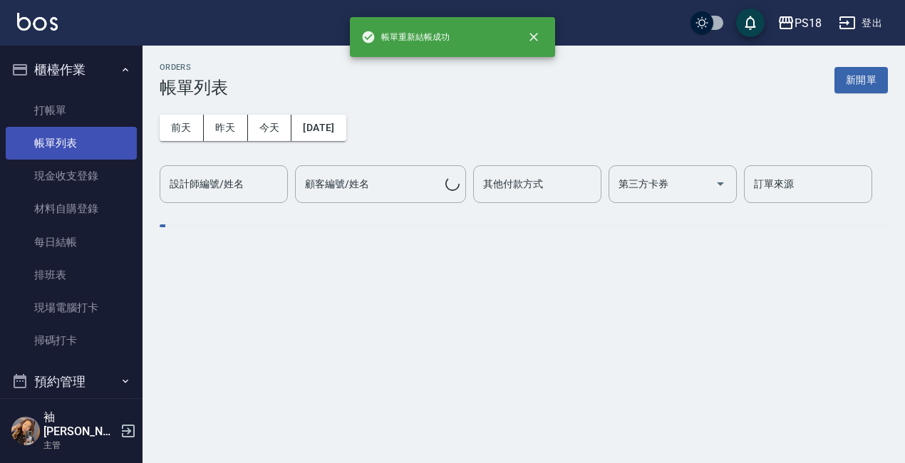
click at [52, 137] on link "帳單列表" at bounding box center [71, 143] width 131 height 33
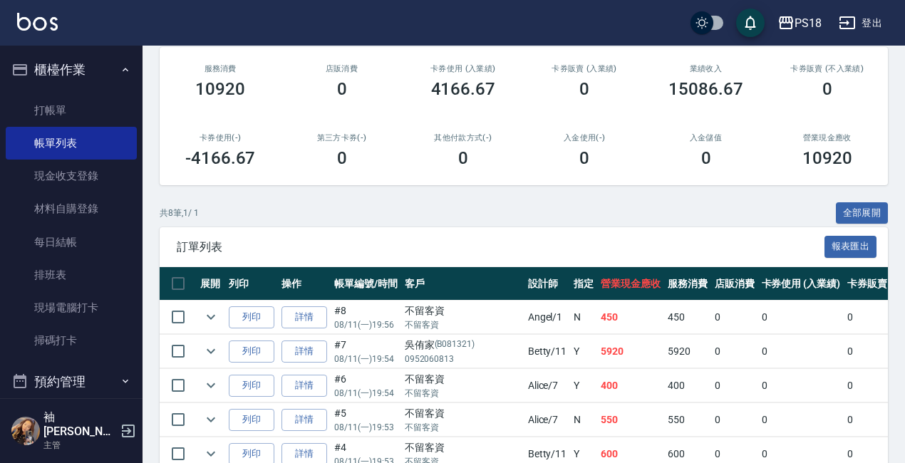
scroll to position [285, 0]
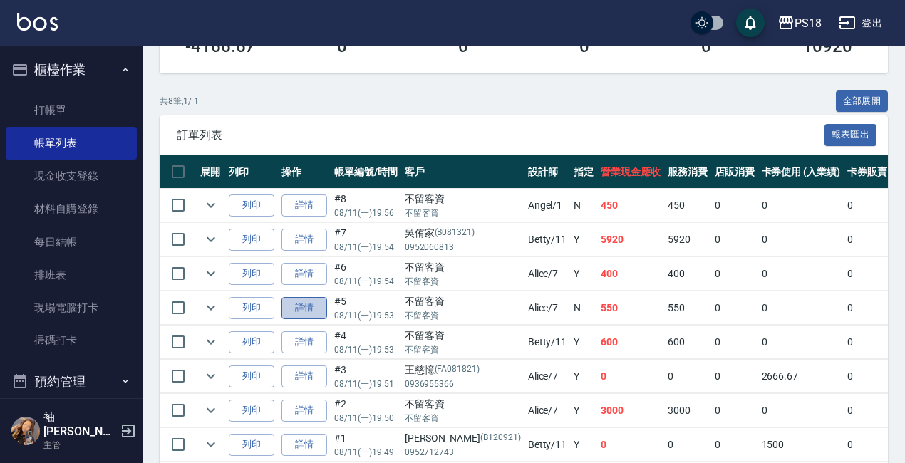
click at [313, 301] on link "詳情" at bounding box center [304, 308] width 46 height 22
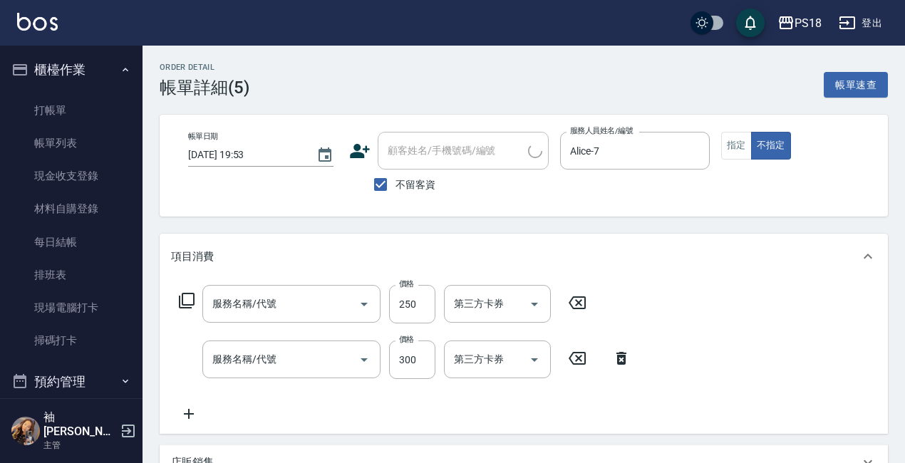
type input "2025/08/11 19:53"
checkbox input "true"
type input "Alice-7"
type input "剪250(306)"
type input "洗髮300(101)"
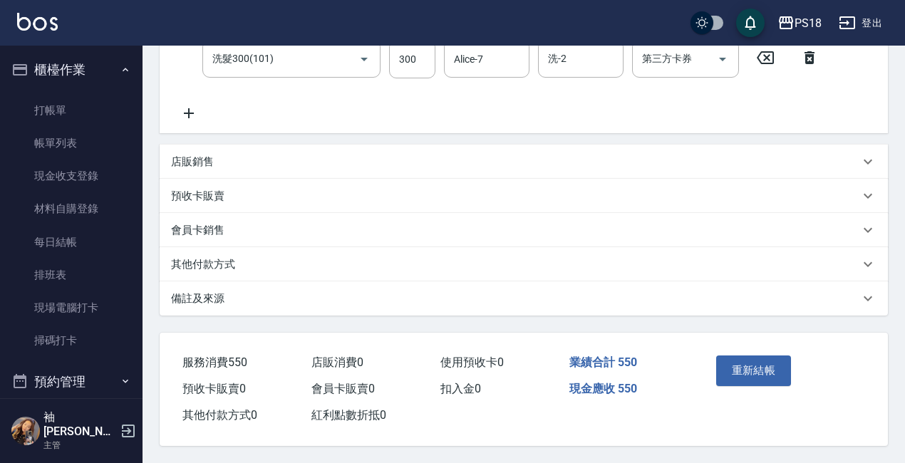
scroll to position [307, 0]
click at [211, 283] on div "備註及來源" at bounding box center [524, 298] width 728 height 34
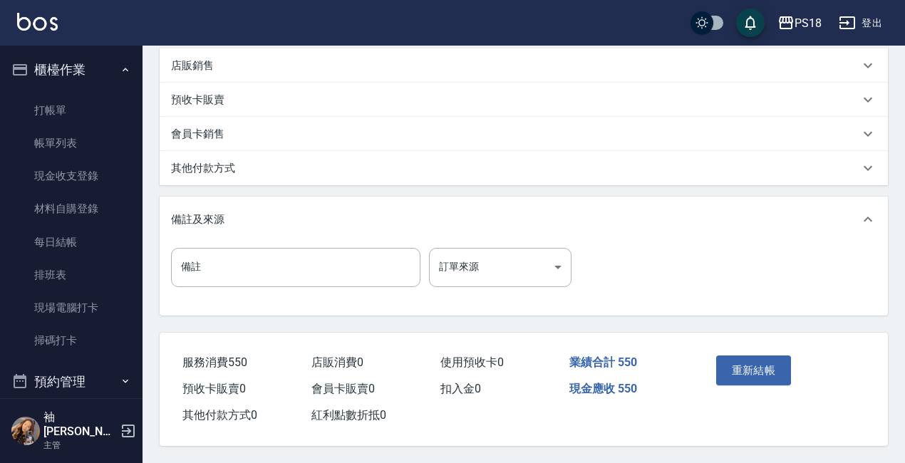
scroll to position [403, 0]
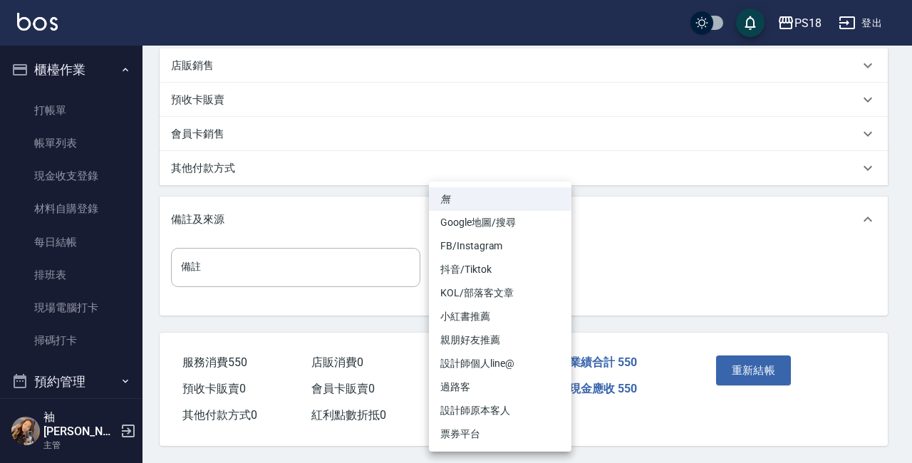
click at [555, 263] on body "PS18 登出 櫃檯作業 打帳單 帳單列表 現金收支登錄 材料自購登錄 每日結帳 排班表 現場電腦打卡 掃碼打卡 預約管理 預約管理 單日預約紀錄 單週預約紀…" at bounding box center [456, 33] width 912 height 860
click at [462, 382] on li "過路客" at bounding box center [500, 387] width 142 height 24
type input "過路客"
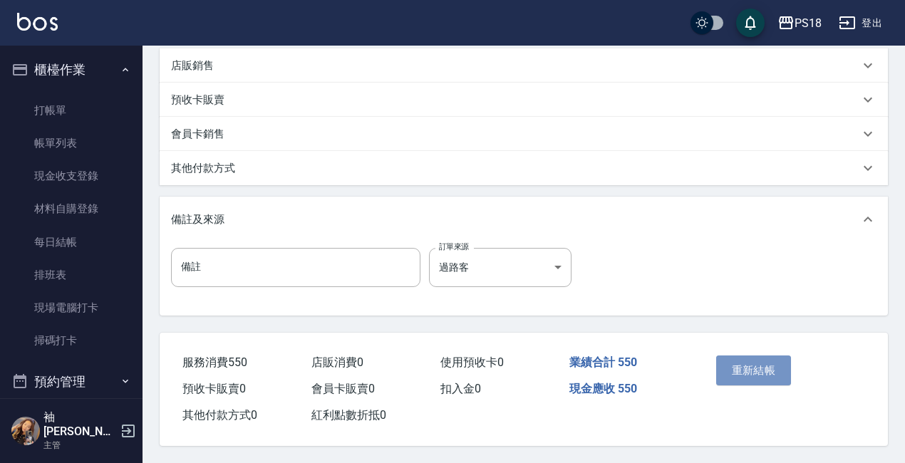
click at [740, 355] on button "重新結帳" at bounding box center [754, 370] width 76 height 30
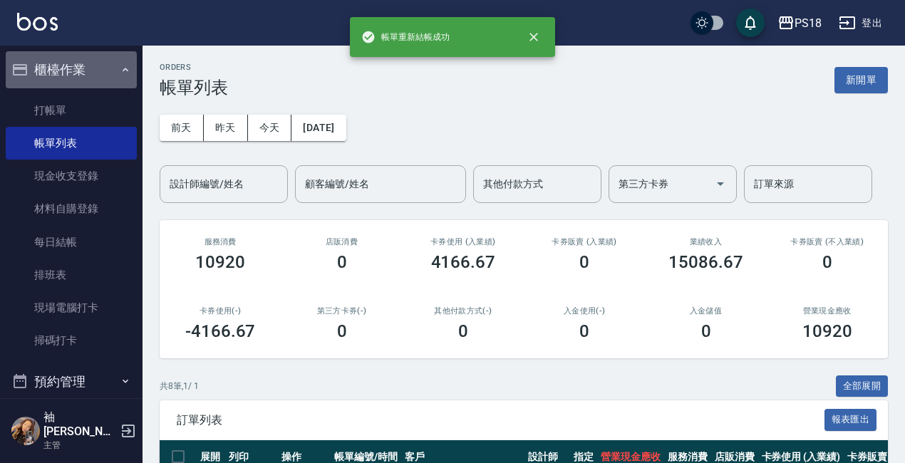
click at [120, 68] on icon "button" at bounding box center [125, 69] width 11 height 11
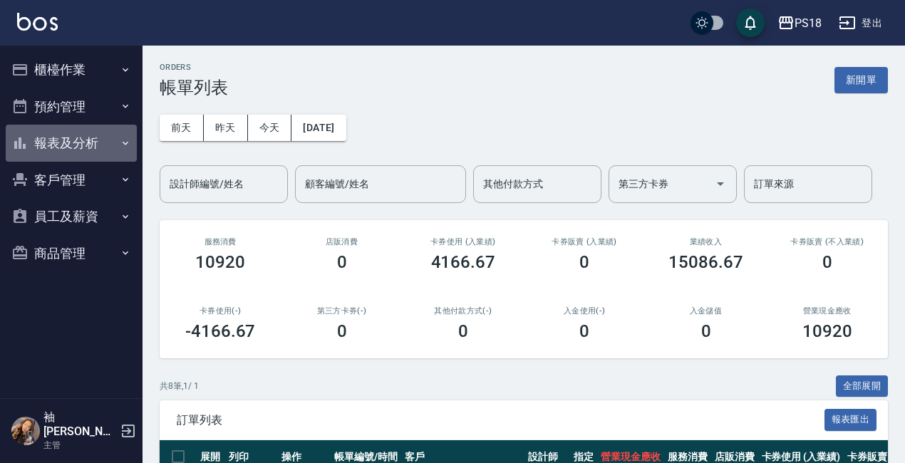
click at [53, 145] on button "報表及分析" at bounding box center [71, 143] width 131 height 37
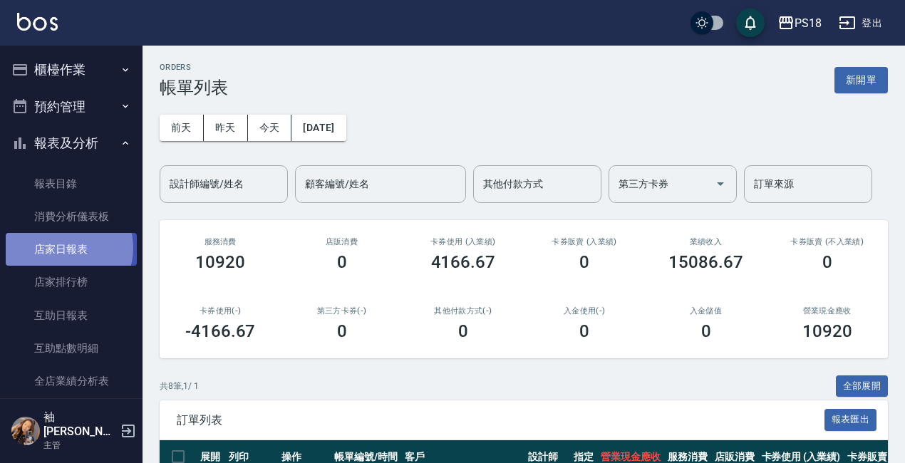
click at [65, 248] on link "店家日報表" at bounding box center [71, 249] width 131 height 33
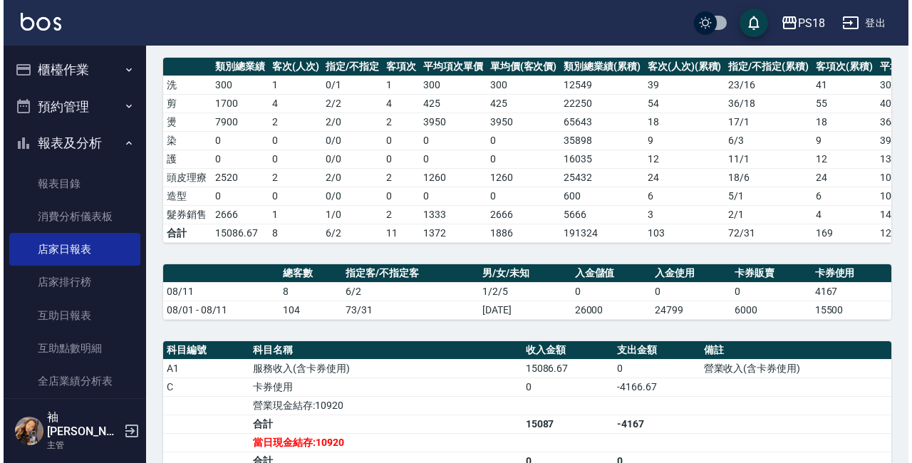
scroll to position [285, 0]
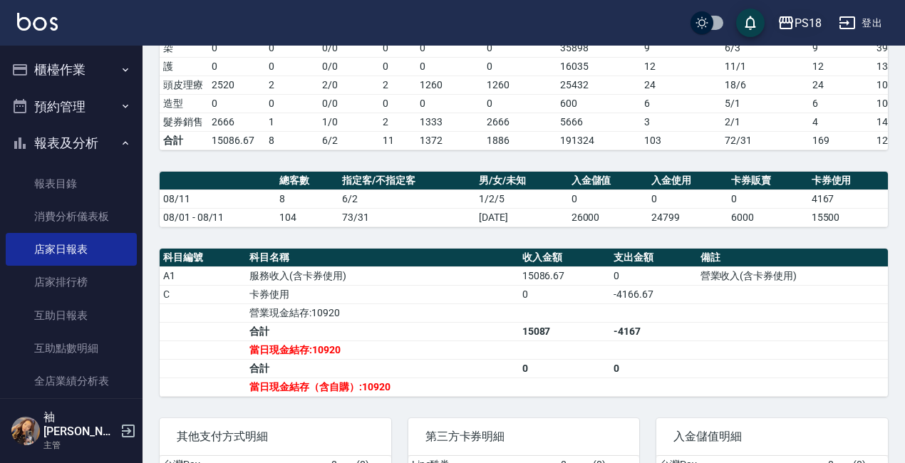
click at [793, 24] on icon "button" at bounding box center [785, 22] width 17 height 17
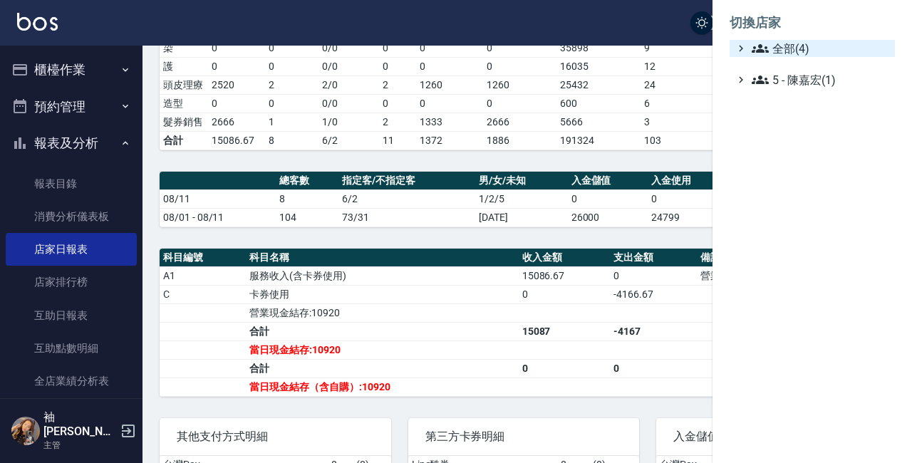
click at [790, 43] on span "全部(4)" at bounding box center [819, 48] width 137 height 17
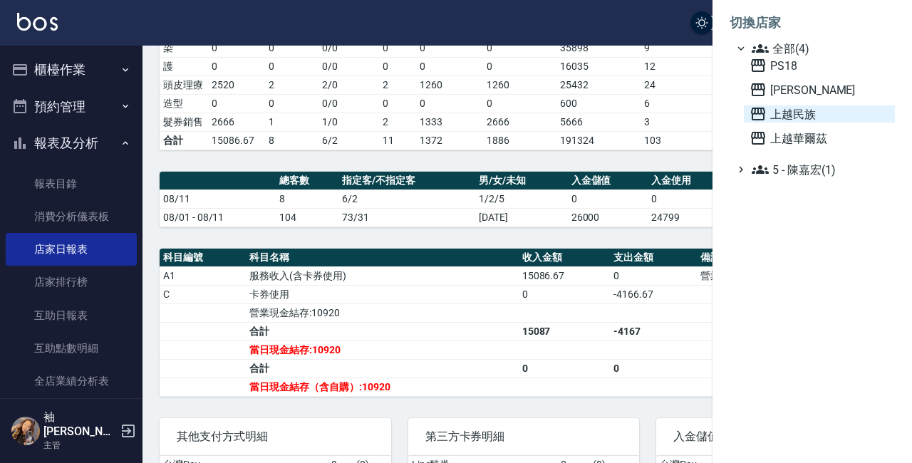
click at [798, 114] on span "上越民族" at bounding box center [819, 113] width 140 height 17
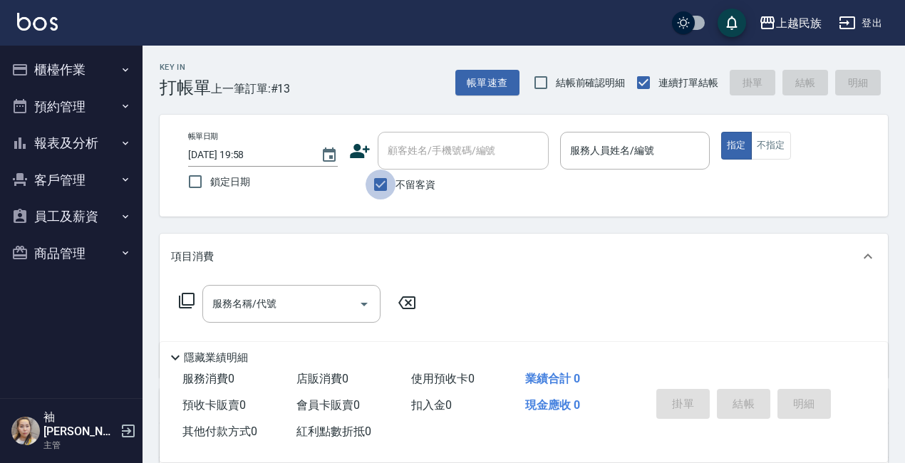
click at [370, 190] on input "不留客資" at bounding box center [380, 185] width 30 height 30
checkbox input "false"
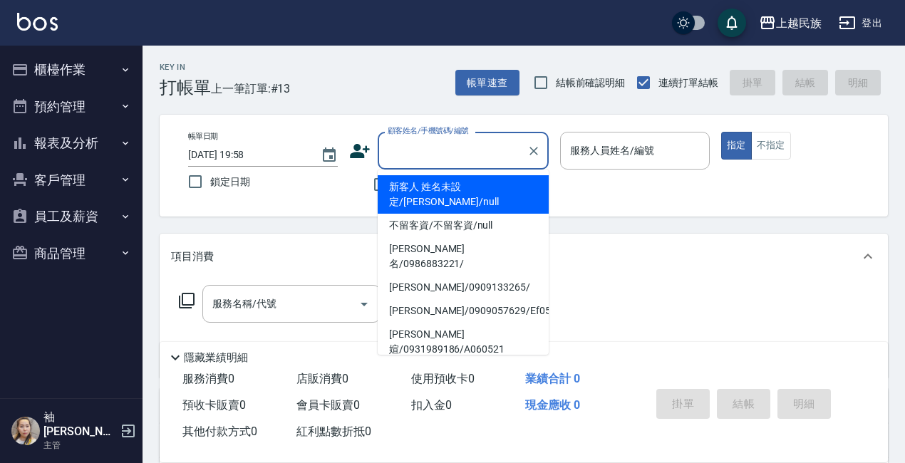
click at [439, 151] on input "顧客姓名/手機號碼/編號" at bounding box center [452, 150] width 137 height 25
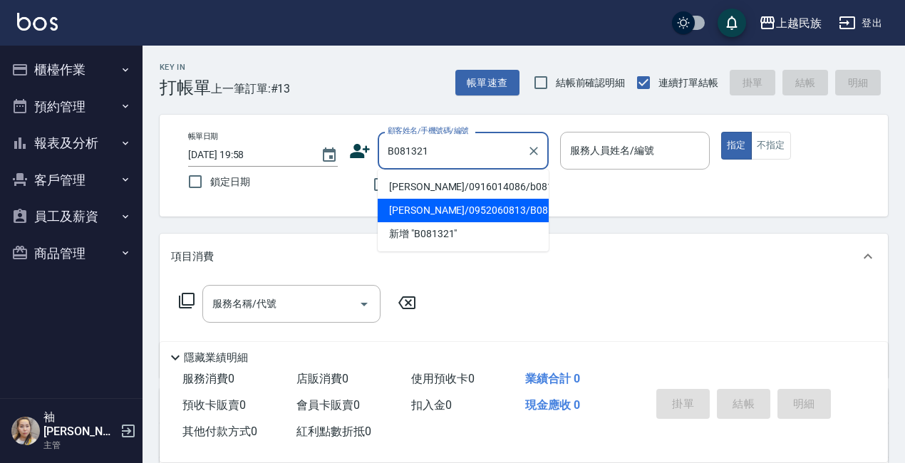
click at [430, 207] on li "吳侑家/0952060813/B081321" at bounding box center [463, 211] width 171 height 24
type input "吳侑家/0952060813/B081321"
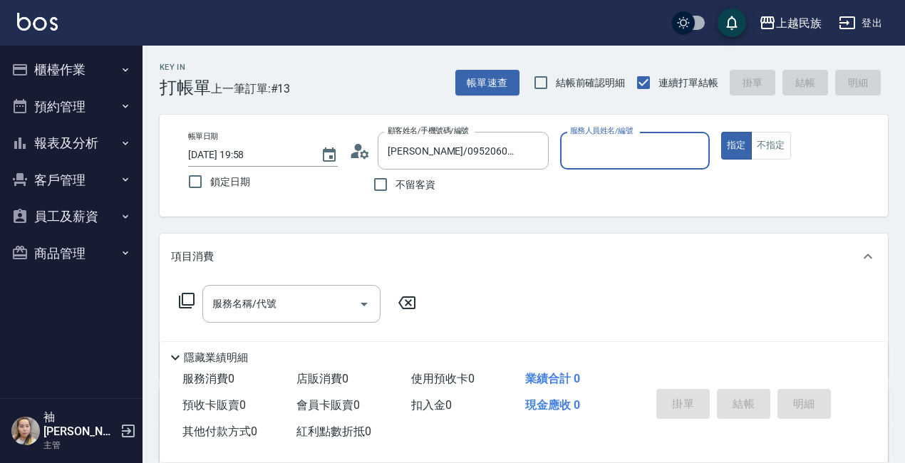
type input "Betty-11"
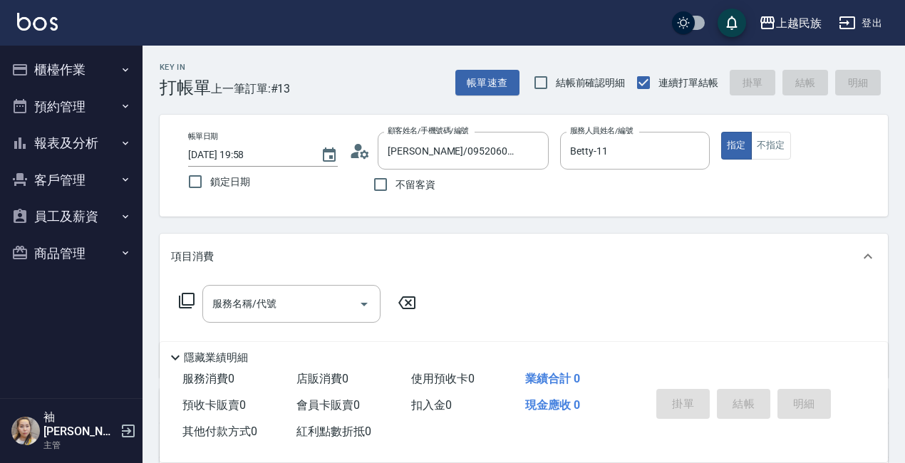
click at [185, 296] on icon at bounding box center [186, 300] width 17 height 17
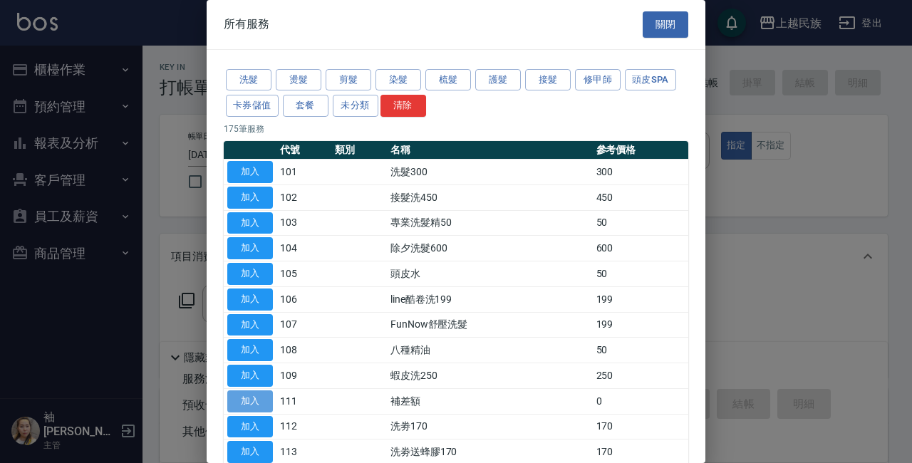
click at [254, 400] on button "加入" at bounding box center [250, 401] width 46 height 22
type input "補差額(111)"
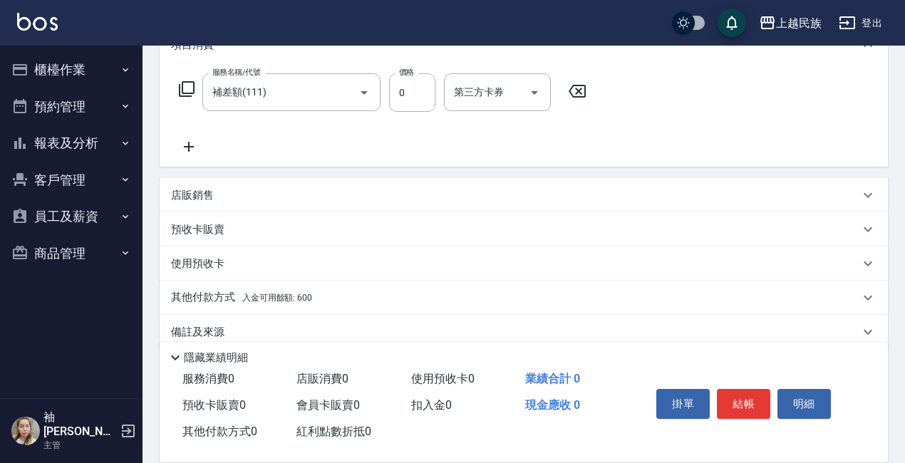
scroll to position [214, 0]
click at [415, 95] on input "0" at bounding box center [412, 90] width 46 height 38
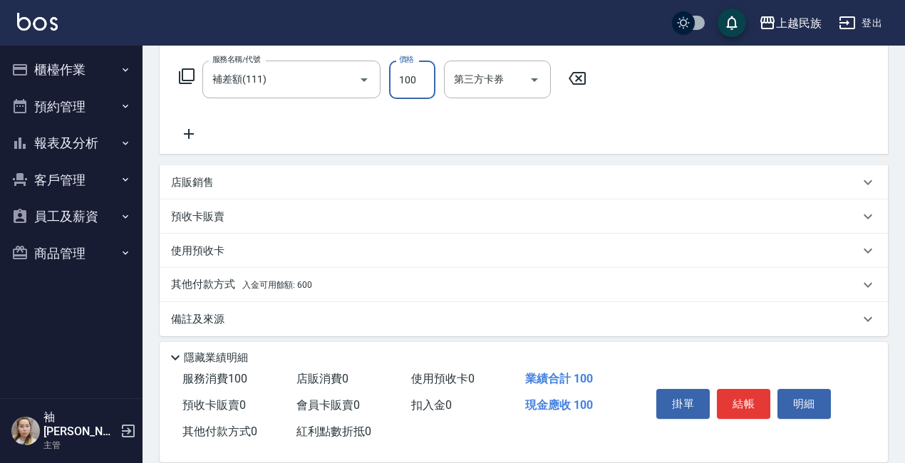
scroll to position [234, 0]
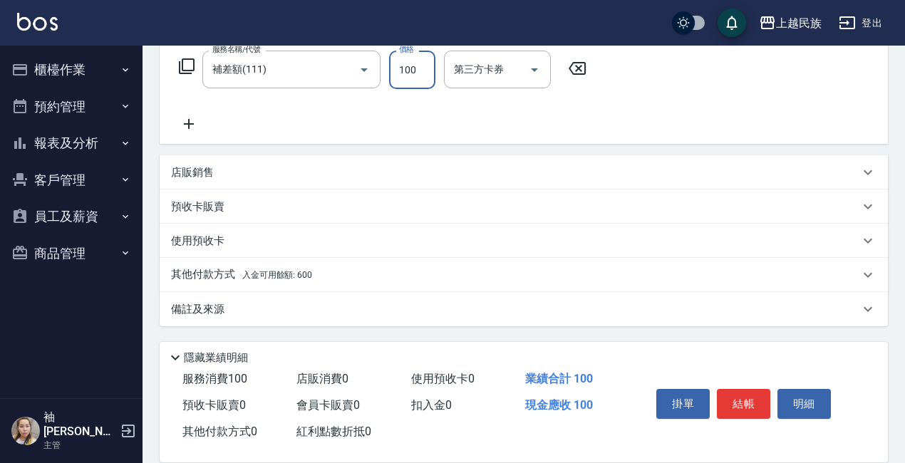
type input "100"
click at [256, 273] on span "入金可用餘額: 600" at bounding box center [277, 275] width 70 height 10
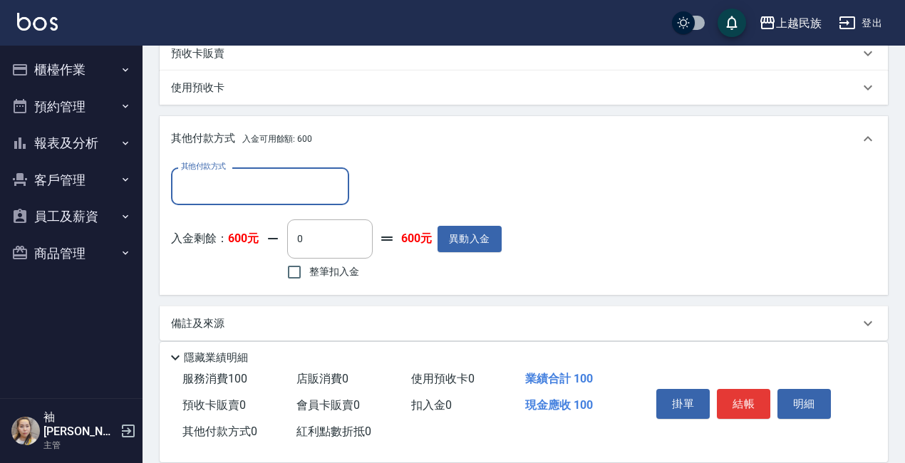
scroll to position [391, 0]
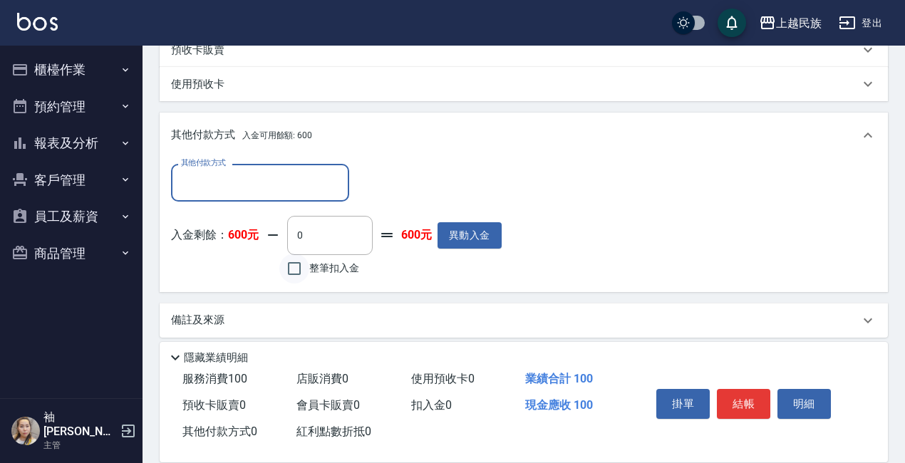
click at [296, 267] on input "整筆扣入金" at bounding box center [294, 269] width 30 height 30
checkbox input "true"
type input "100"
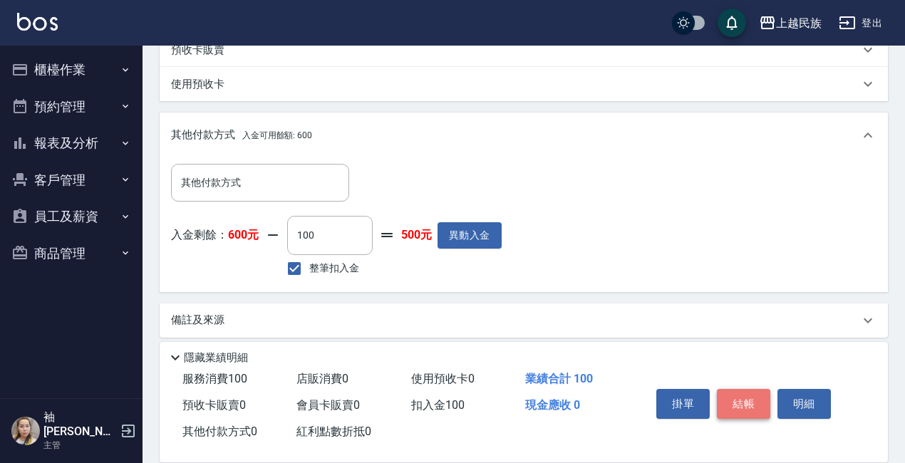
click at [751, 400] on button "結帳" at bounding box center [743, 404] width 53 height 30
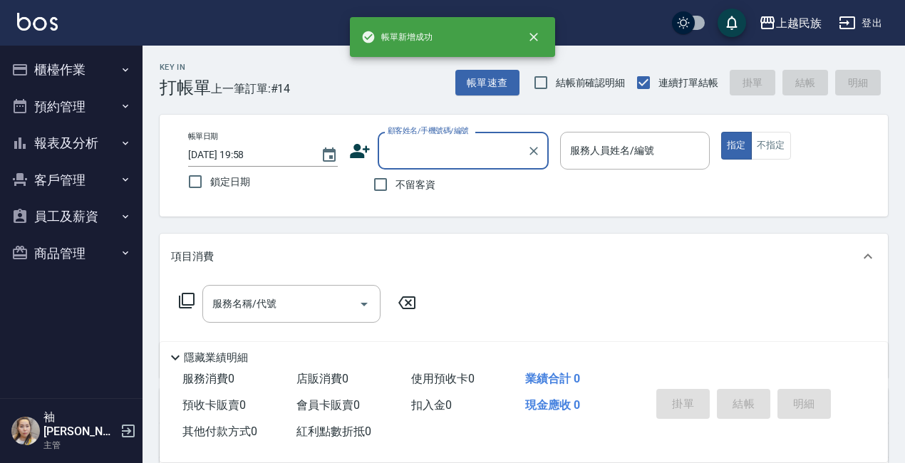
scroll to position [0, 0]
click at [47, 144] on button "報表及分析" at bounding box center [71, 143] width 131 height 37
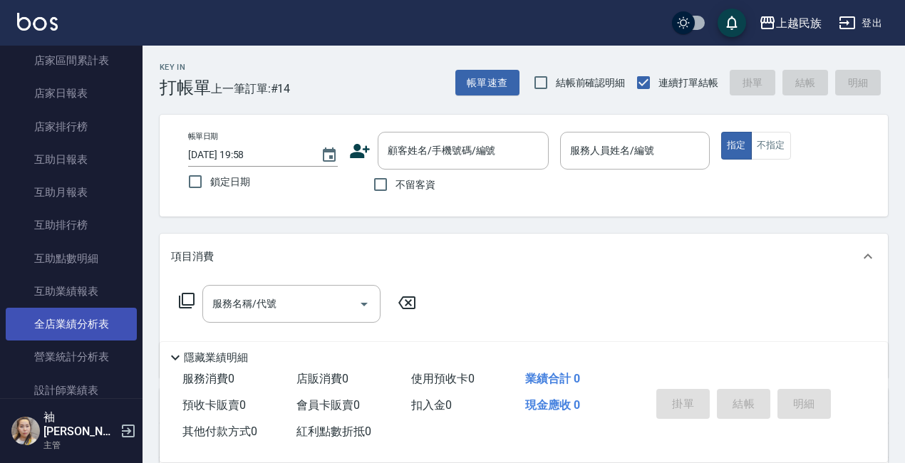
scroll to position [214, 0]
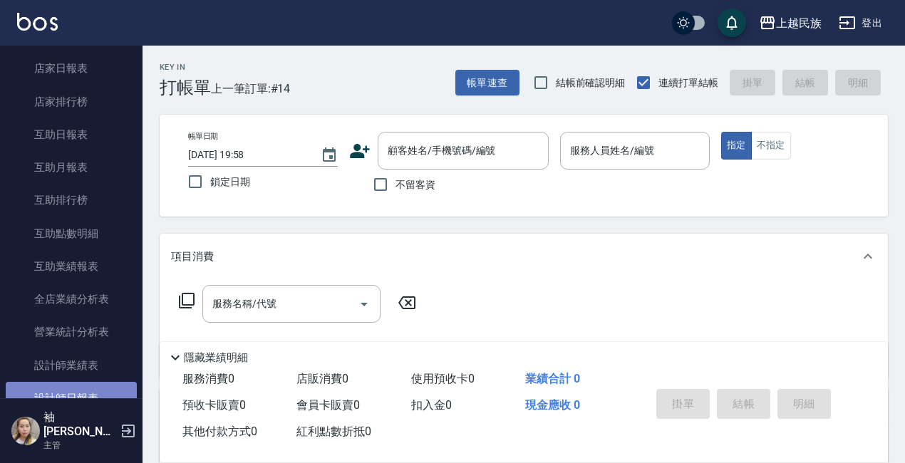
click at [77, 392] on link "設計師日報表" at bounding box center [71, 398] width 131 height 33
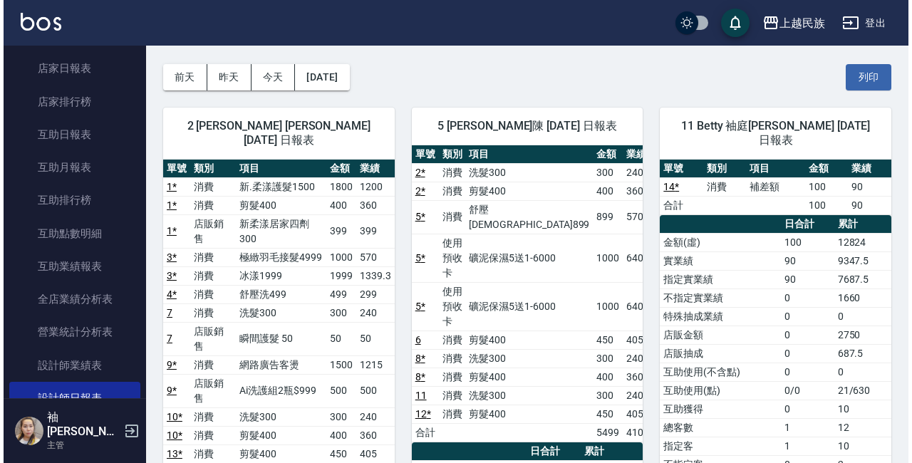
scroll to position [48, 0]
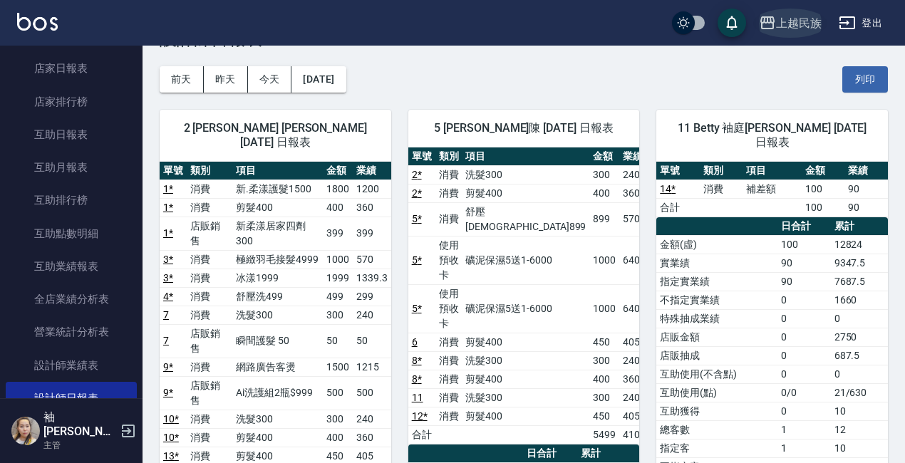
click at [784, 20] on div "上越民族" at bounding box center [799, 23] width 46 height 18
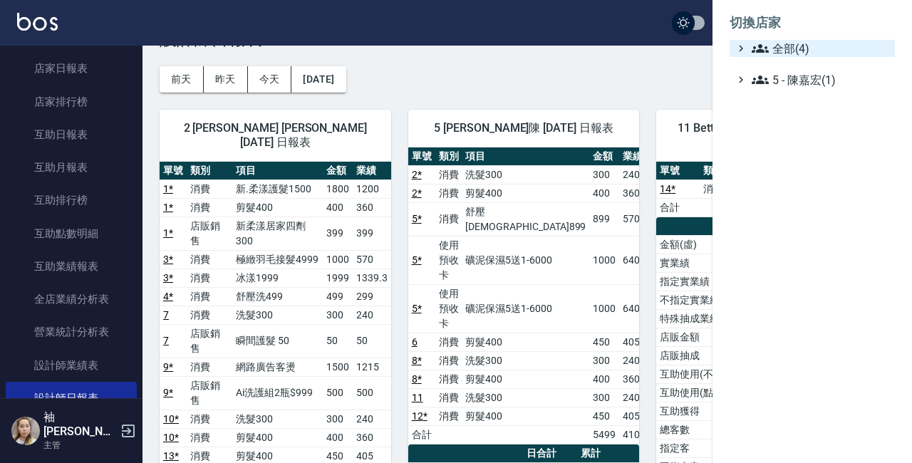
click at [771, 48] on span "全部(4)" at bounding box center [819, 48] width 137 height 17
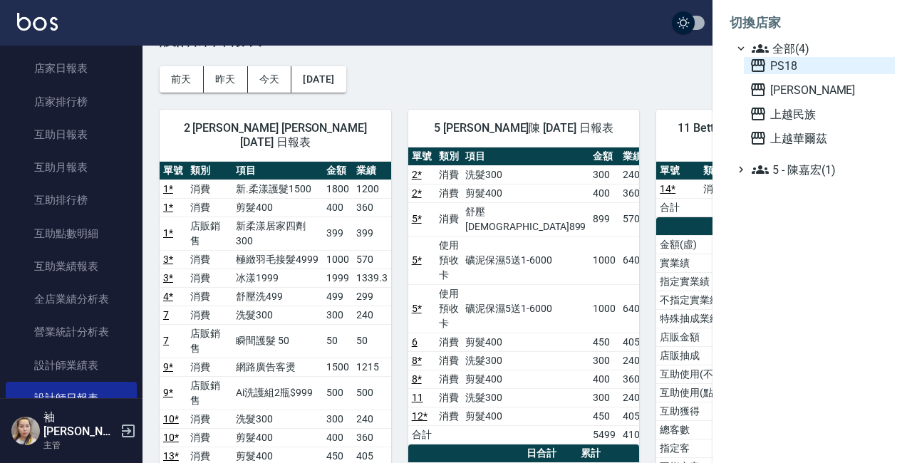
click at [767, 68] on span "PS18" at bounding box center [819, 65] width 140 height 17
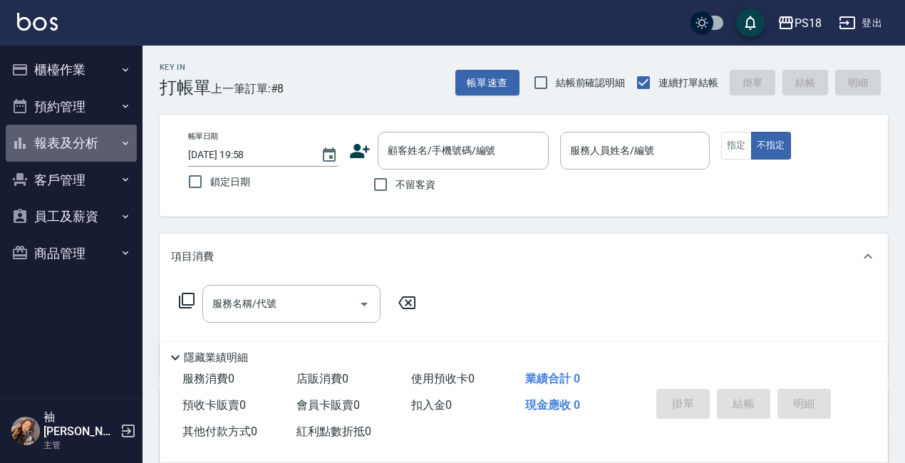
click at [50, 144] on button "報表及分析" at bounding box center [71, 143] width 131 height 37
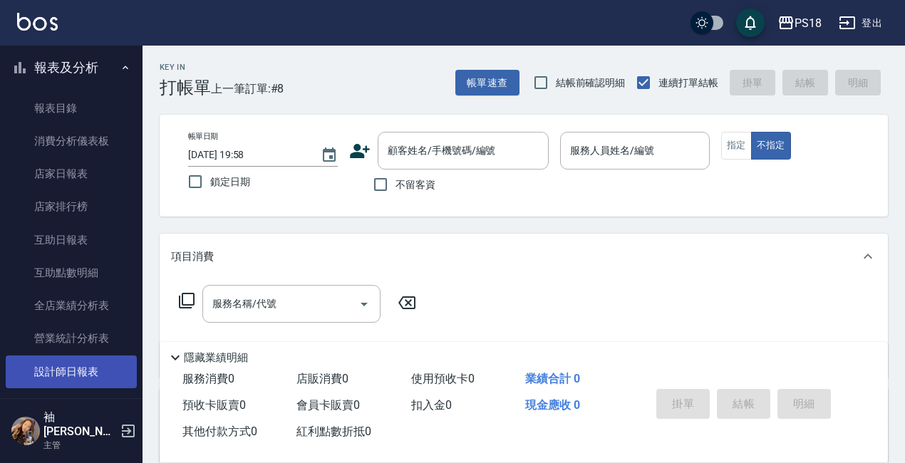
scroll to position [71, 0]
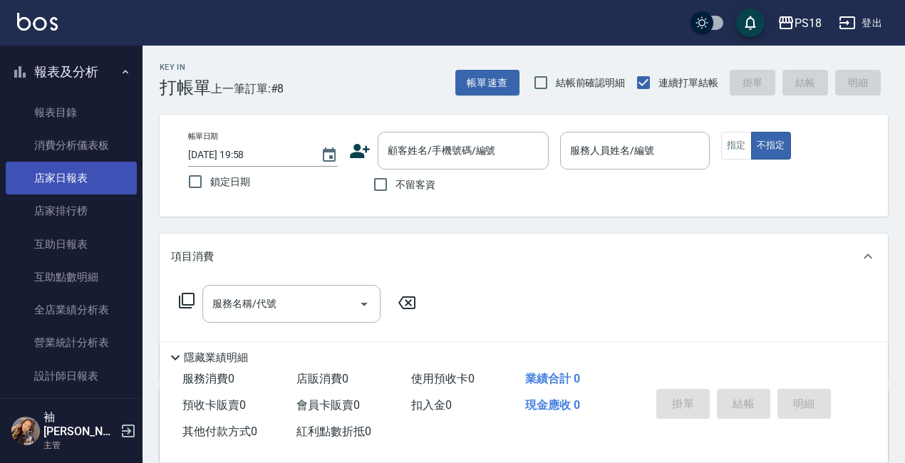
click at [69, 175] on link "店家日報表" at bounding box center [71, 178] width 131 height 33
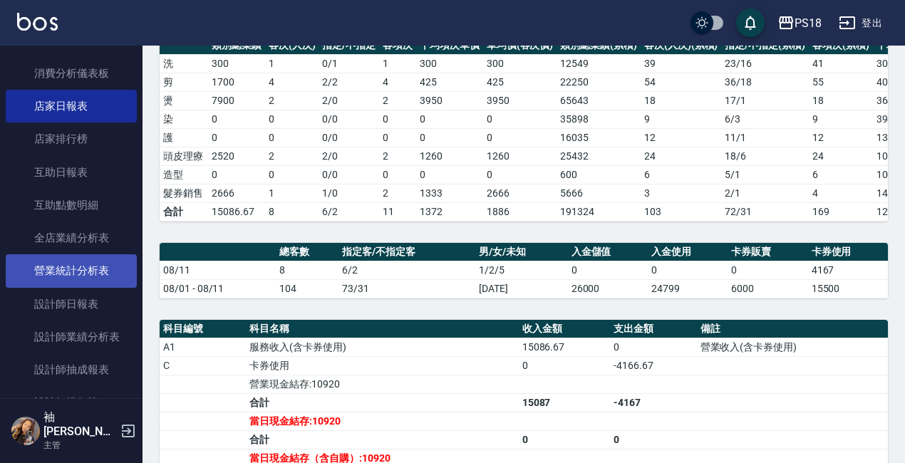
scroll to position [214, 0]
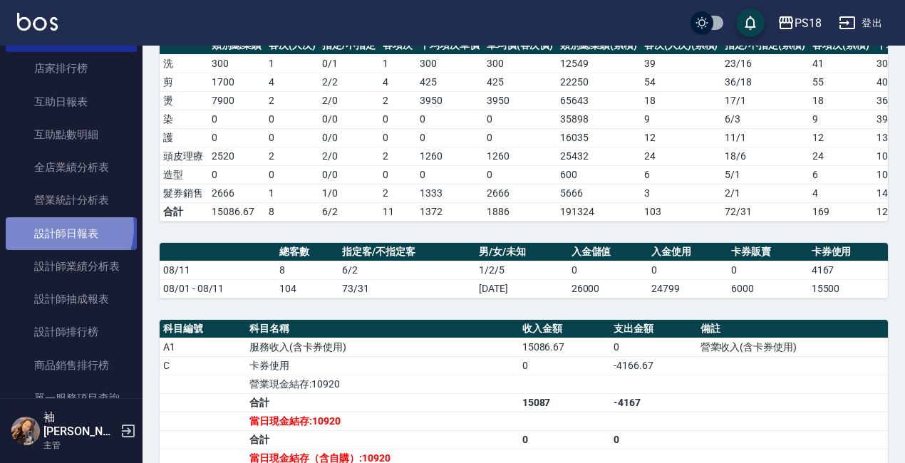
click at [59, 227] on link "設計師日報表" at bounding box center [71, 233] width 131 height 33
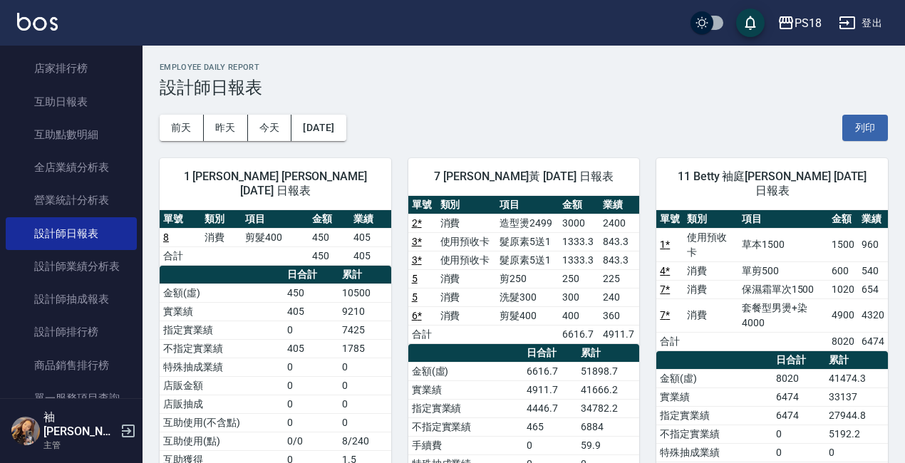
click at [871, 22] on button "登出" at bounding box center [860, 23] width 55 height 26
